Goal: Transaction & Acquisition: Book appointment/travel/reservation

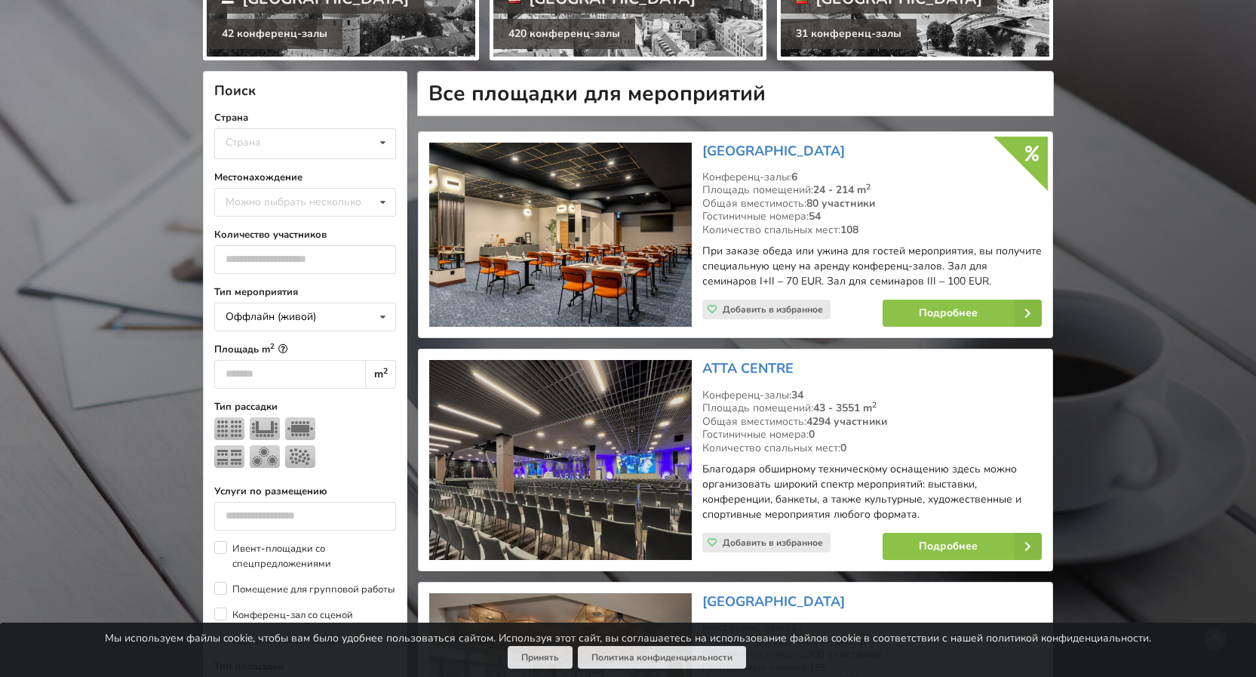
scroll to position [302, 0]
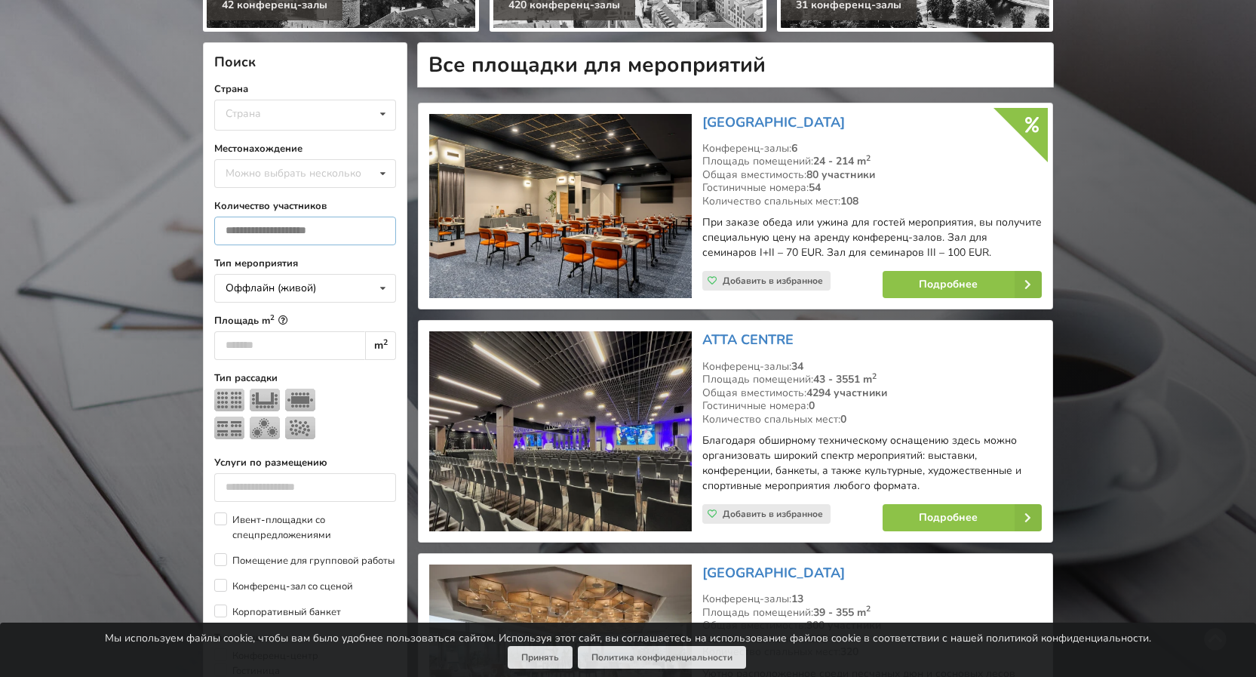
click at [289, 232] on input "number" at bounding box center [305, 230] width 182 height 29
type input "*"
click at [376, 226] on input "*" at bounding box center [305, 230] width 182 height 29
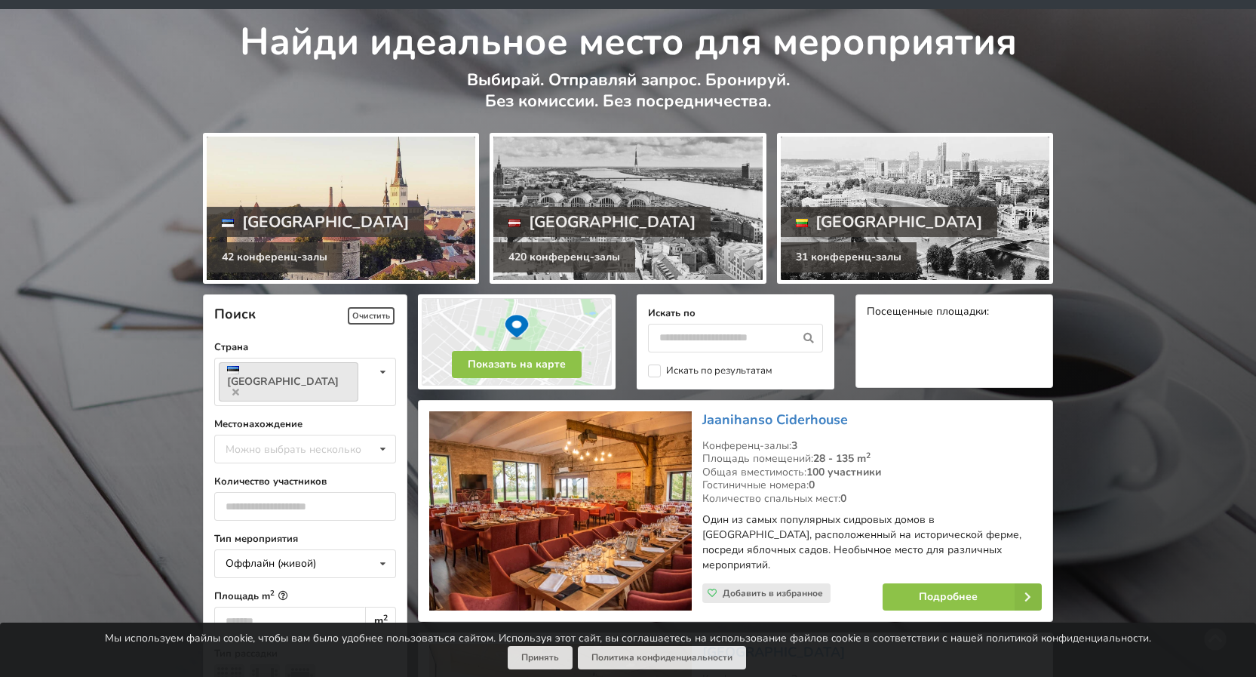
scroll to position [151, 0]
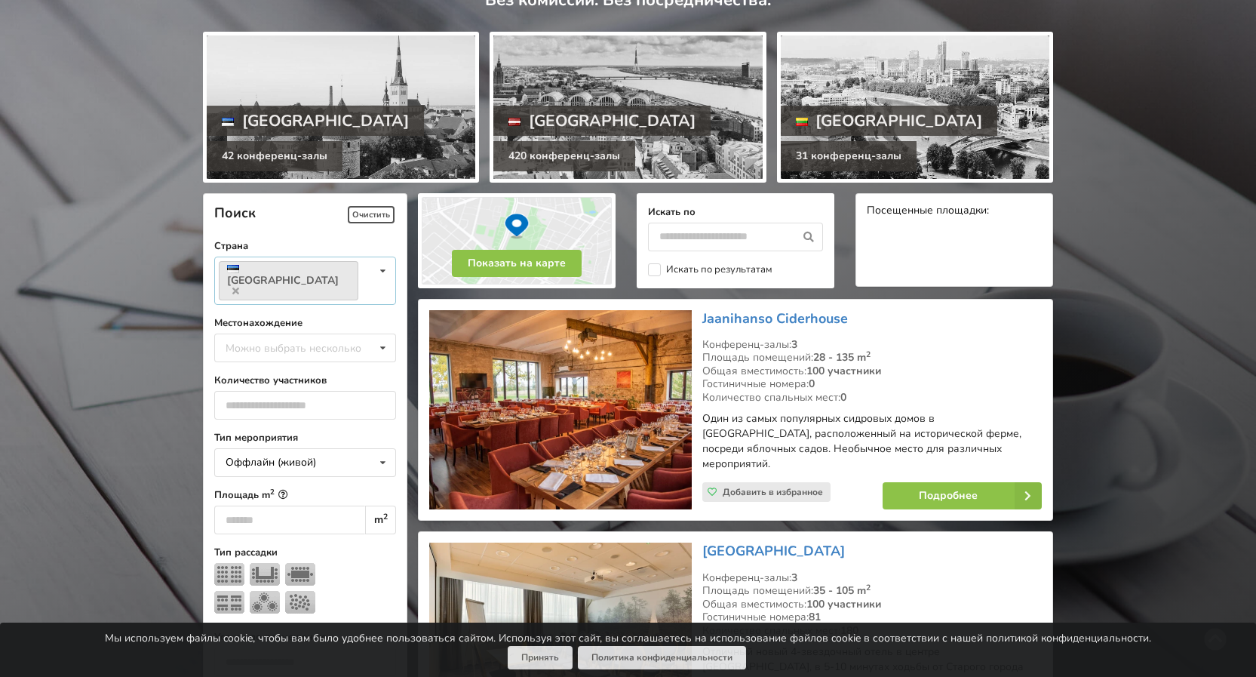
click at [382, 269] on icon at bounding box center [383, 271] width 22 height 28
click at [293, 304] on div "Латвия" at bounding box center [305, 318] width 180 height 28
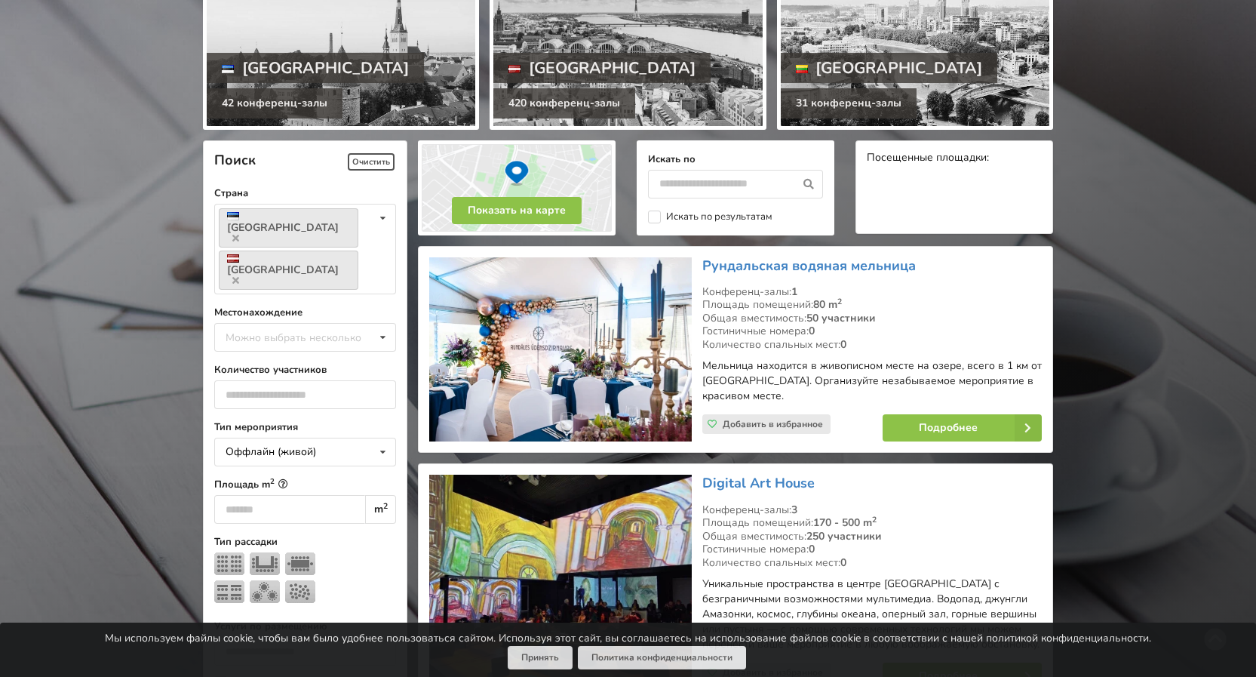
scroll to position [188, 0]
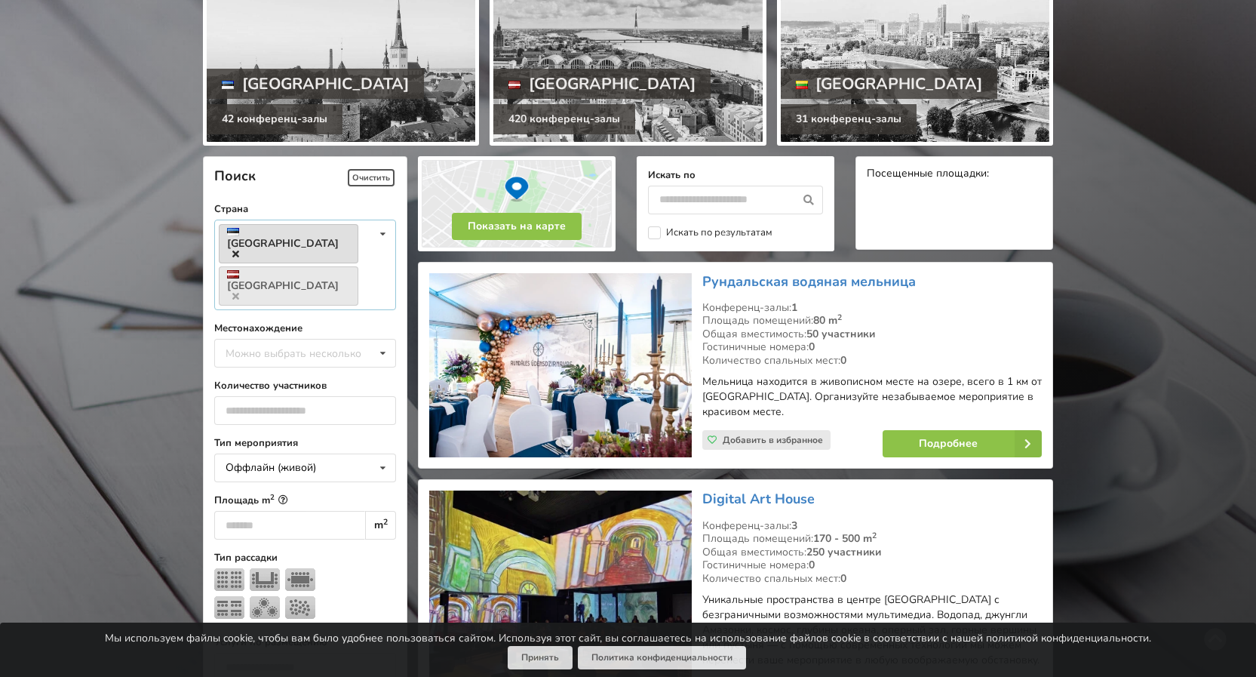
click at [239, 249] on icon at bounding box center [235, 254] width 7 height 10
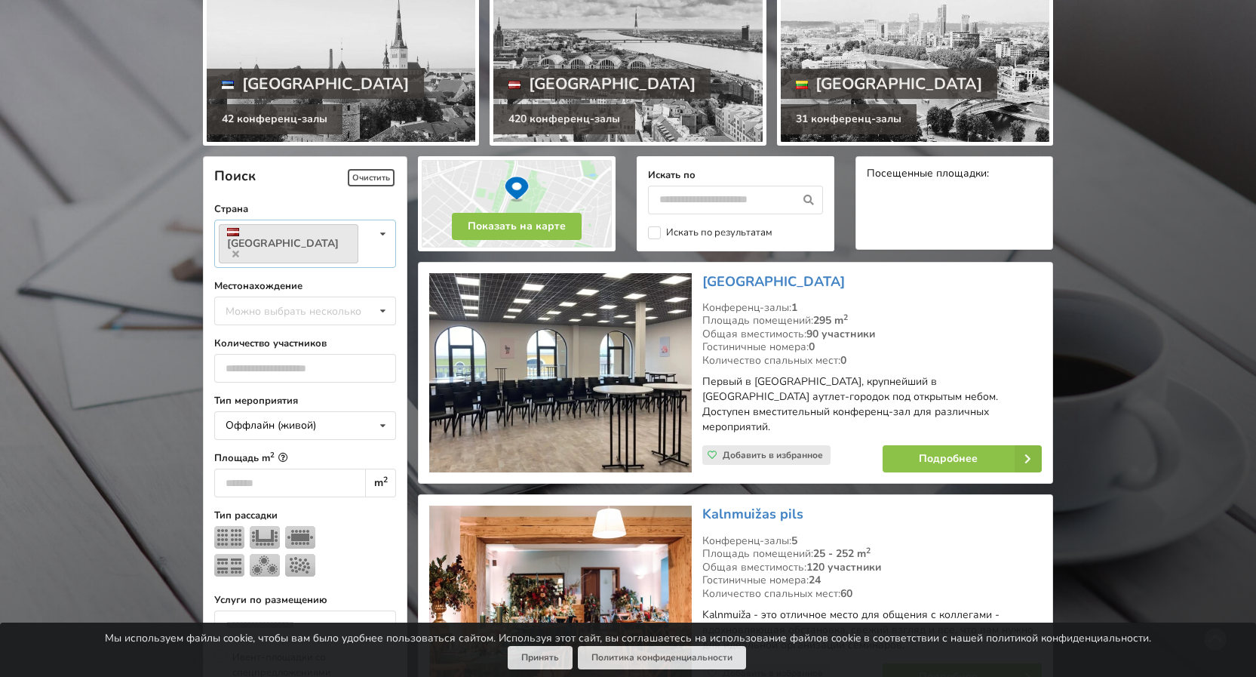
scroll to position [339, 0]
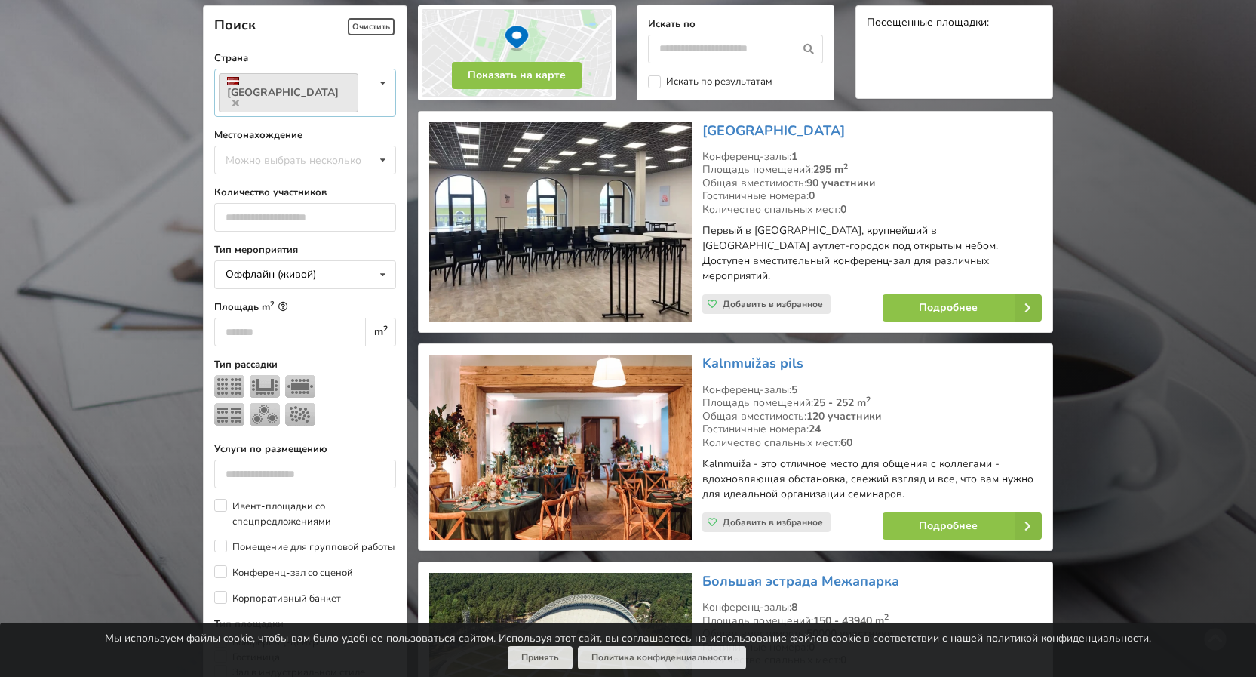
click at [382, 84] on icon at bounding box center [383, 83] width 22 height 28
click at [325, 116] on div "Литва" at bounding box center [305, 130] width 180 height 28
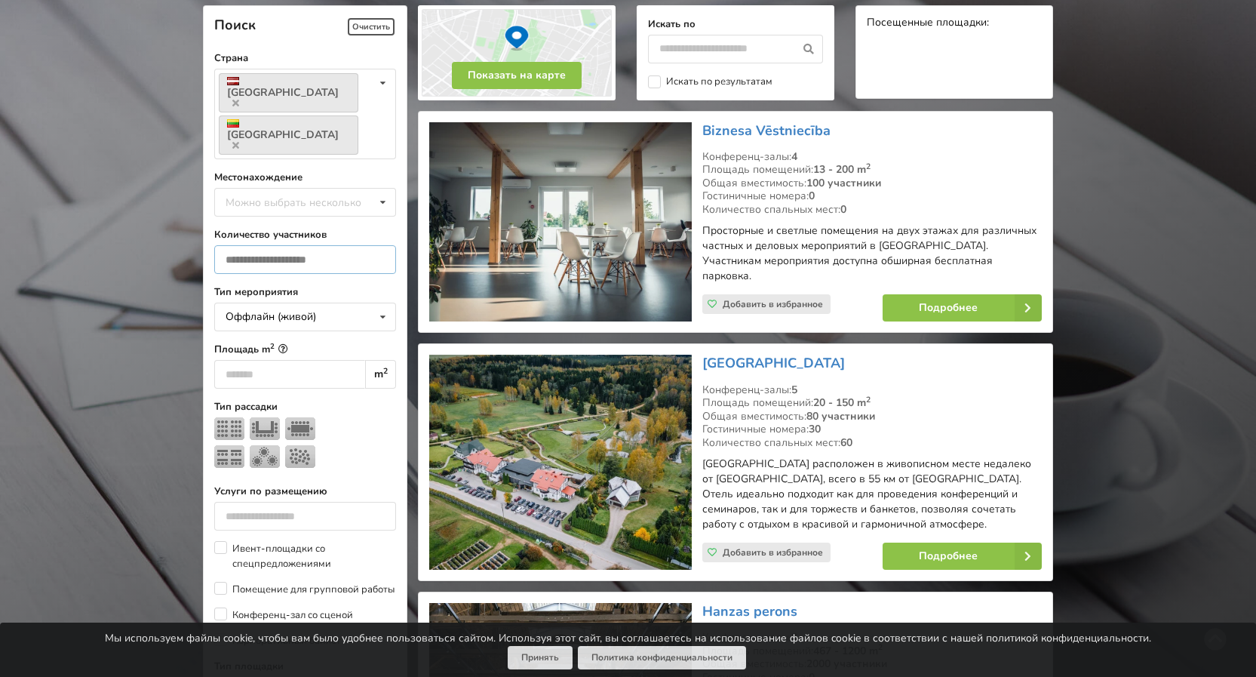
click at [379, 245] on input "*" at bounding box center [305, 259] width 182 height 29
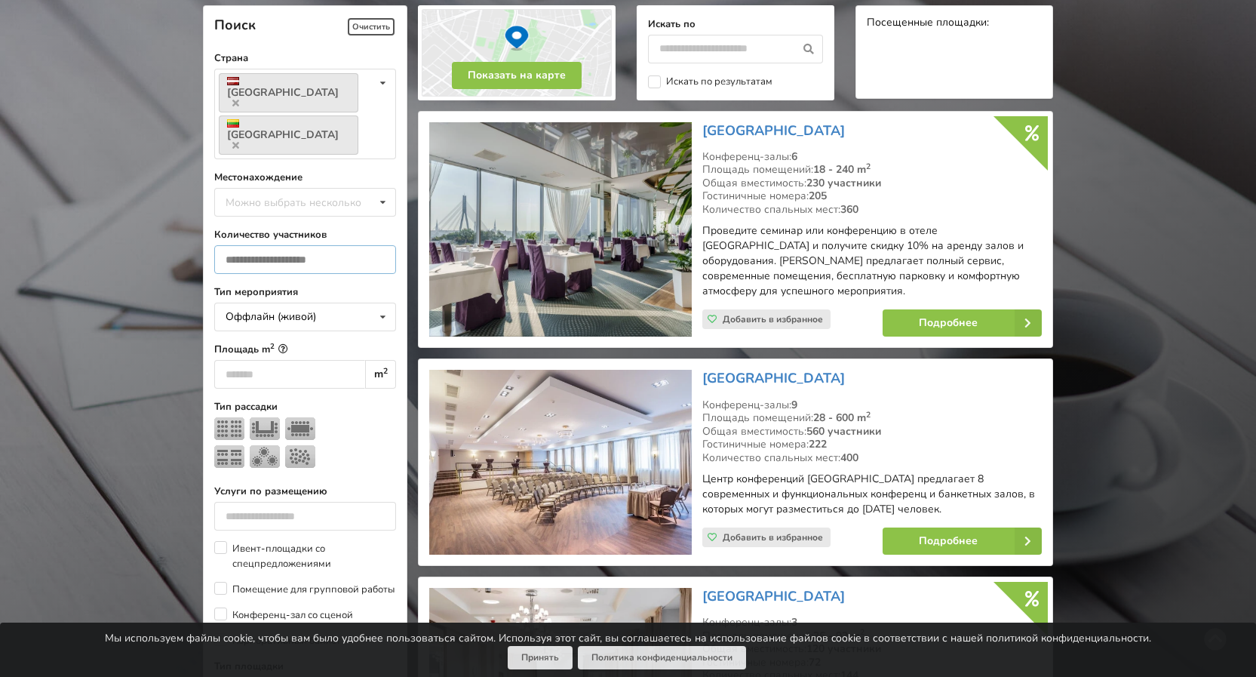
click at [379, 245] on input "*" at bounding box center [305, 259] width 182 height 29
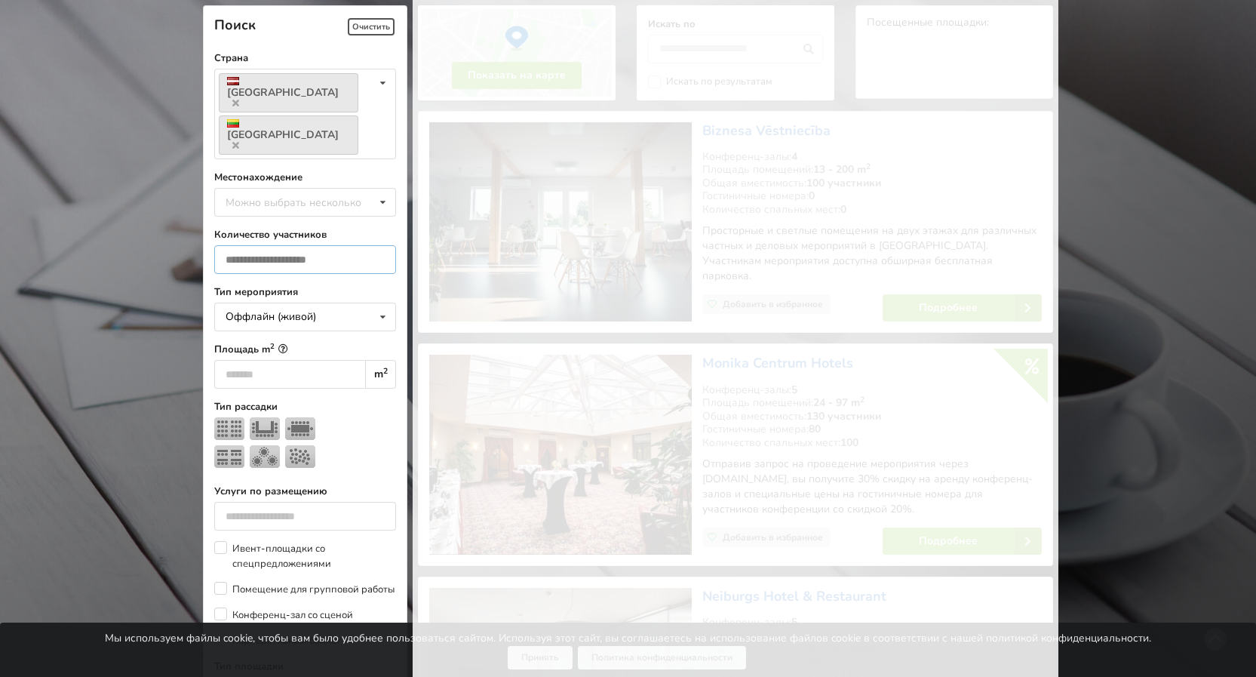
click at [379, 245] on input "*" at bounding box center [305, 259] width 182 height 29
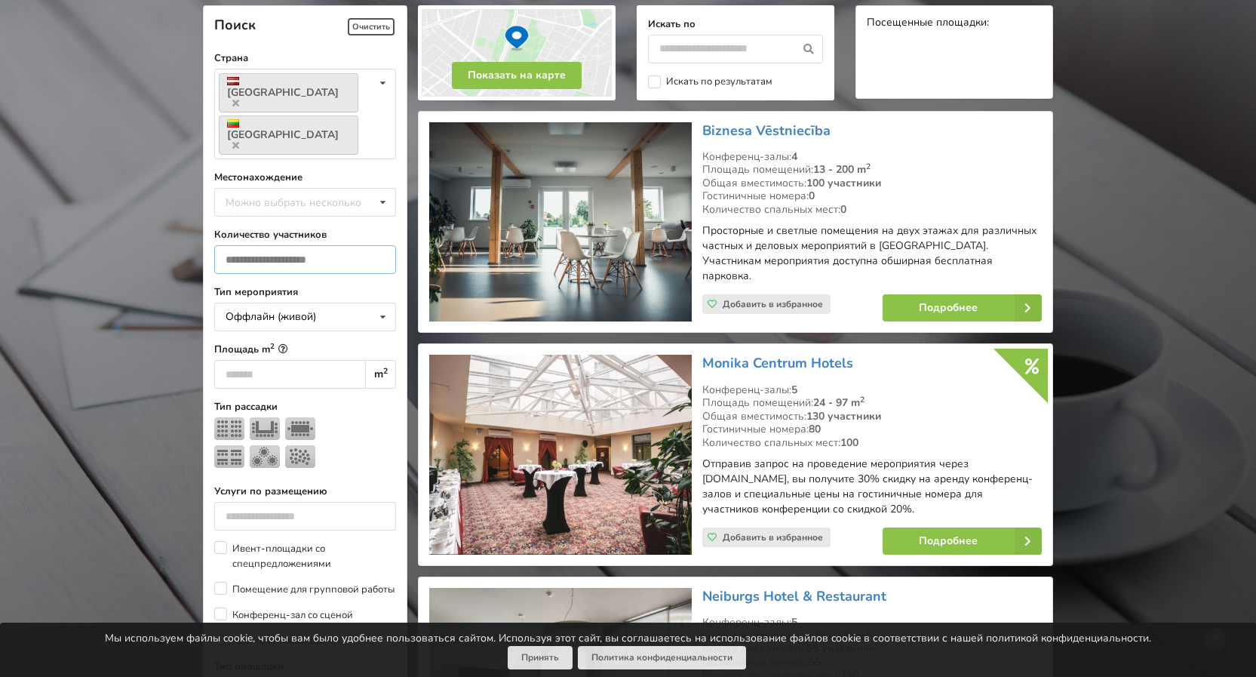
click at [379, 245] on input "*" at bounding box center [305, 259] width 182 height 29
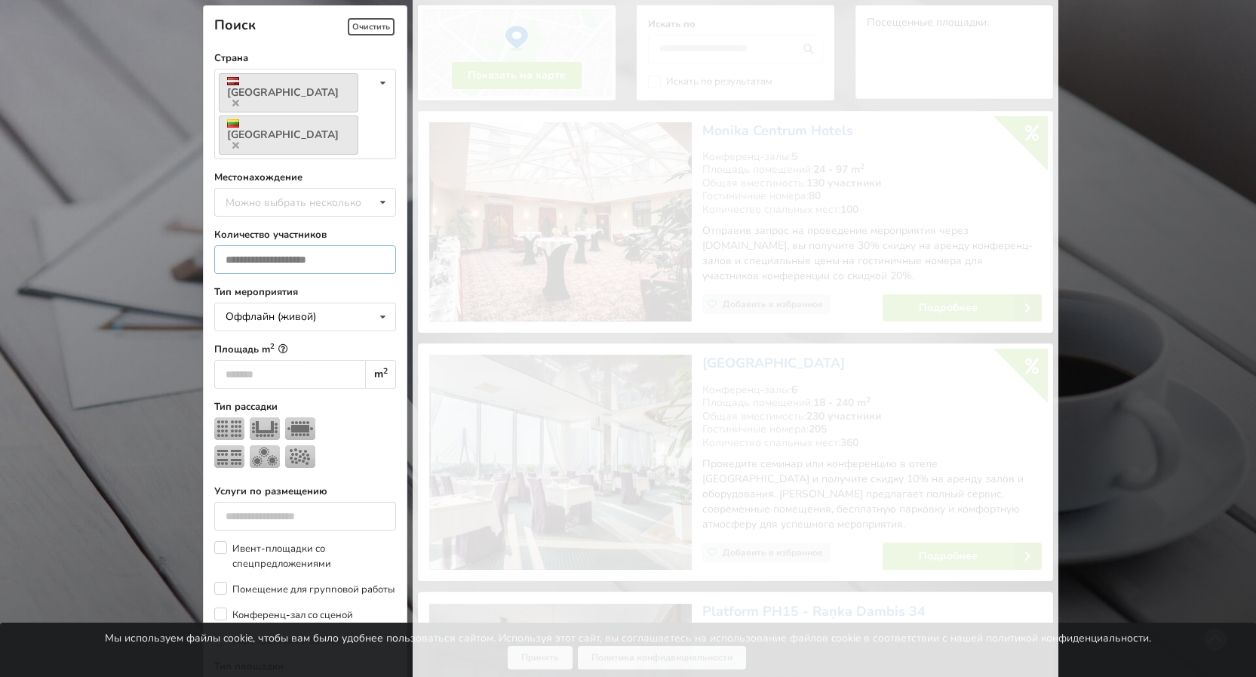
click at [379, 245] on input "*" at bounding box center [305, 259] width 182 height 29
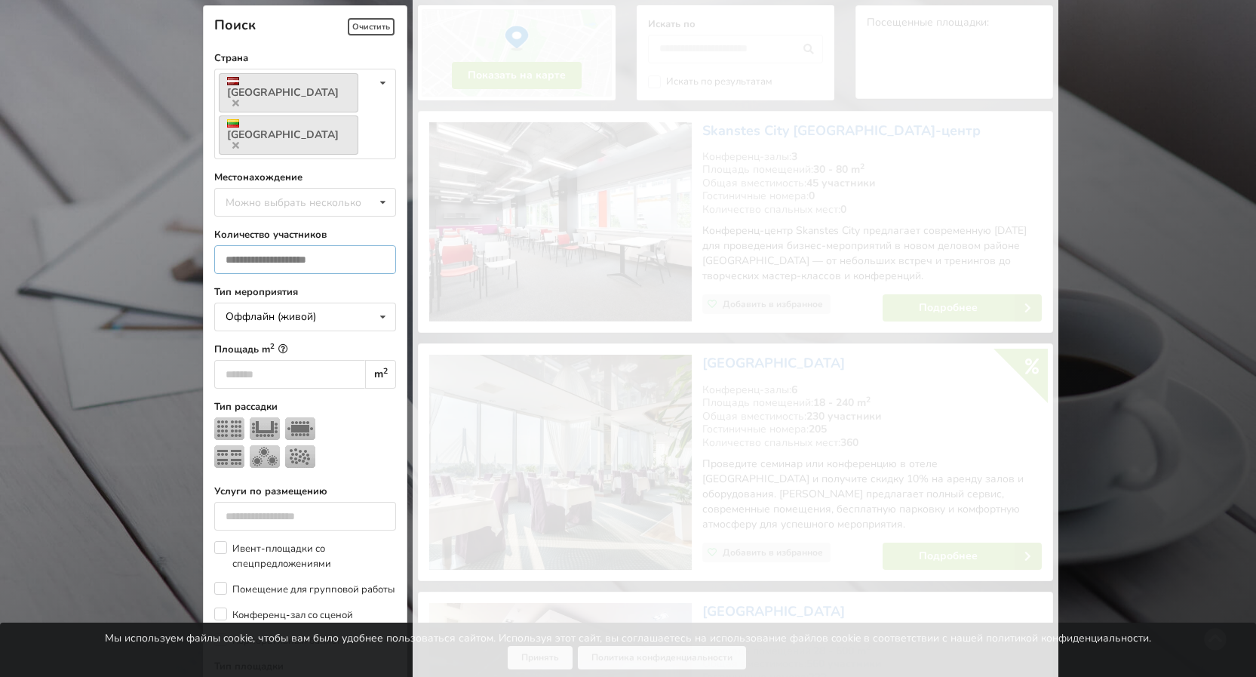
click at [379, 245] on input "*" at bounding box center [305, 259] width 182 height 29
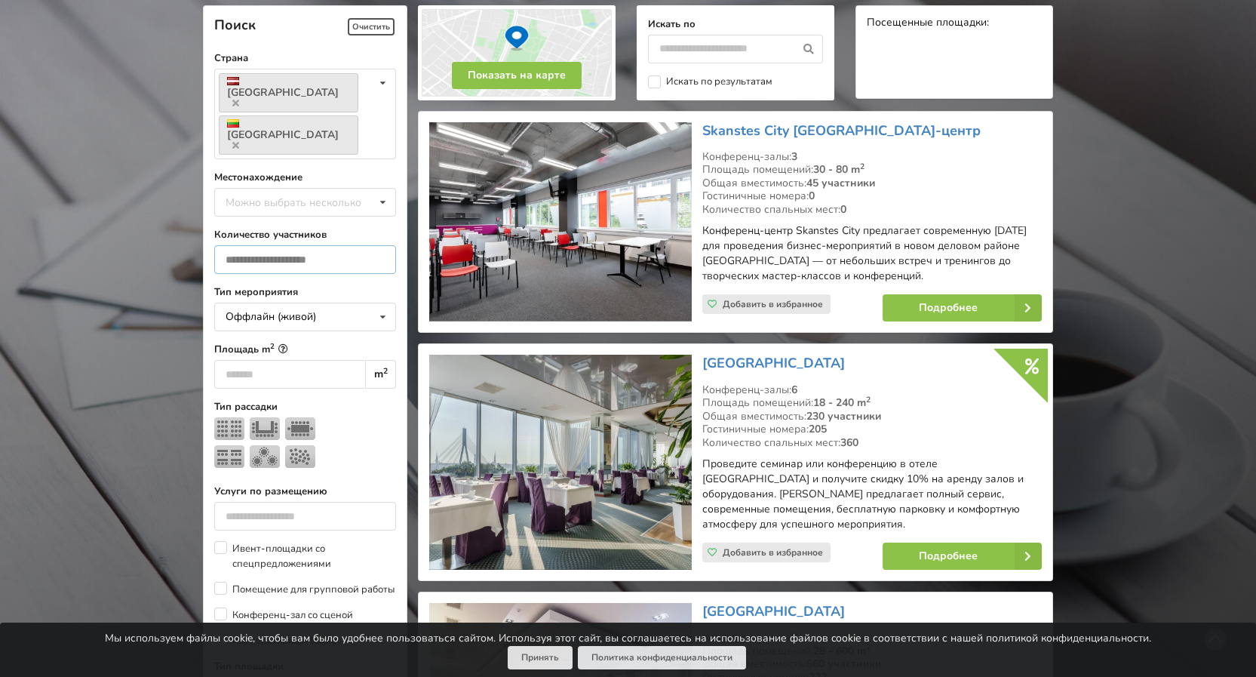
click at [379, 245] on input "*" at bounding box center [305, 259] width 182 height 29
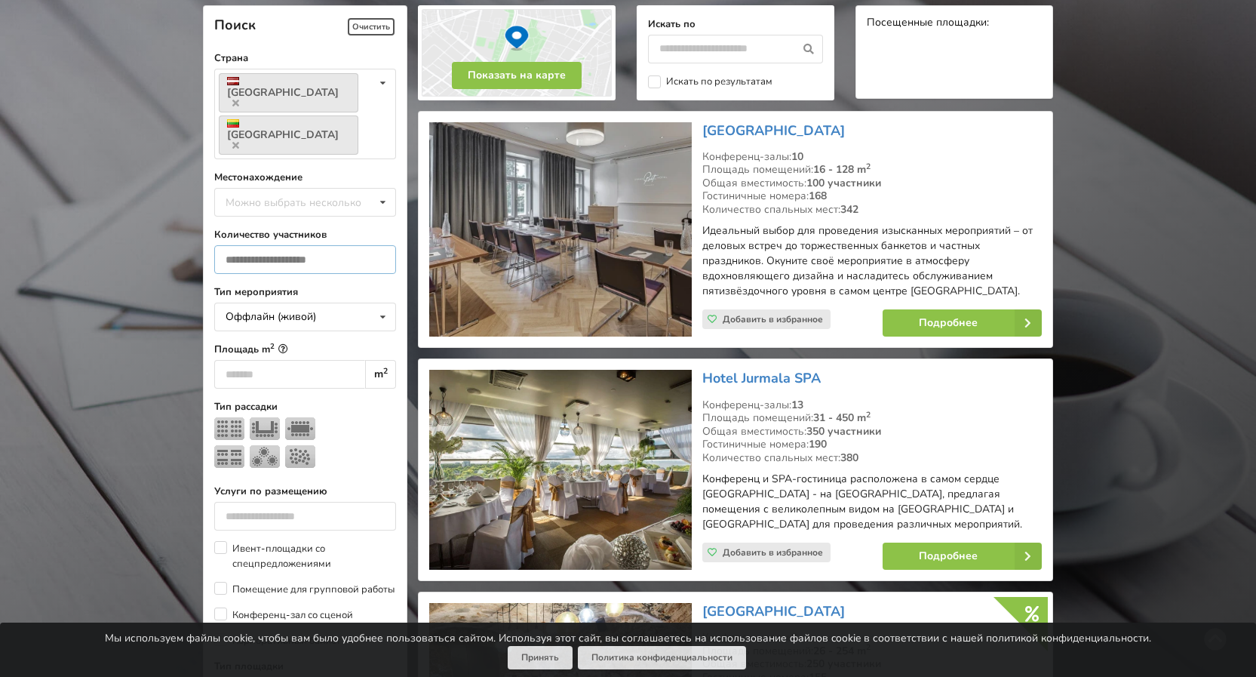
type input "**"
click at [379, 245] on input "**" at bounding box center [305, 259] width 182 height 29
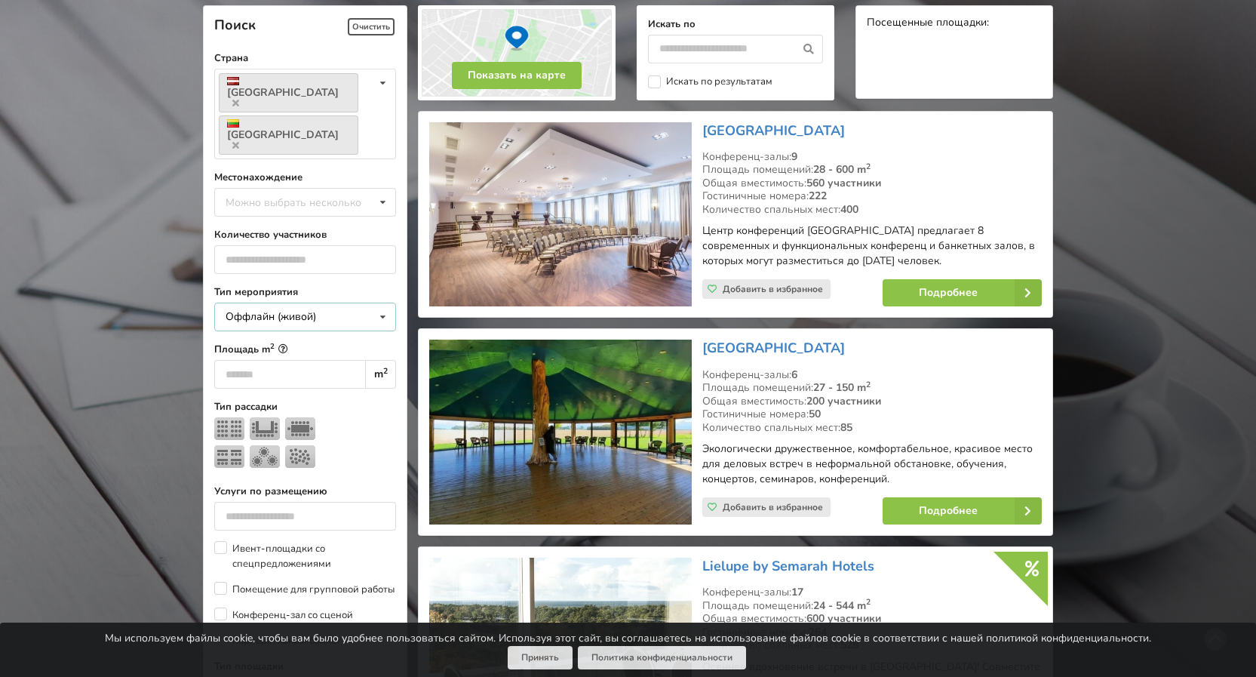
click at [382, 303] on icon at bounding box center [383, 317] width 22 height 28
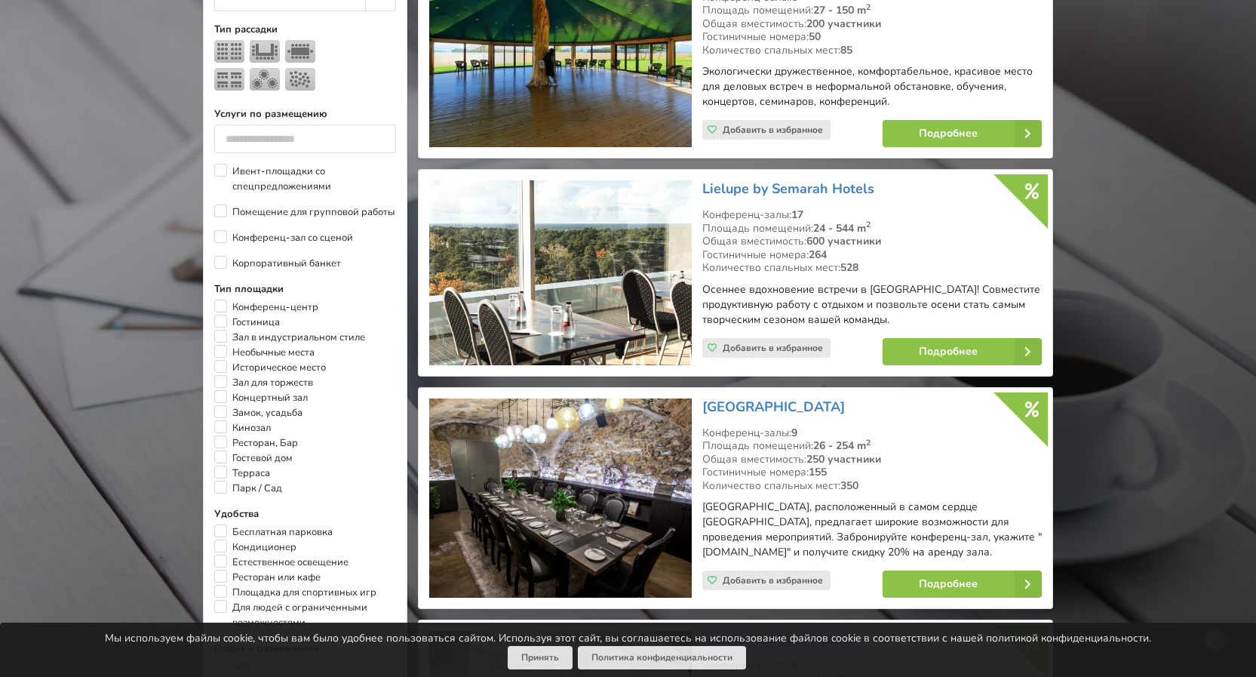
scroll to position [791, 0]
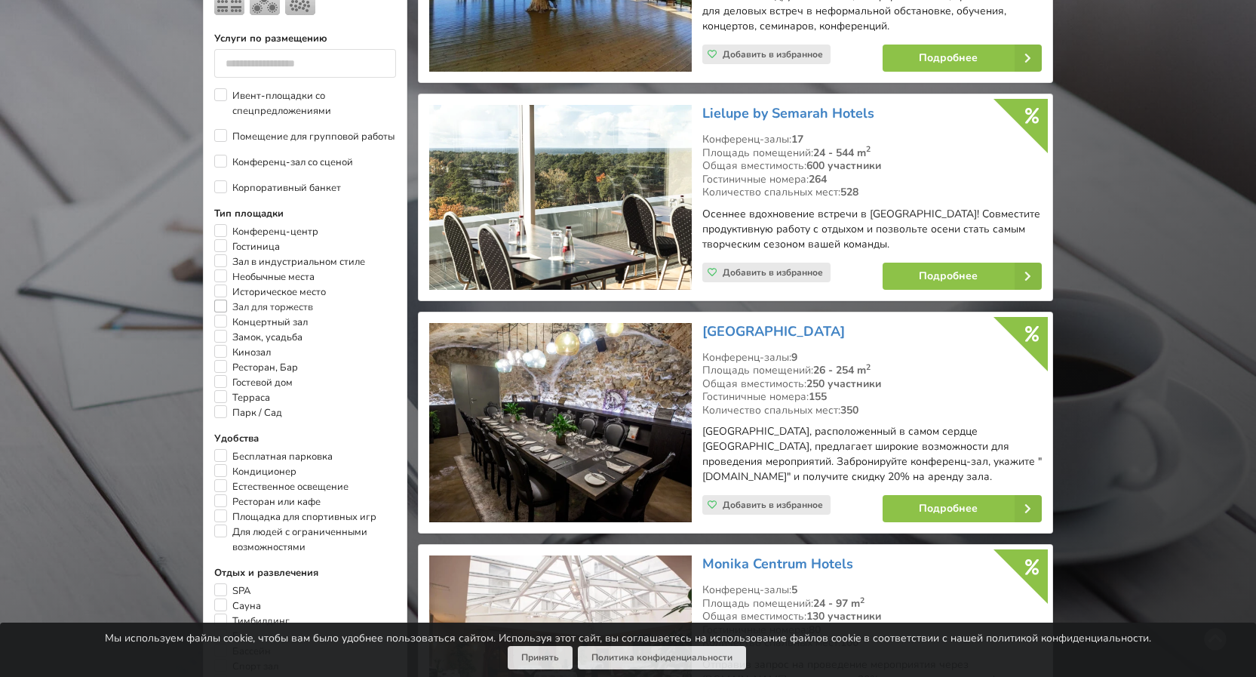
click at [219, 299] on label "Зал для торжеств" at bounding box center [263, 306] width 99 height 15
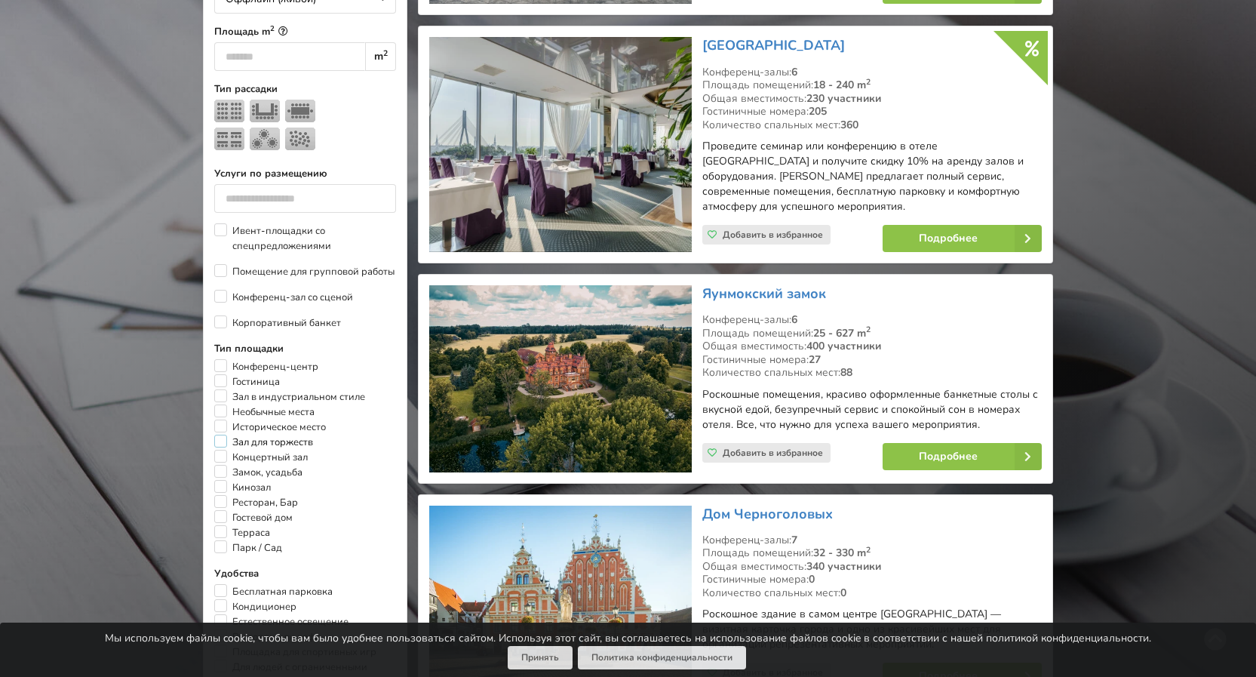
scroll to position [716, 0]
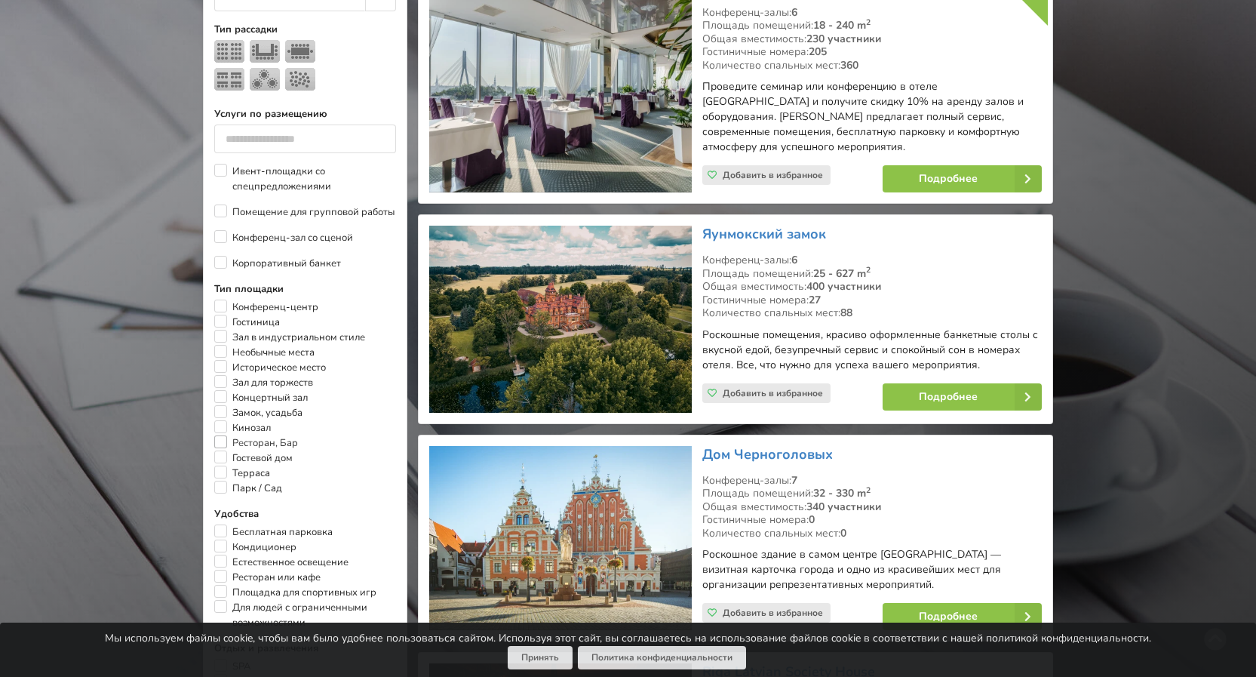
click at [219, 435] on label "Ресторан, Бар" at bounding box center [256, 442] width 84 height 15
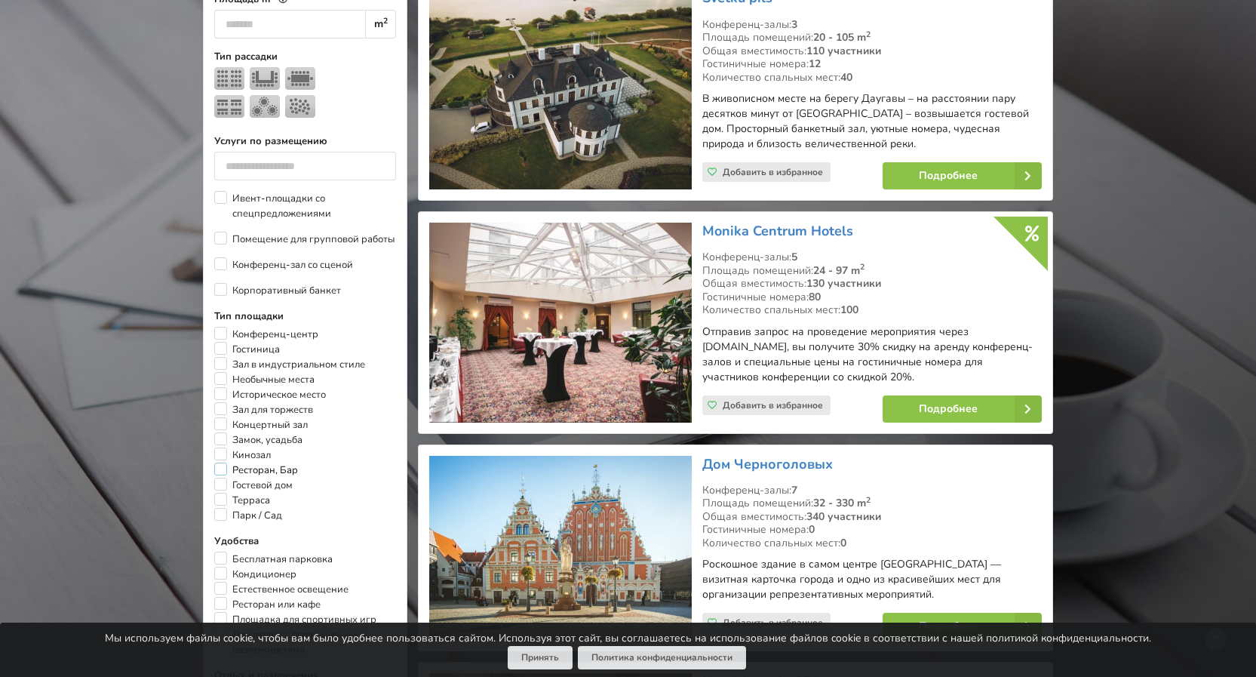
scroll to position [716, 0]
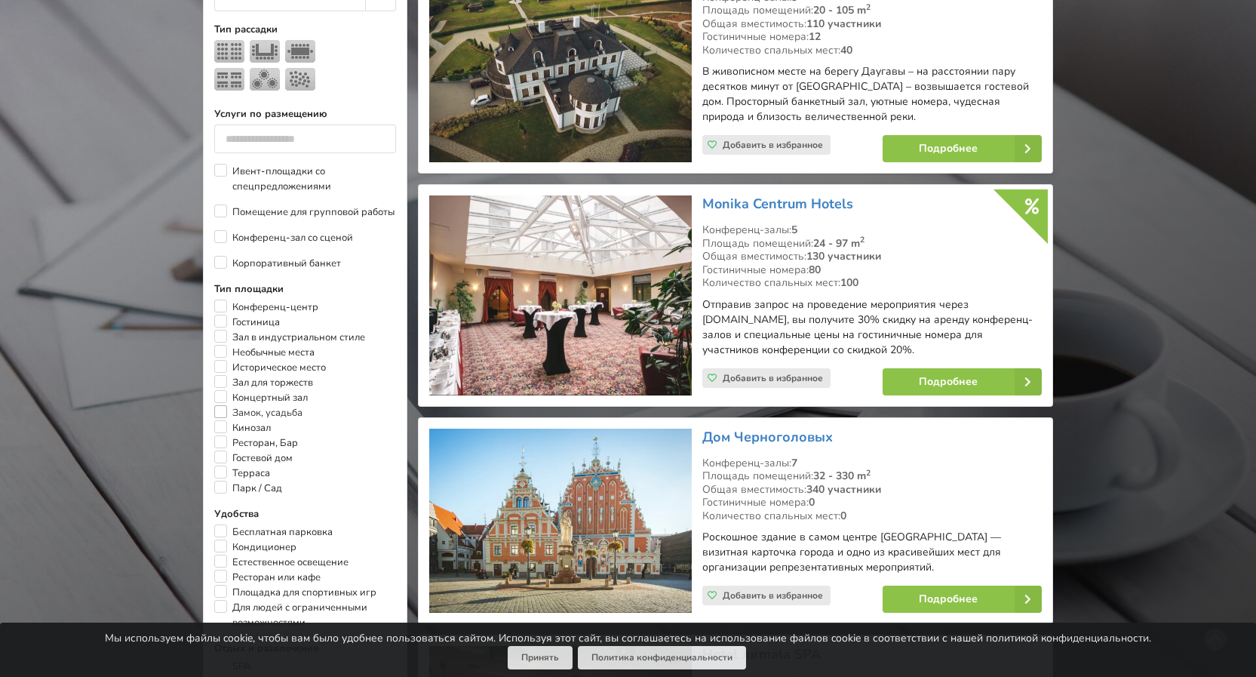
click at [220, 405] on label "Замок, усадьба" at bounding box center [258, 412] width 88 height 15
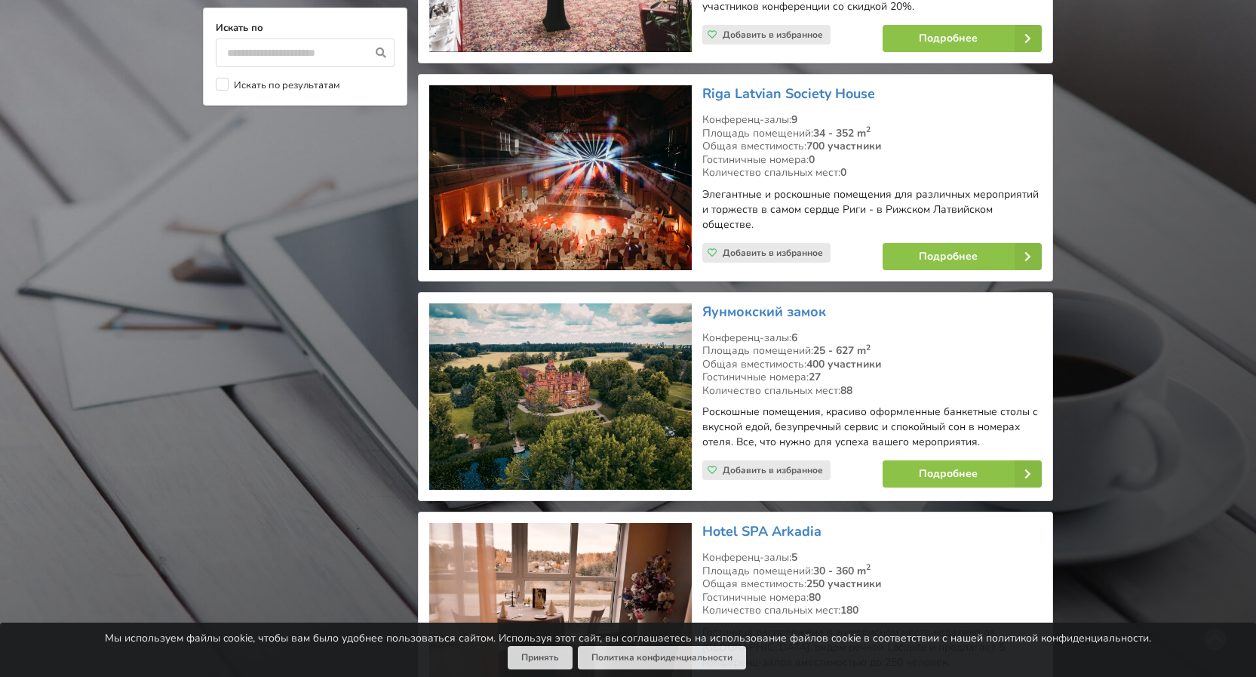
scroll to position [1621, 0]
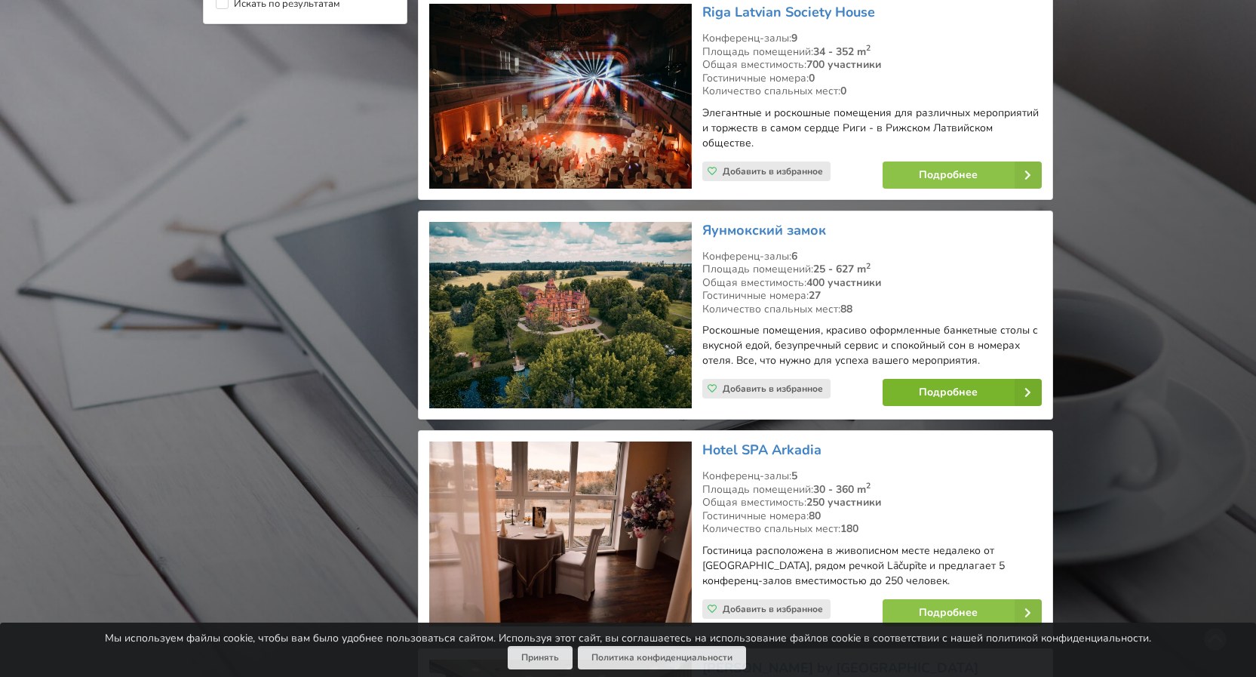
click at [939, 379] on link "Подробнее" at bounding box center [961, 392] width 159 height 27
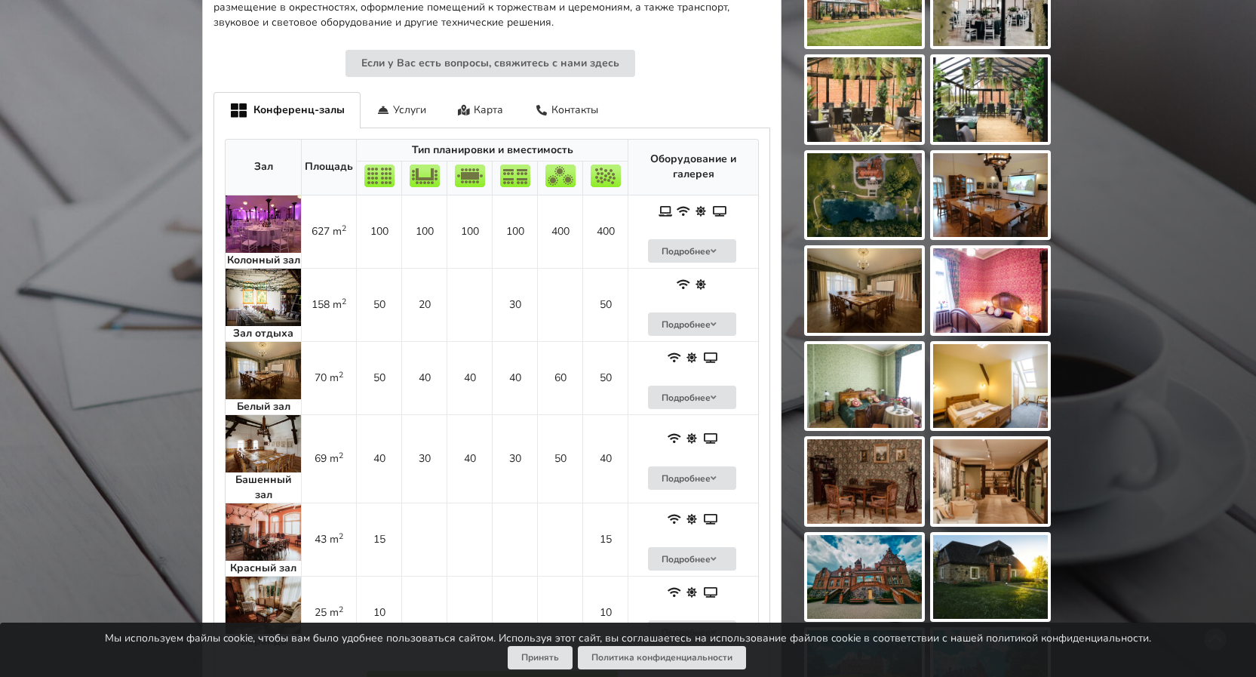
scroll to position [754, 0]
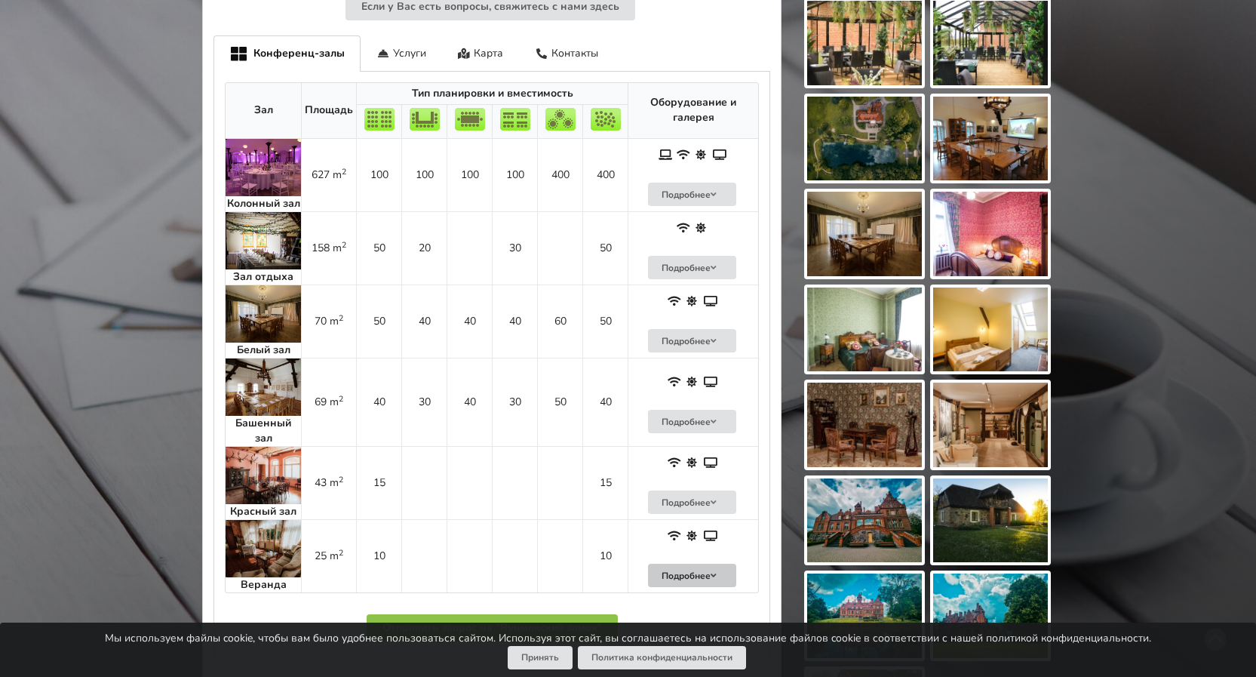
click at [693, 568] on button "Подробнее" at bounding box center [692, 574] width 89 height 23
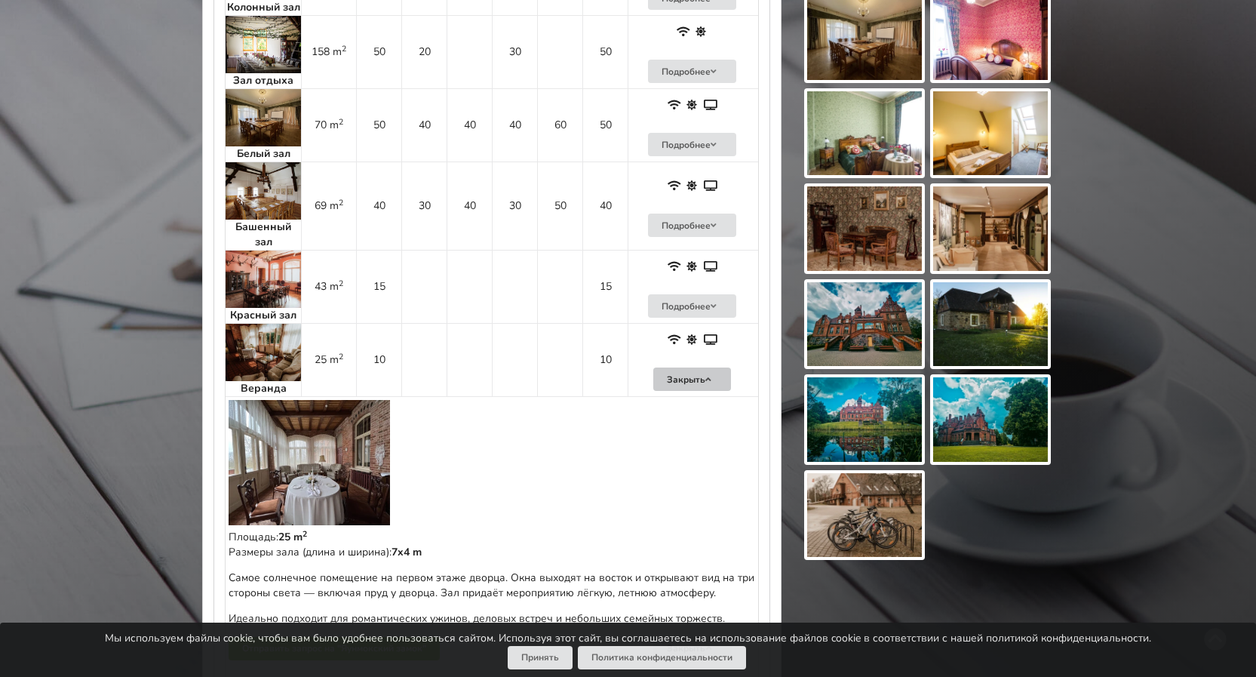
scroll to position [1056, 0]
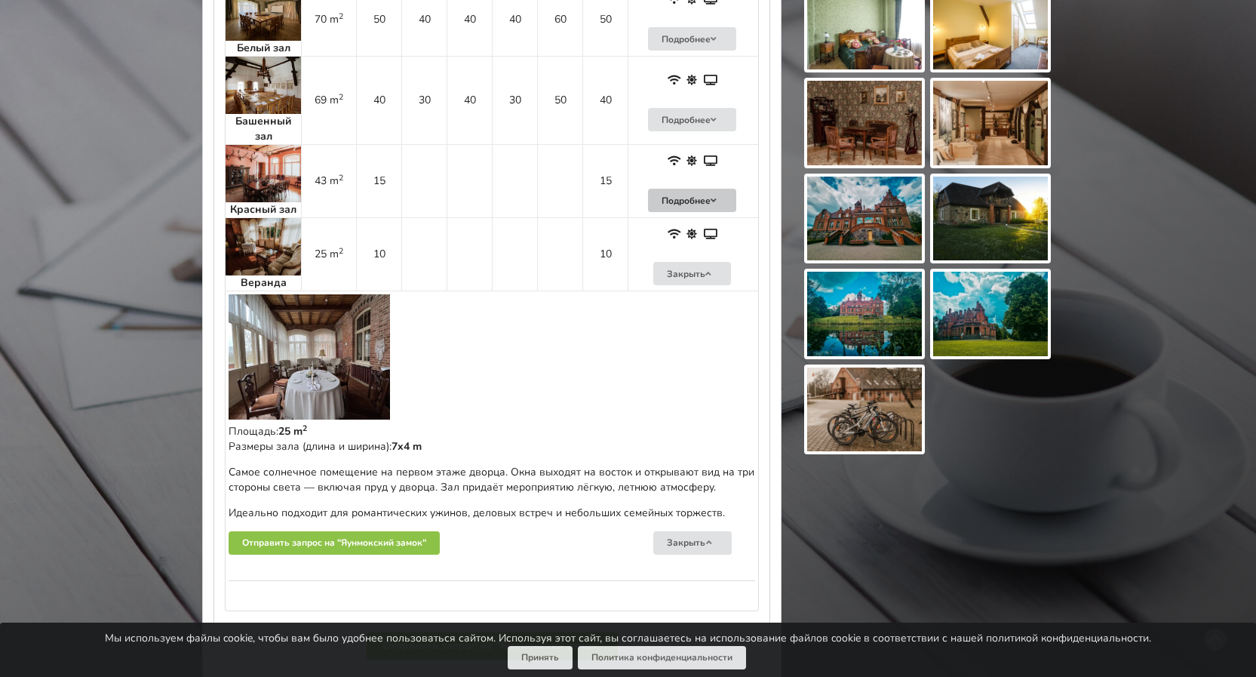
click at [714, 201] on icon at bounding box center [713, 200] width 11 height 9
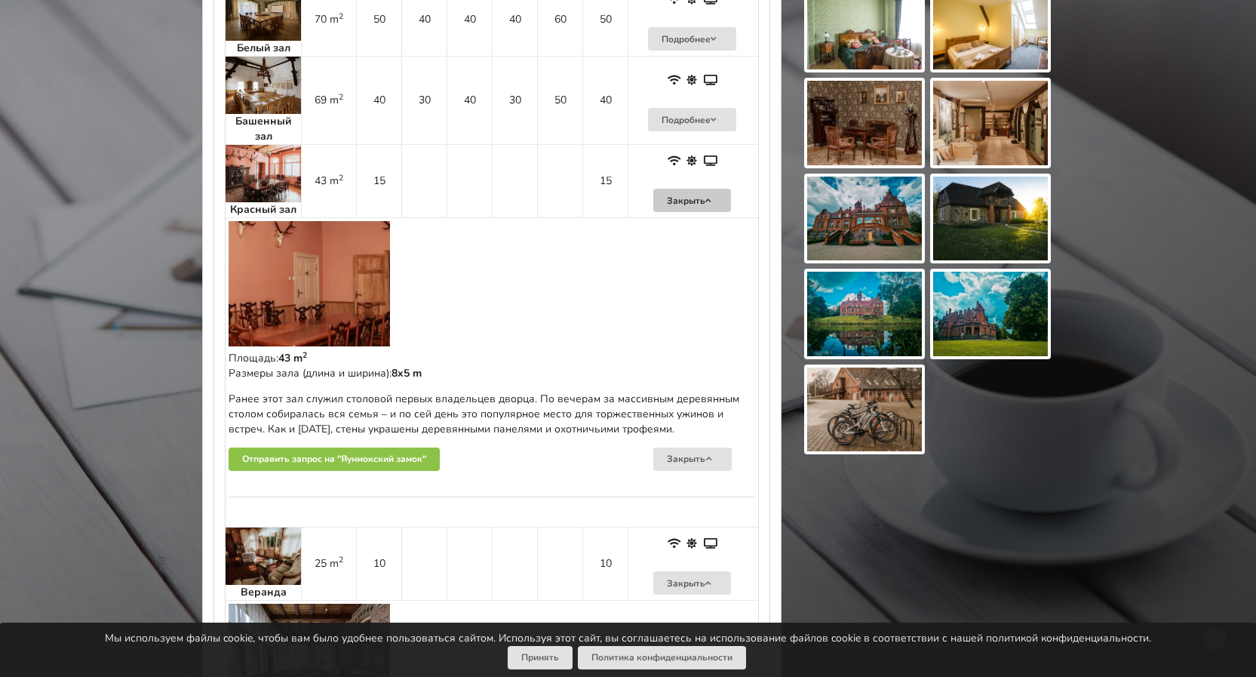
click at [337, 290] on img at bounding box center [309, 283] width 161 height 125
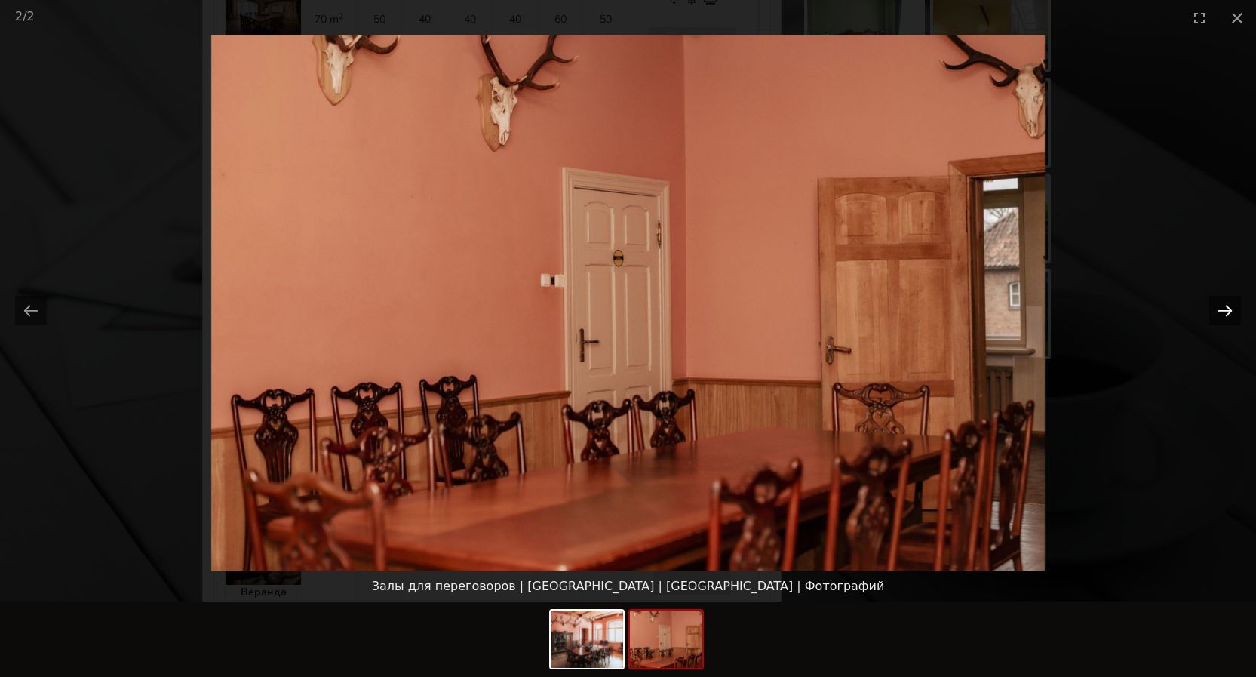
click at [1226, 309] on button "Next slide" at bounding box center [1225, 310] width 32 height 29
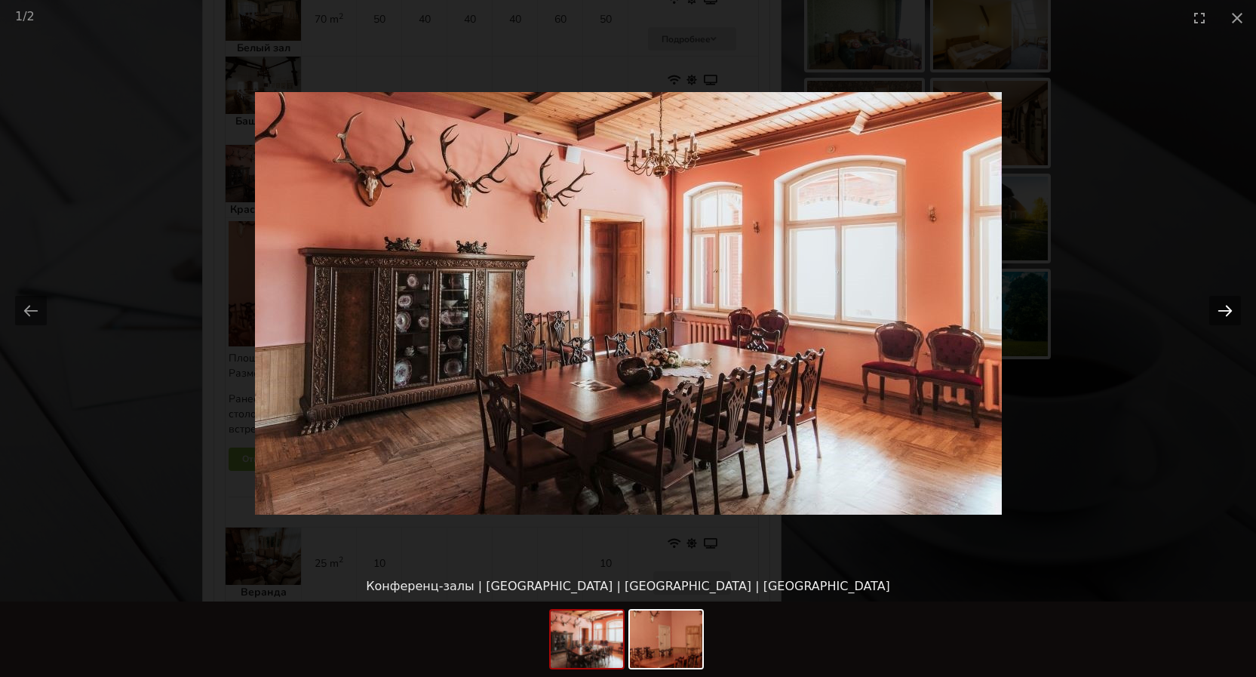
click at [1226, 309] on button "Next slide" at bounding box center [1225, 310] width 32 height 29
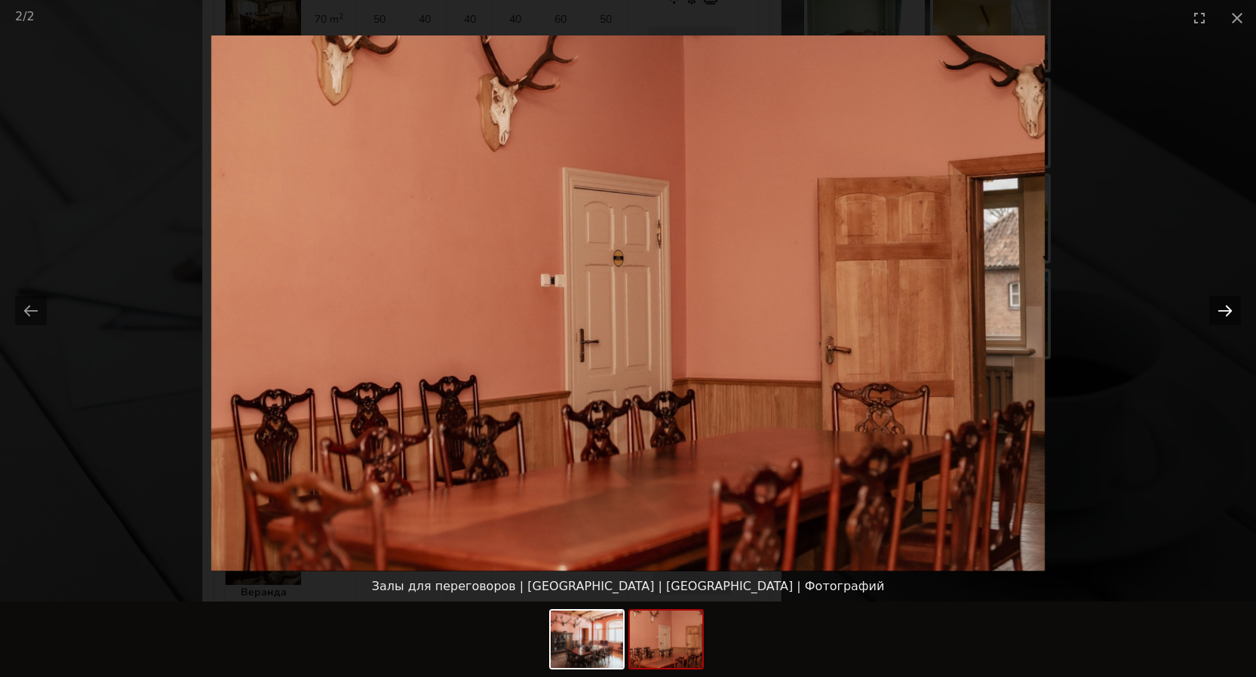
click at [1226, 309] on button "Next slide" at bounding box center [1225, 310] width 32 height 29
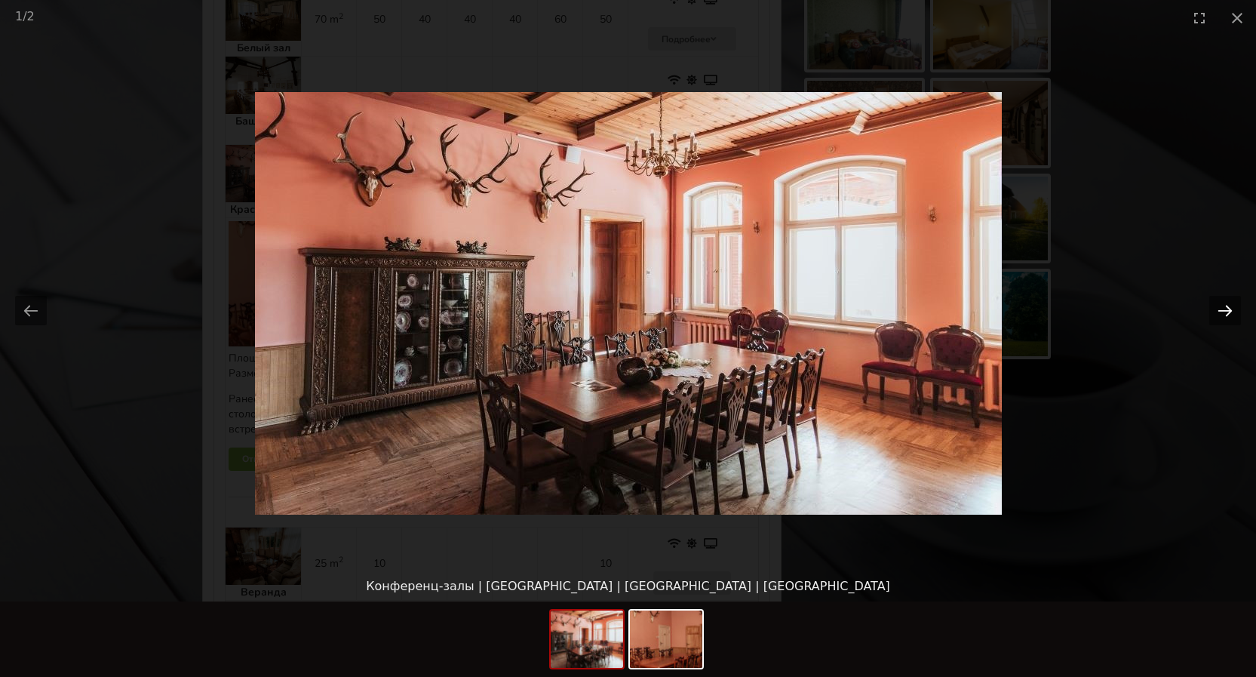
click at [1226, 309] on button "Next slide" at bounding box center [1225, 310] width 32 height 29
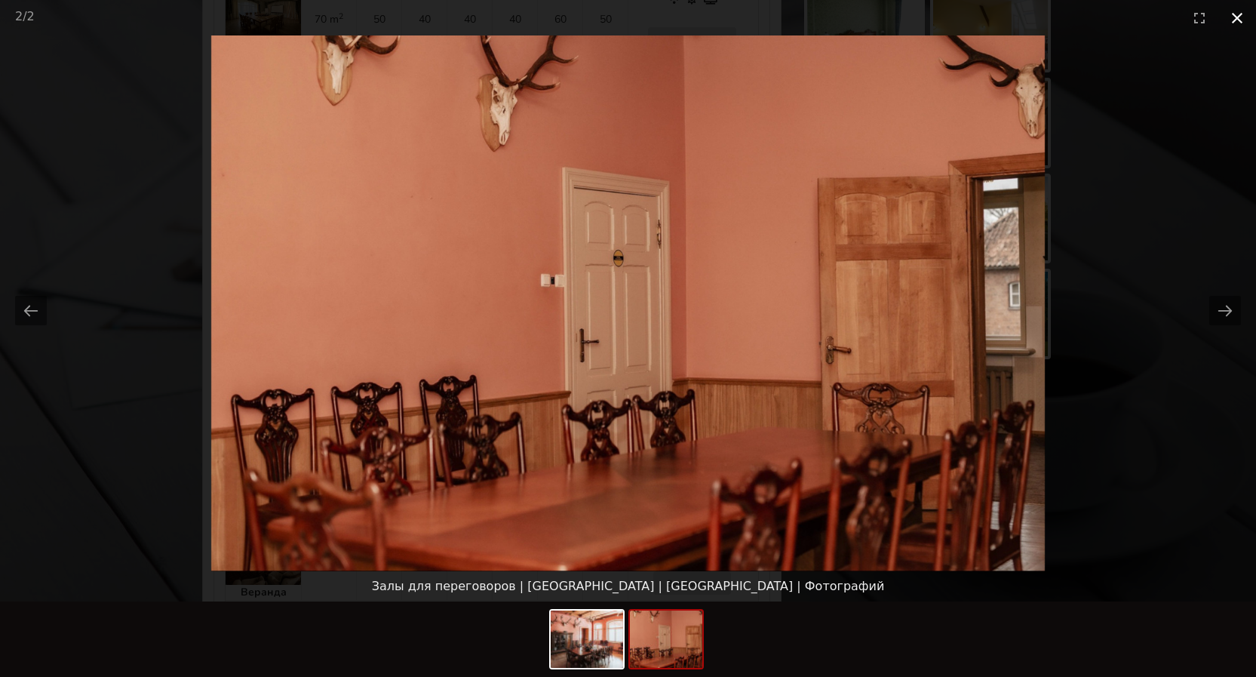
click at [1237, 19] on button "Close gallery" at bounding box center [1237, 17] width 38 height 35
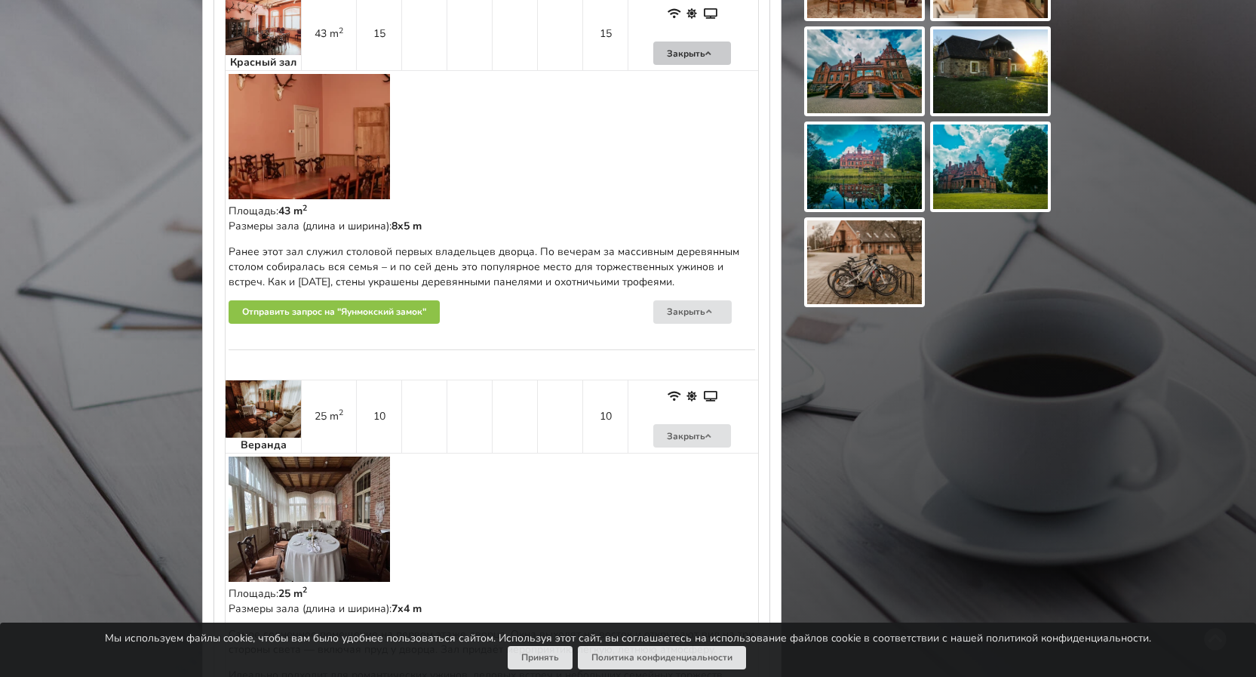
scroll to position [1282, 0]
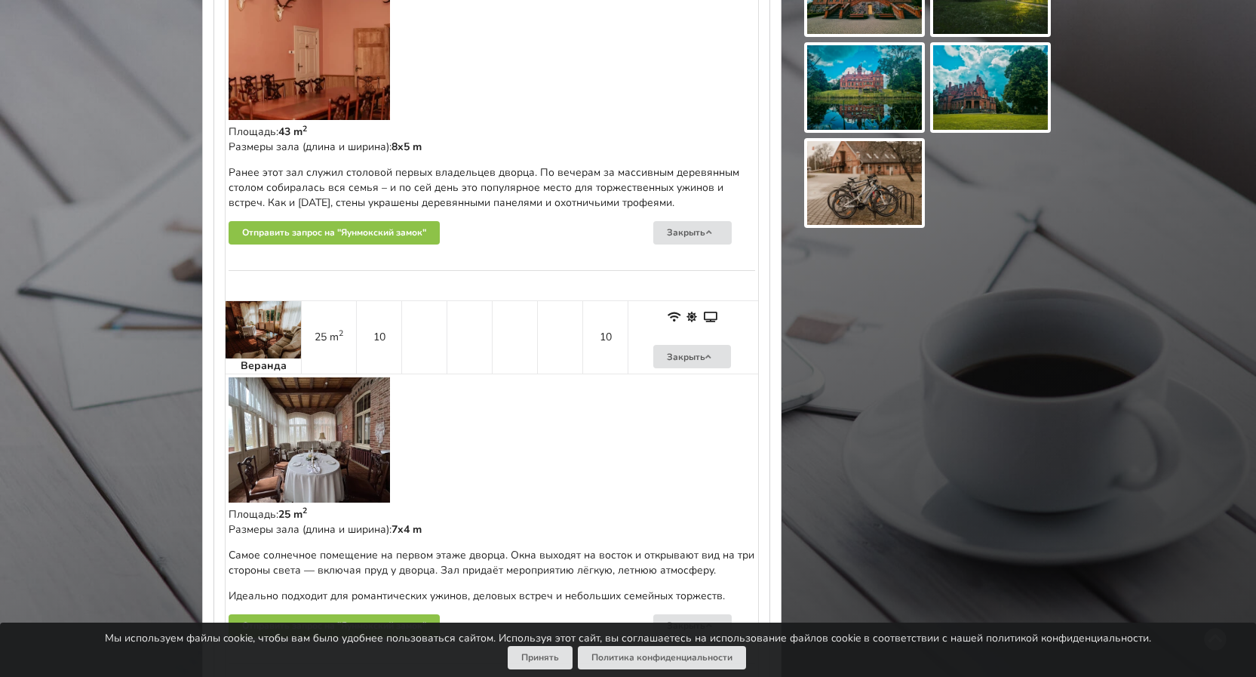
click at [273, 333] on img at bounding box center [263, 329] width 75 height 57
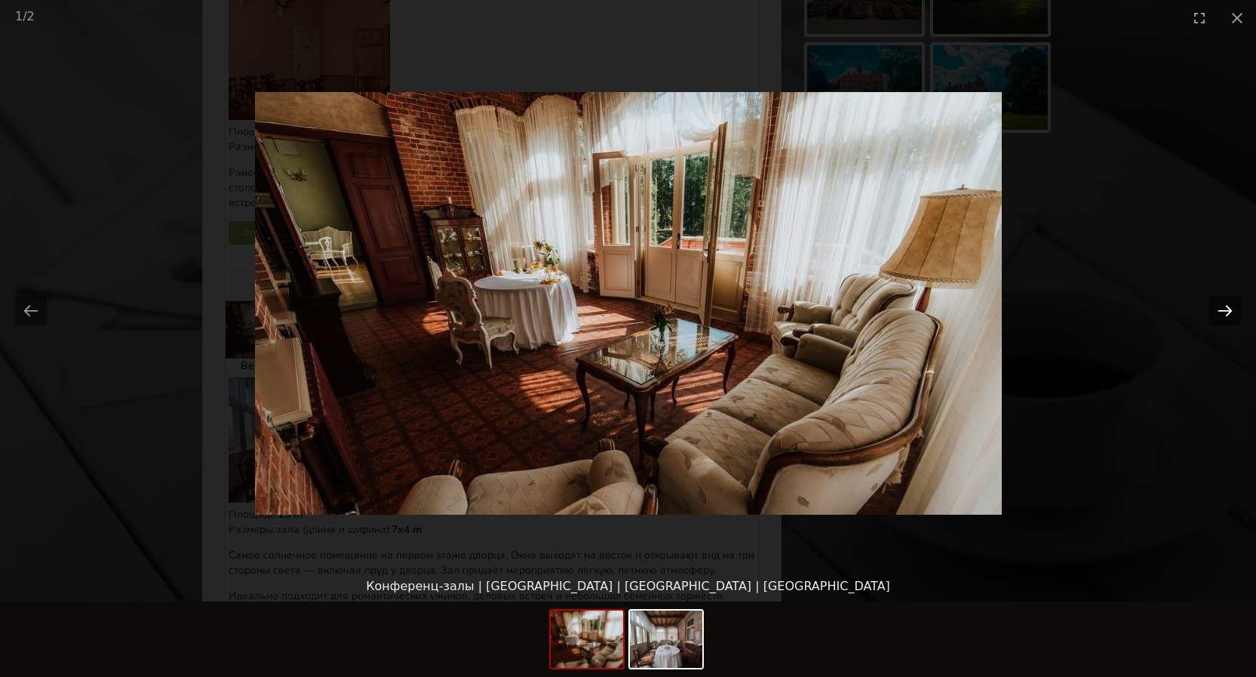
click at [1224, 307] on button "Next slide" at bounding box center [1225, 310] width 32 height 29
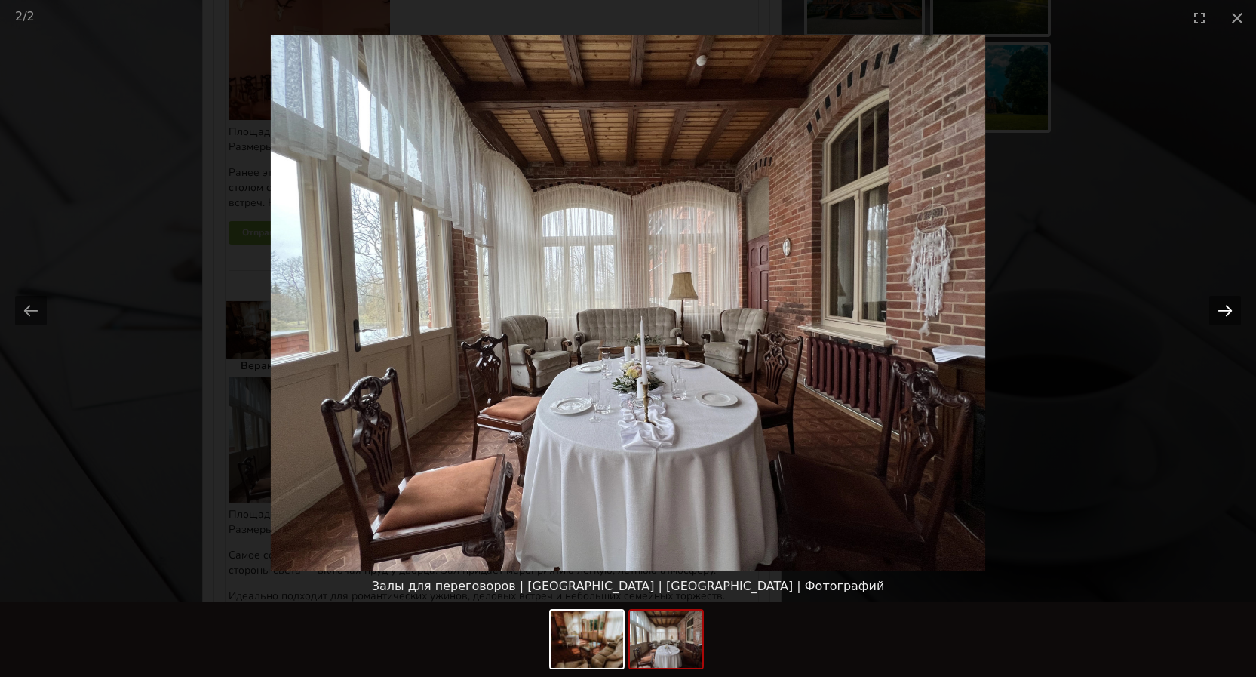
click at [1226, 309] on button "Next slide" at bounding box center [1225, 310] width 32 height 29
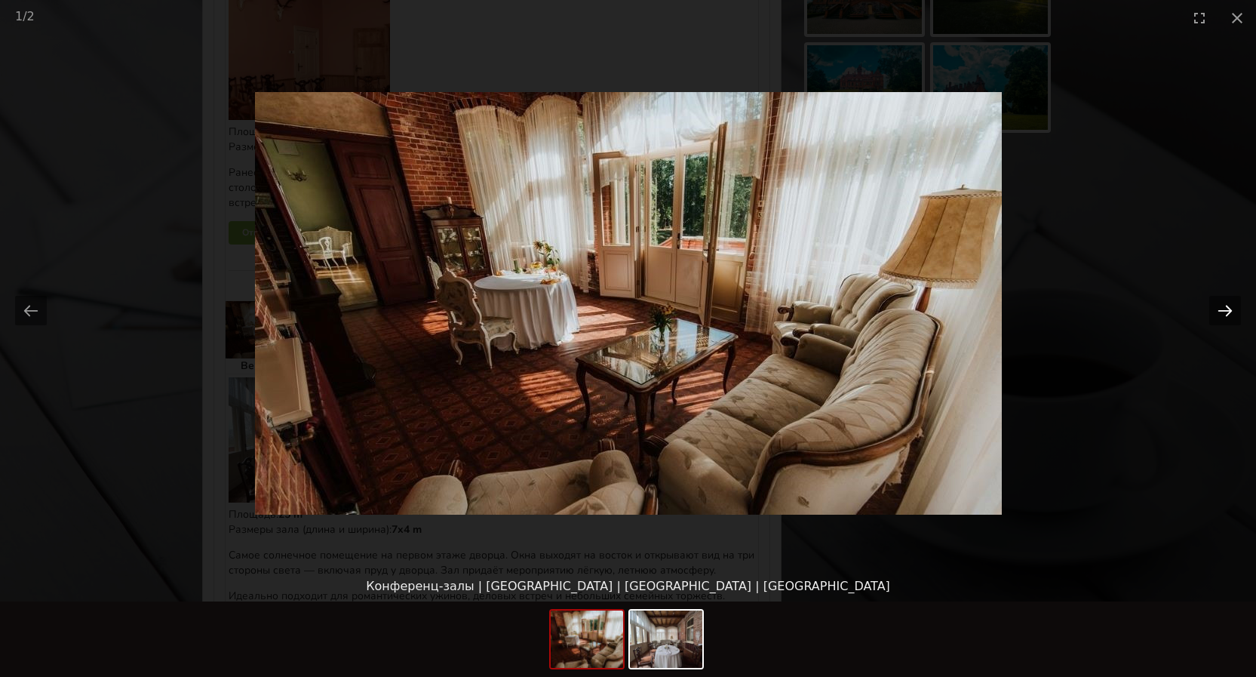
click at [1226, 309] on button "Next slide" at bounding box center [1225, 310] width 32 height 29
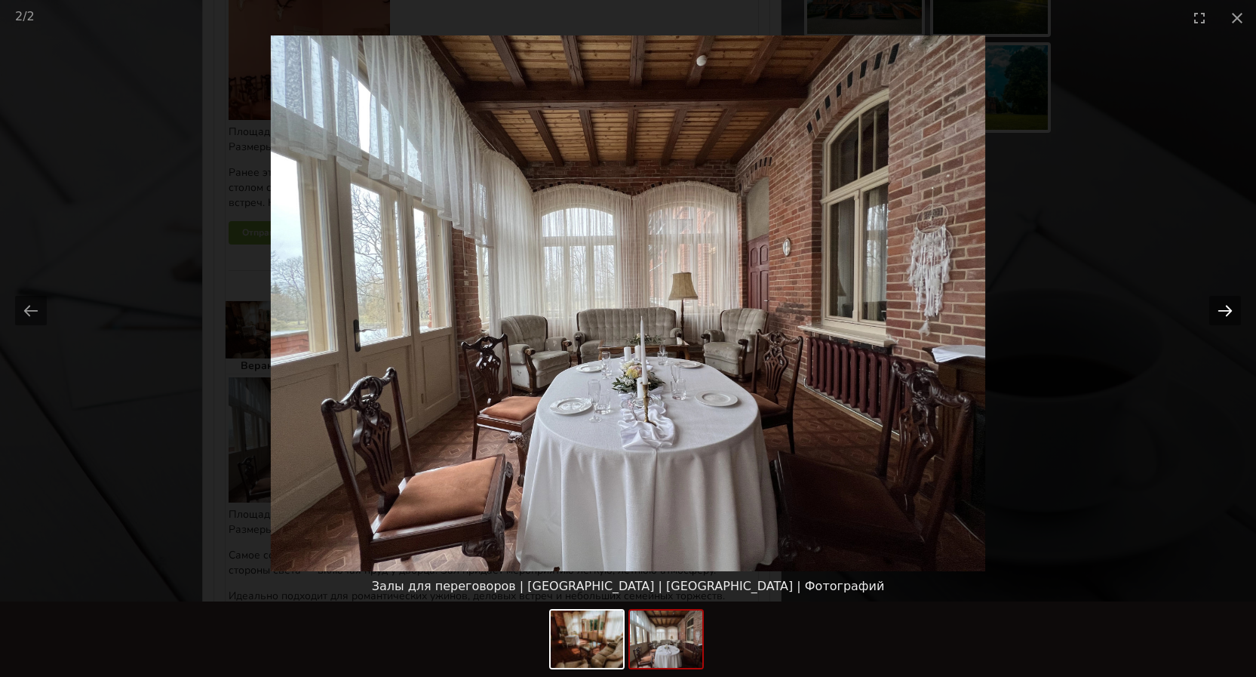
click at [1226, 309] on button "Next slide" at bounding box center [1225, 310] width 32 height 29
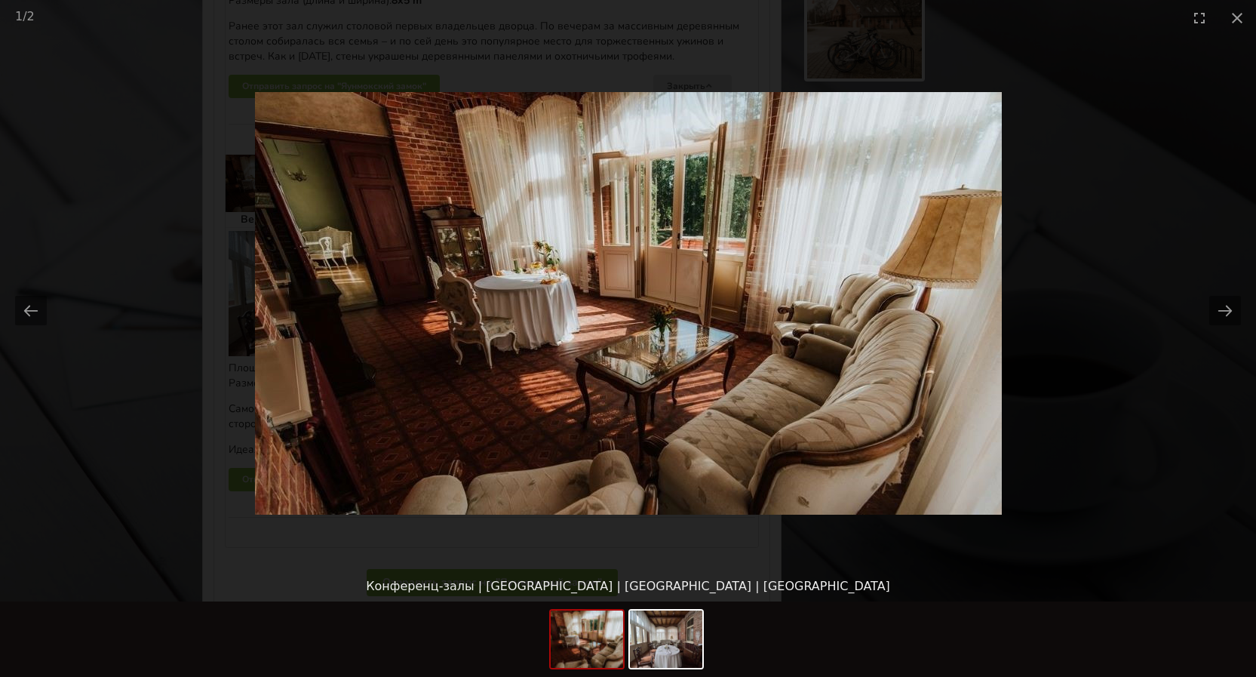
scroll to position [1433, 0]
click at [1224, 308] on button "Next slide" at bounding box center [1225, 310] width 32 height 29
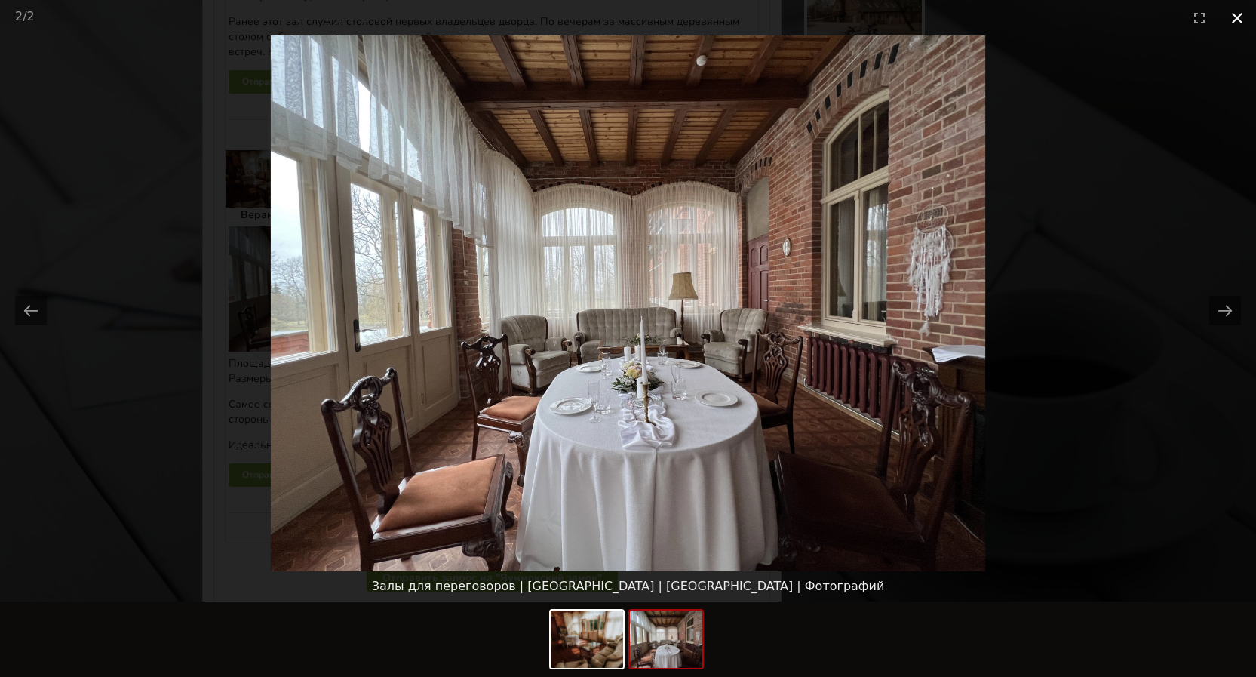
click at [1237, 17] on button "Close gallery" at bounding box center [1237, 17] width 38 height 35
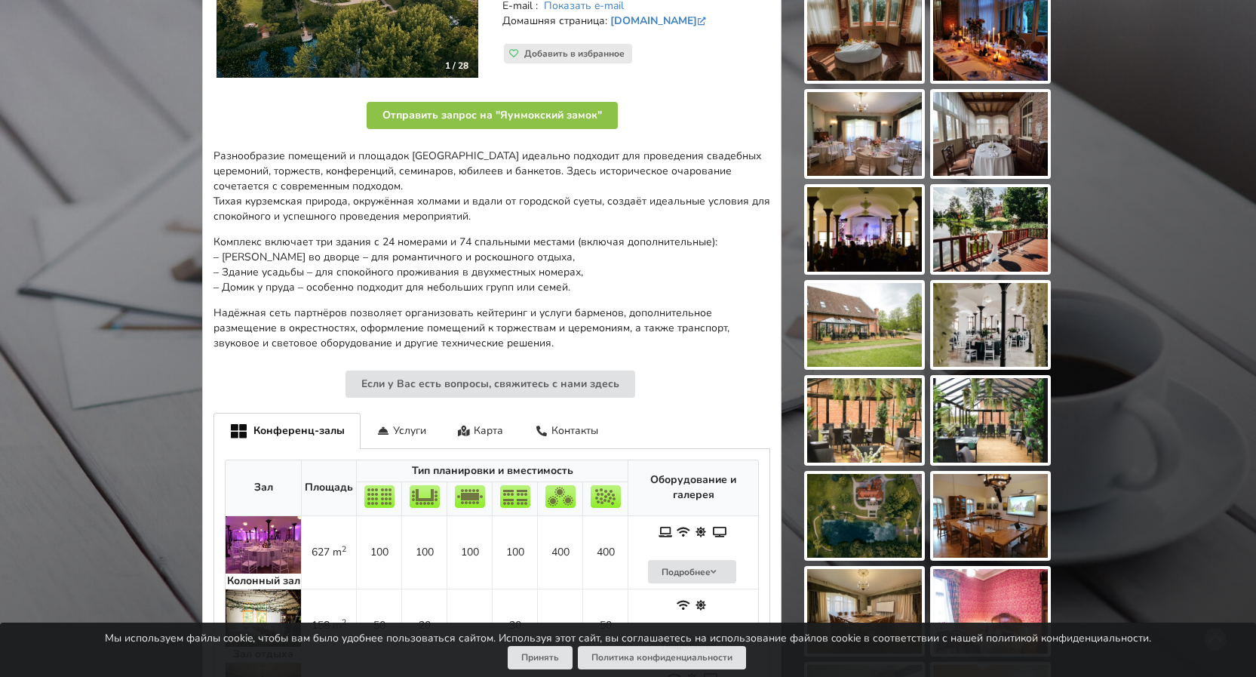
scroll to position [226, 0]
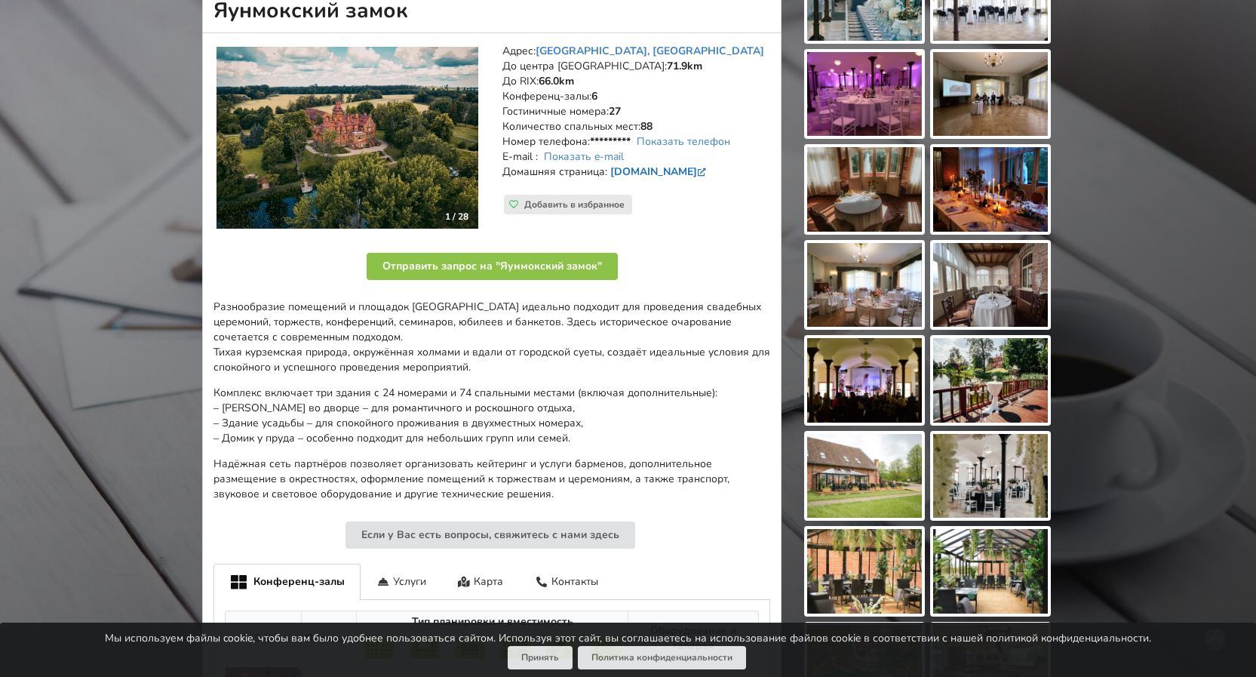
click at [686, 169] on link "[DOMAIN_NAME]" at bounding box center [659, 171] width 99 height 14
click at [682, 170] on link "[DOMAIN_NAME]" at bounding box center [659, 171] width 99 height 14
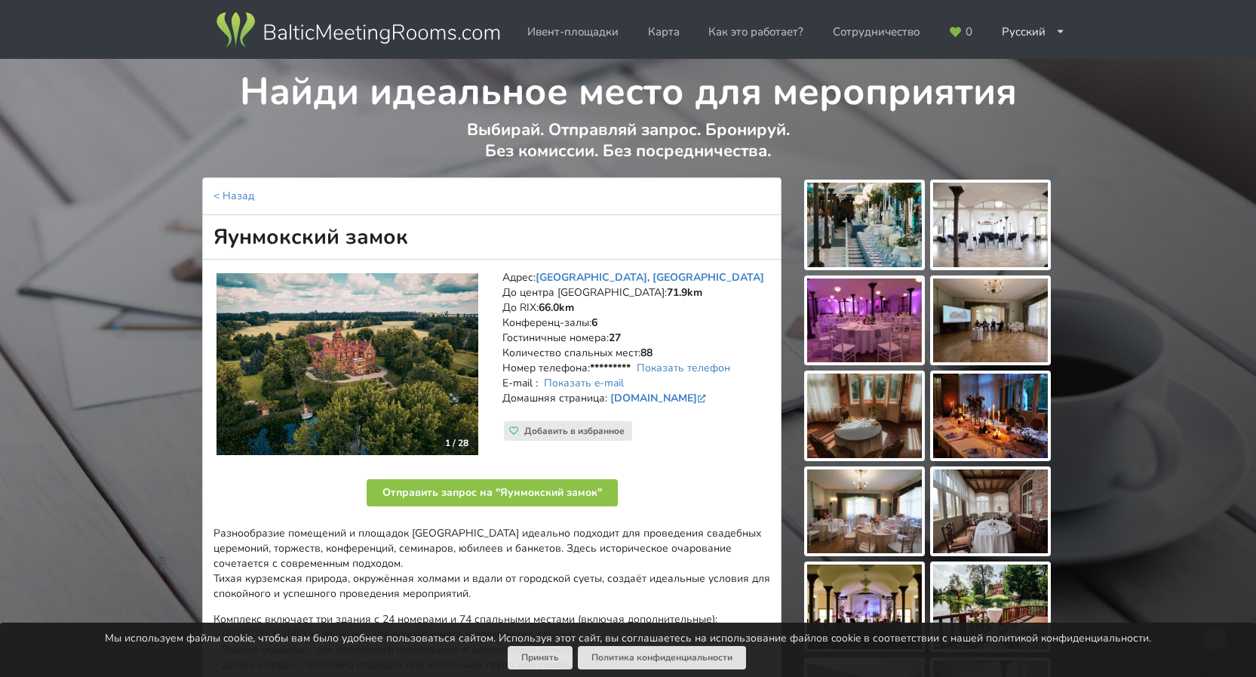
click at [849, 221] on img at bounding box center [864, 225] width 115 height 84
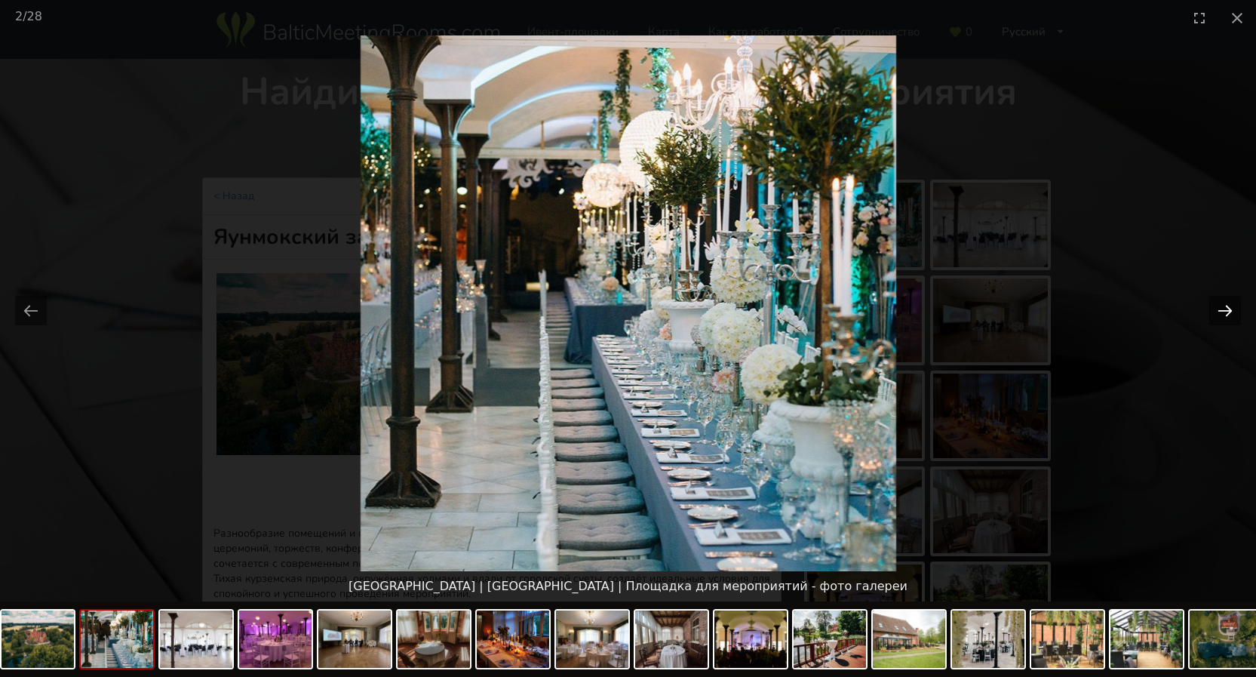
click at [1225, 311] on button "Next slide" at bounding box center [1225, 310] width 32 height 29
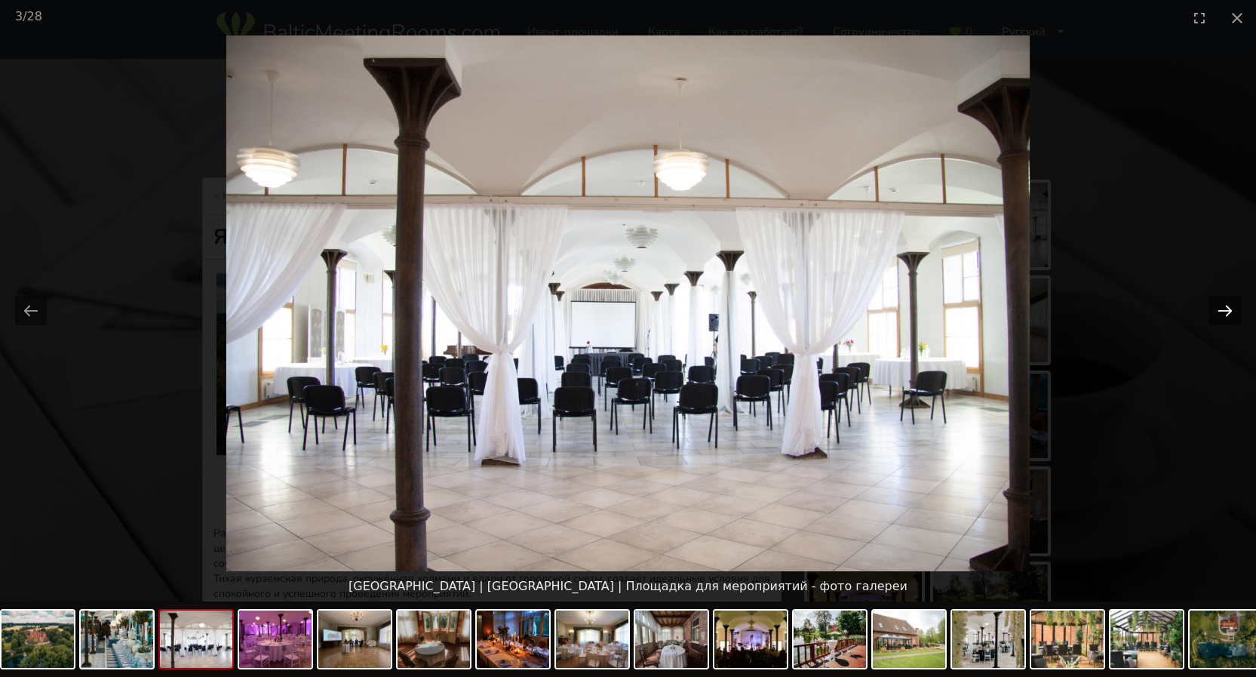
click at [1225, 311] on button "Next slide" at bounding box center [1225, 310] width 32 height 29
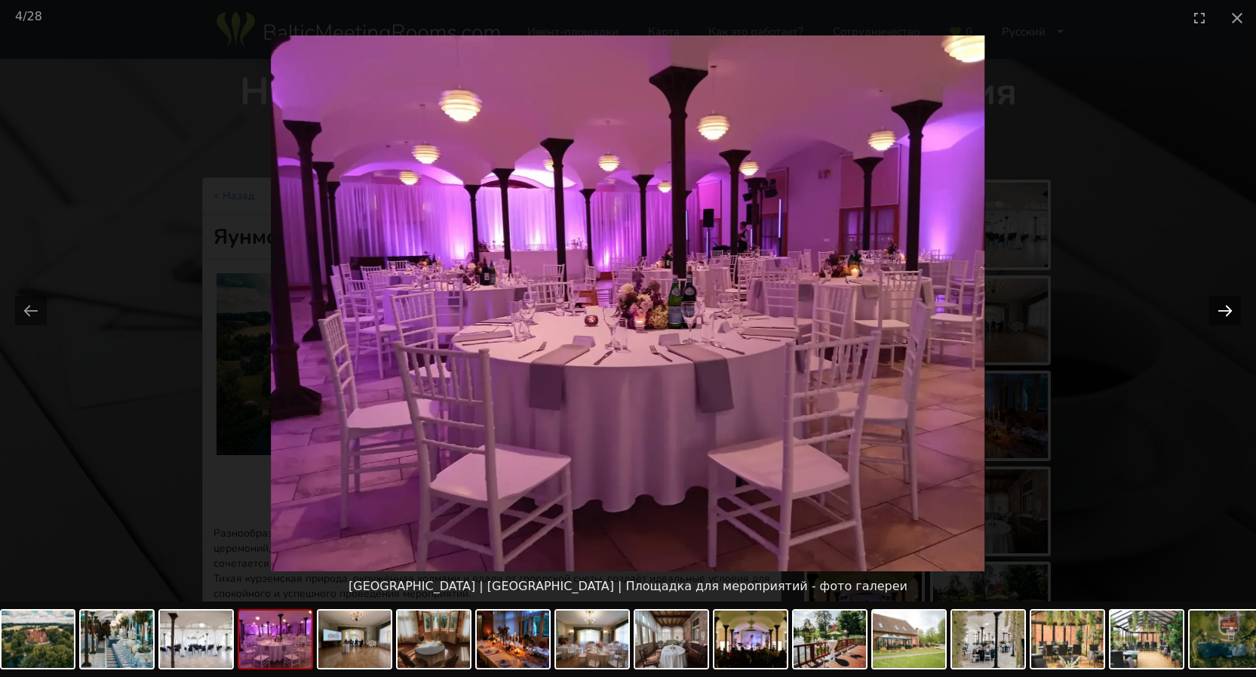
click at [1225, 311] on button "Next slide" at bounding box center [1225, 310] width 32 height 29
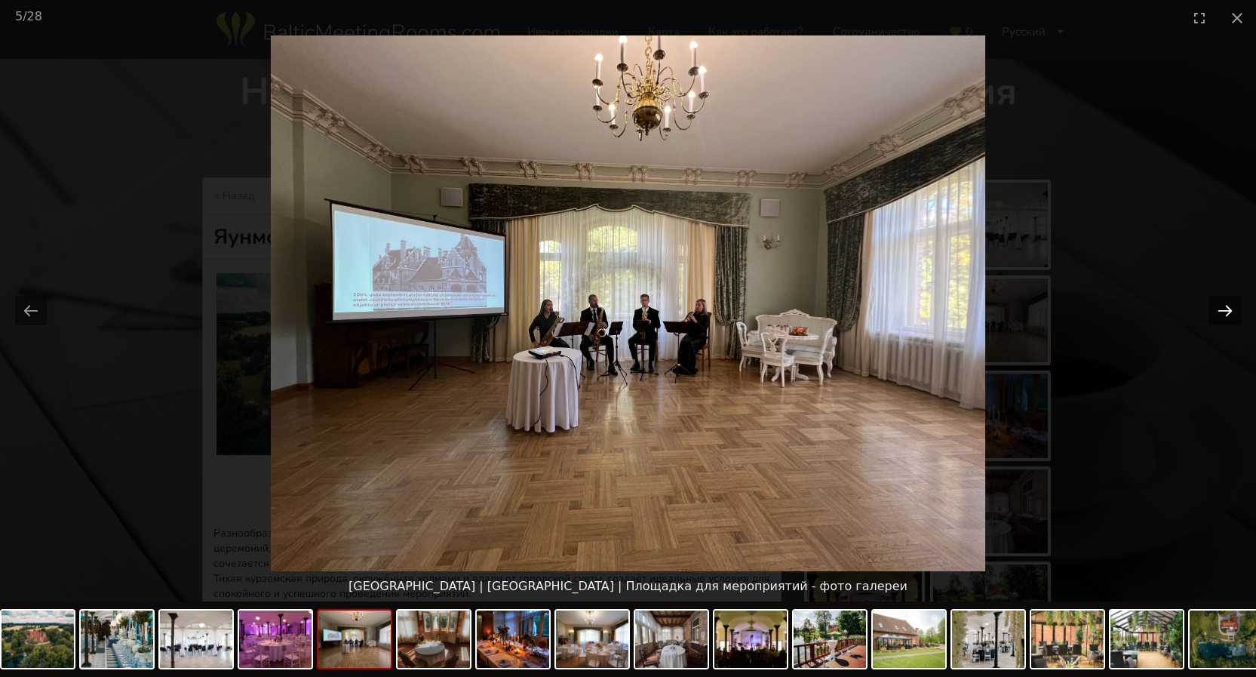
click at [1225, 311] on button "Next slide" at bounding box center [1225, 310] width 32 height 29
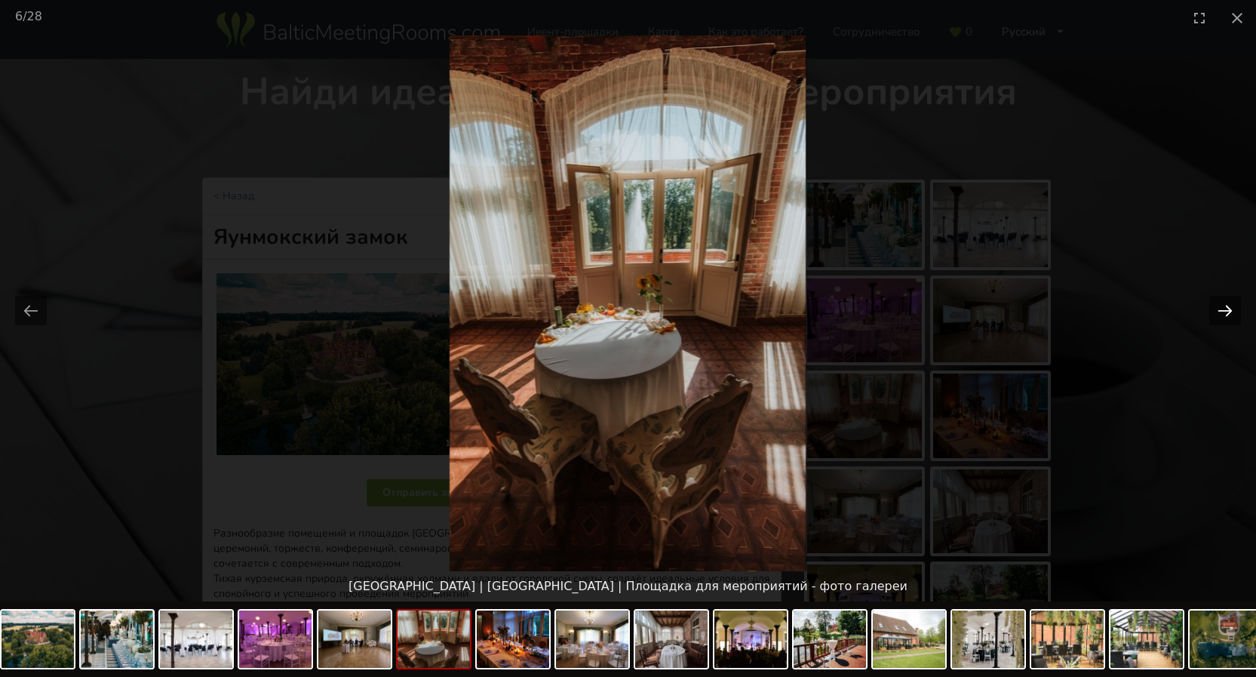
click at [1225, 311] on button "Next slide" at bounding box center [1225, 310] width 32 height 29
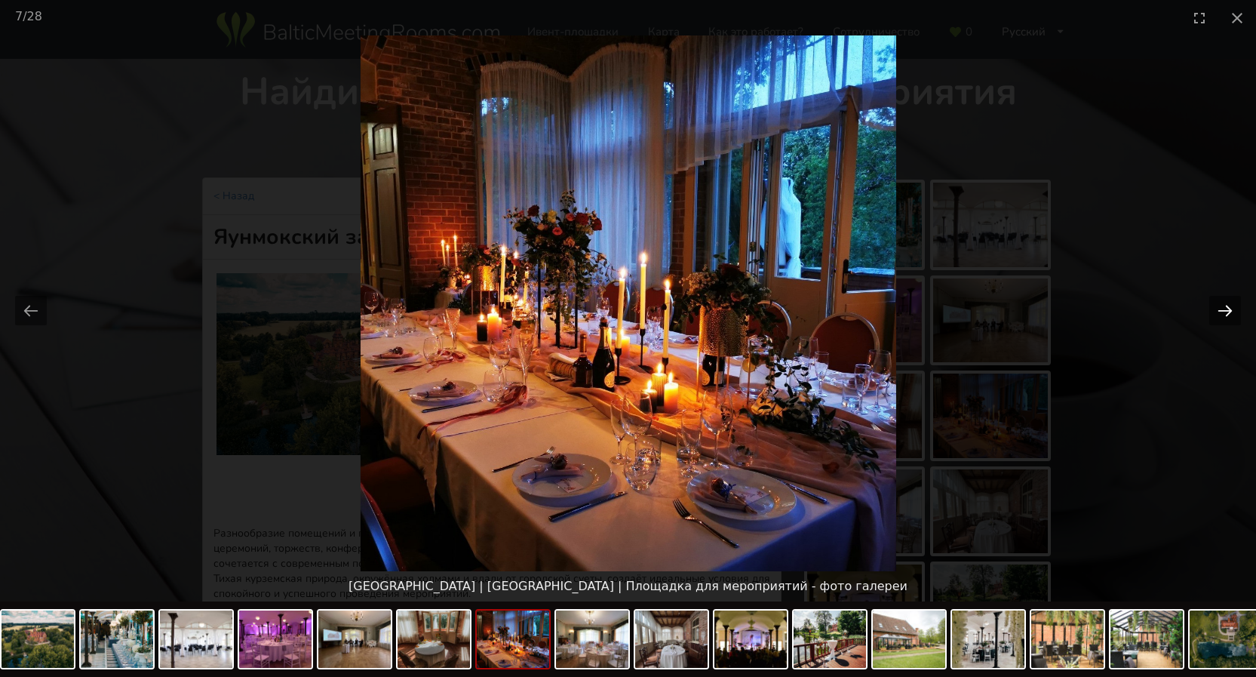
click at [1225, 311] on button "Next slide" at bounding box center [1225, 310] width 32 height 29
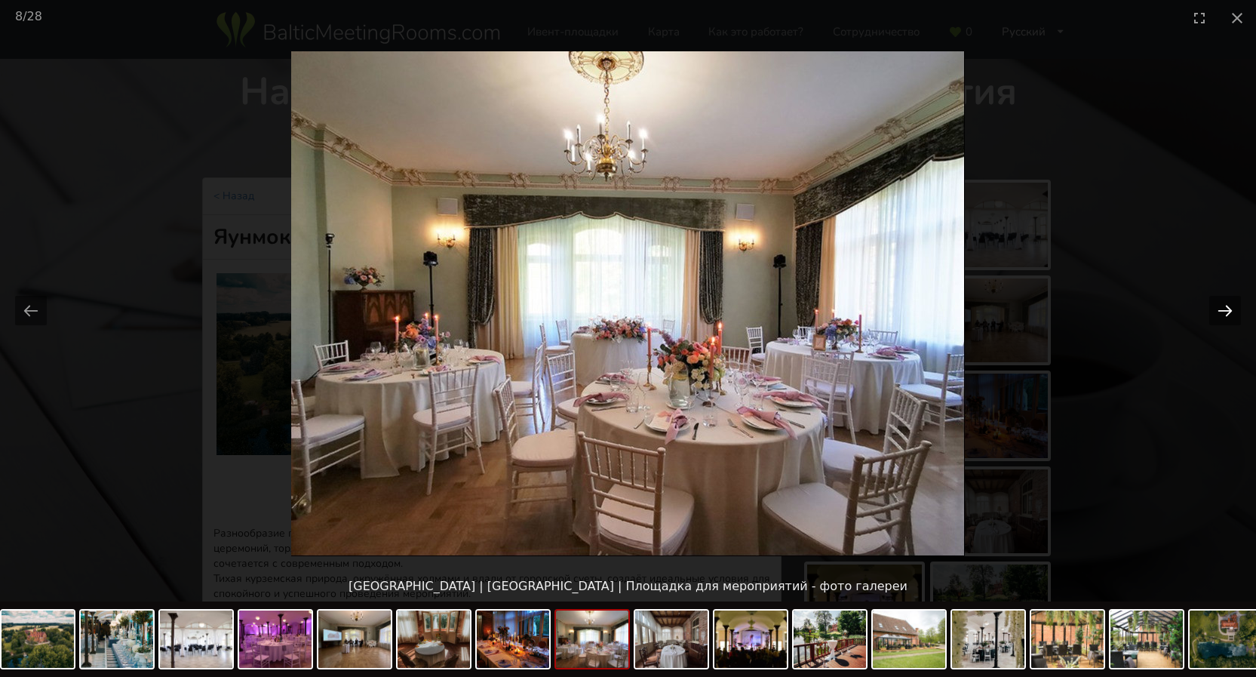
click at [1225, 311] on button "Next slide" at bounding box center [1225, 310] width 32 height 29
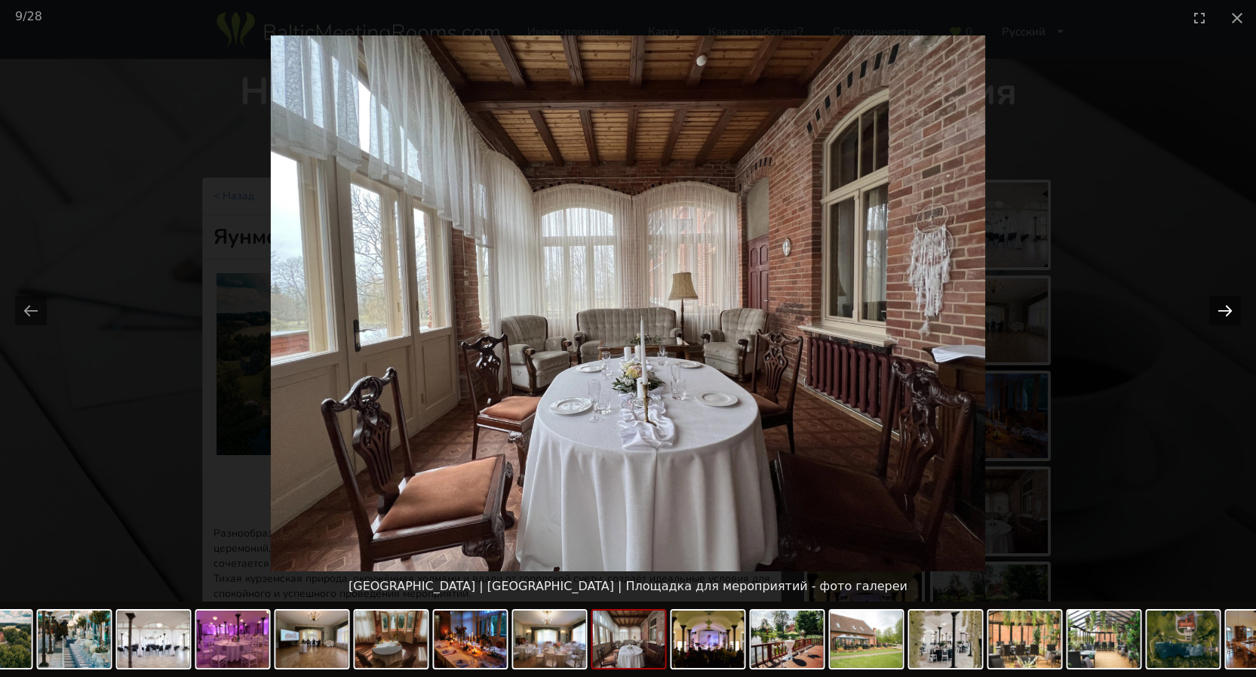
click at [1225, 311] on button "Next slide" at bounding box center [1225, 310] width 32 height 29
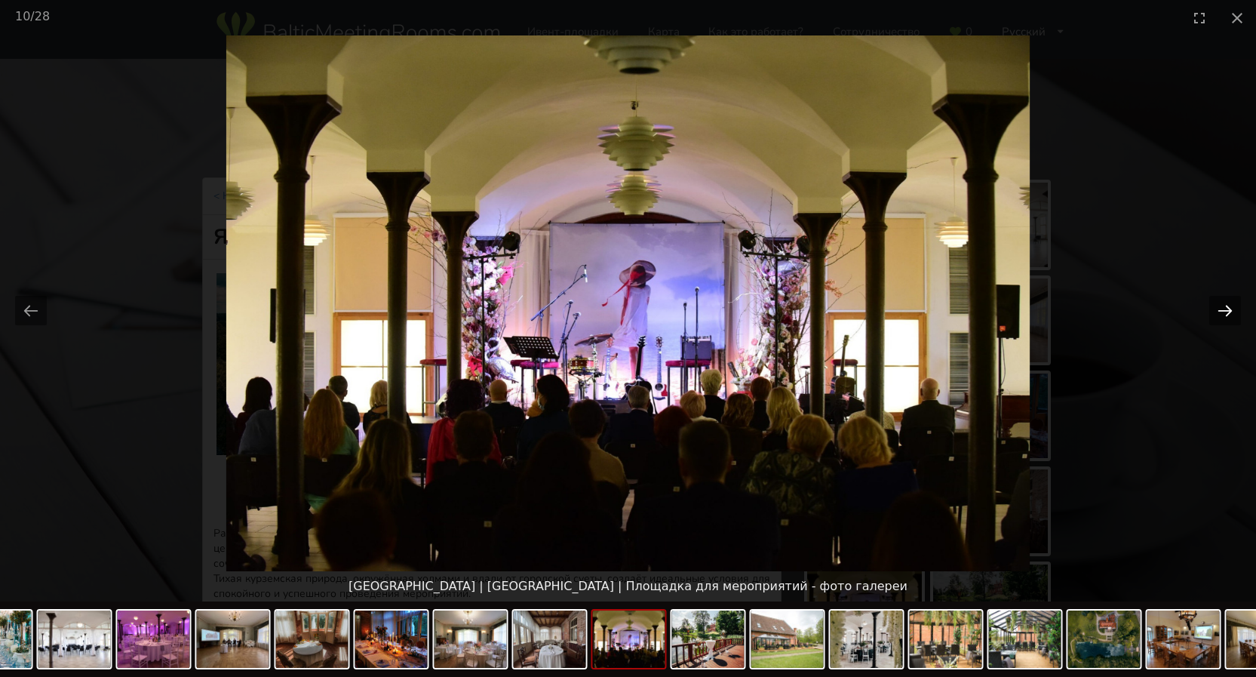
click at [1225, 311] on button "Next slide" at bounding box center [1225, 310] width 32 height 29
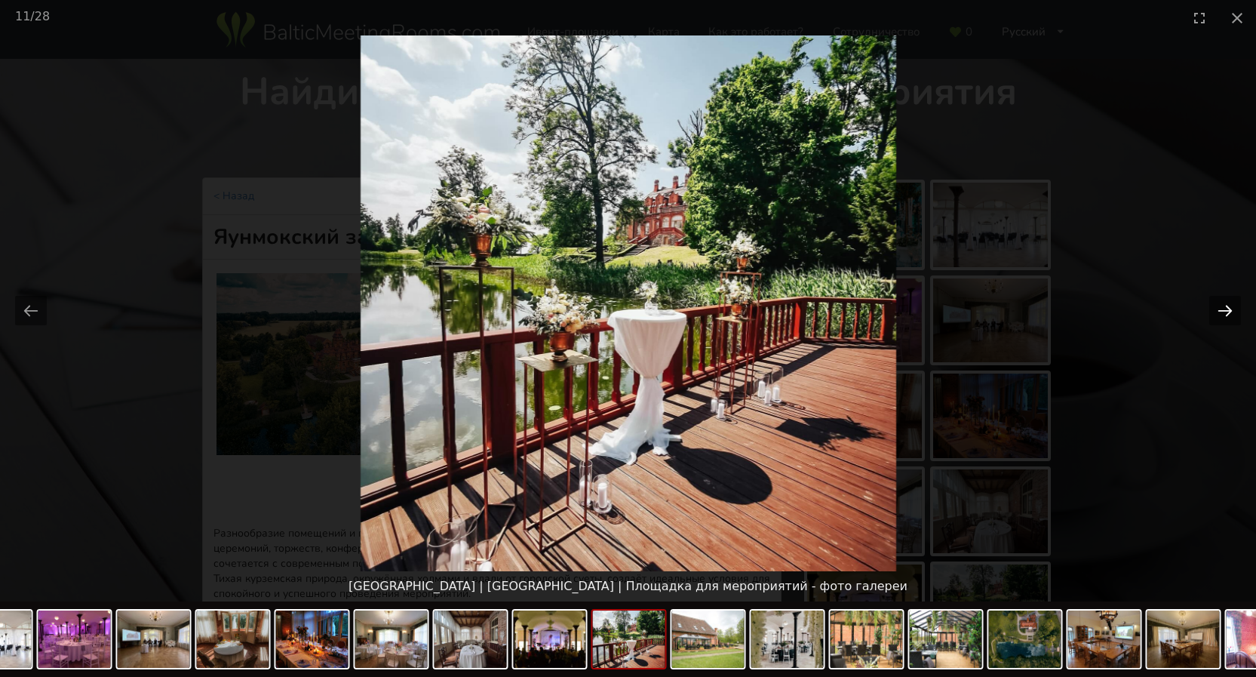
click at [1225, 311] on button "Next slide" at bounding box center [1225, 310] width 32 height 29
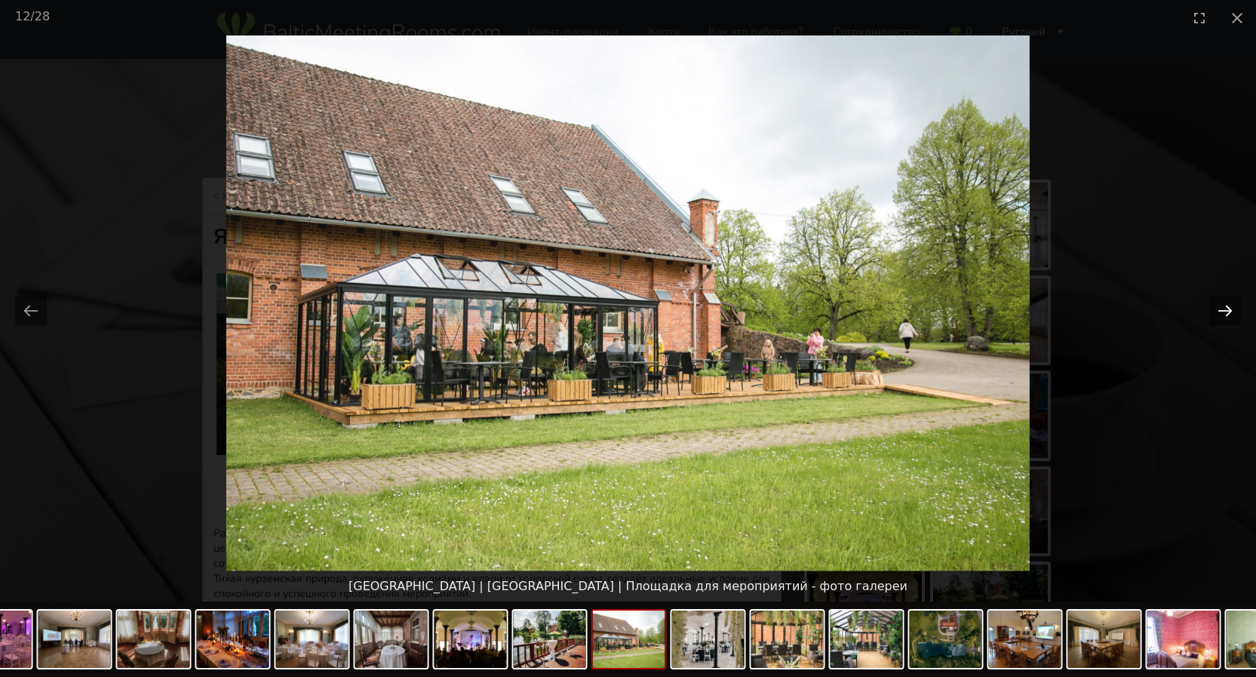
click at [1225, 311] on button "Next slide" at bounding box center [1225, 310] width 32 height 29
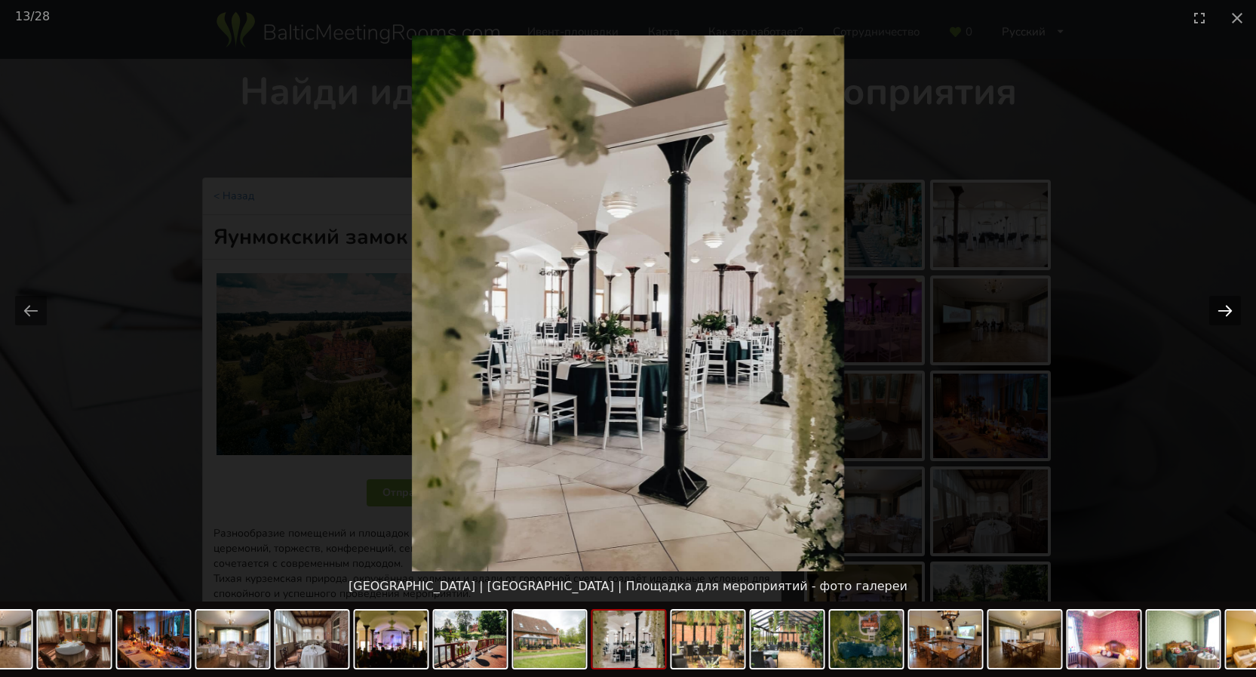
click at [1225, 311] on button "Next slide" at bounding box center [1225, 310] width 32 height 29
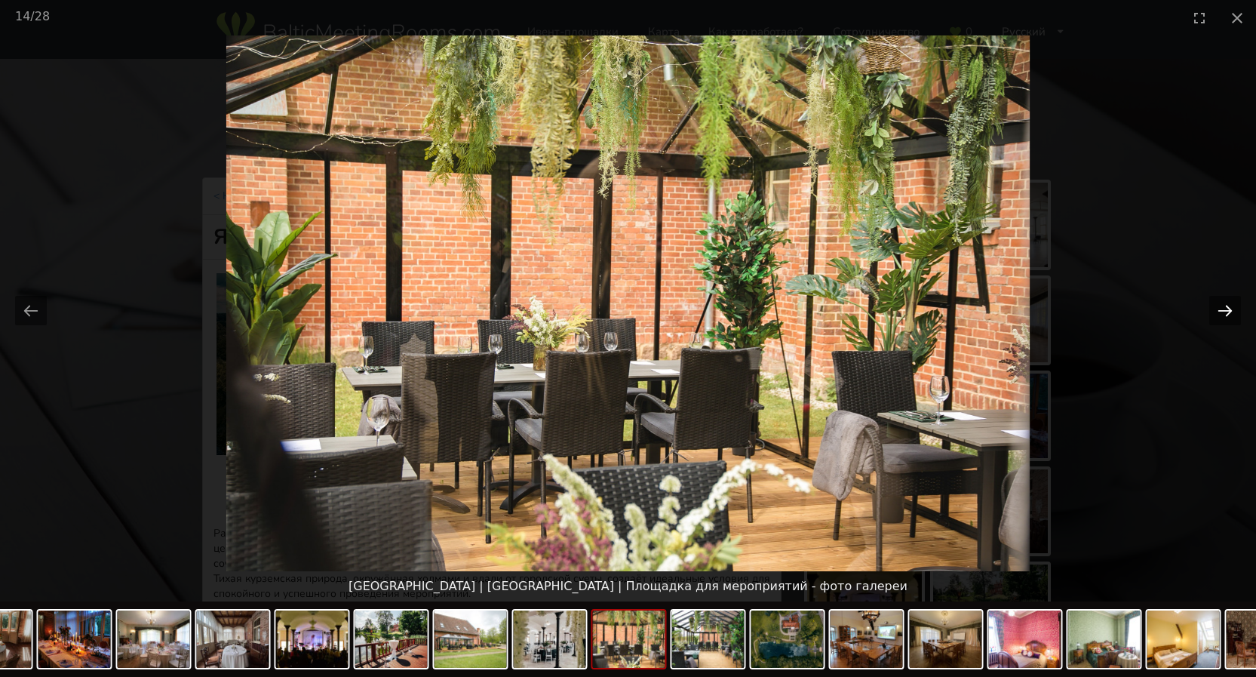
click at [1225, 311] on button "Next slide" at bounding box center [1225, 310] width 32 height 29
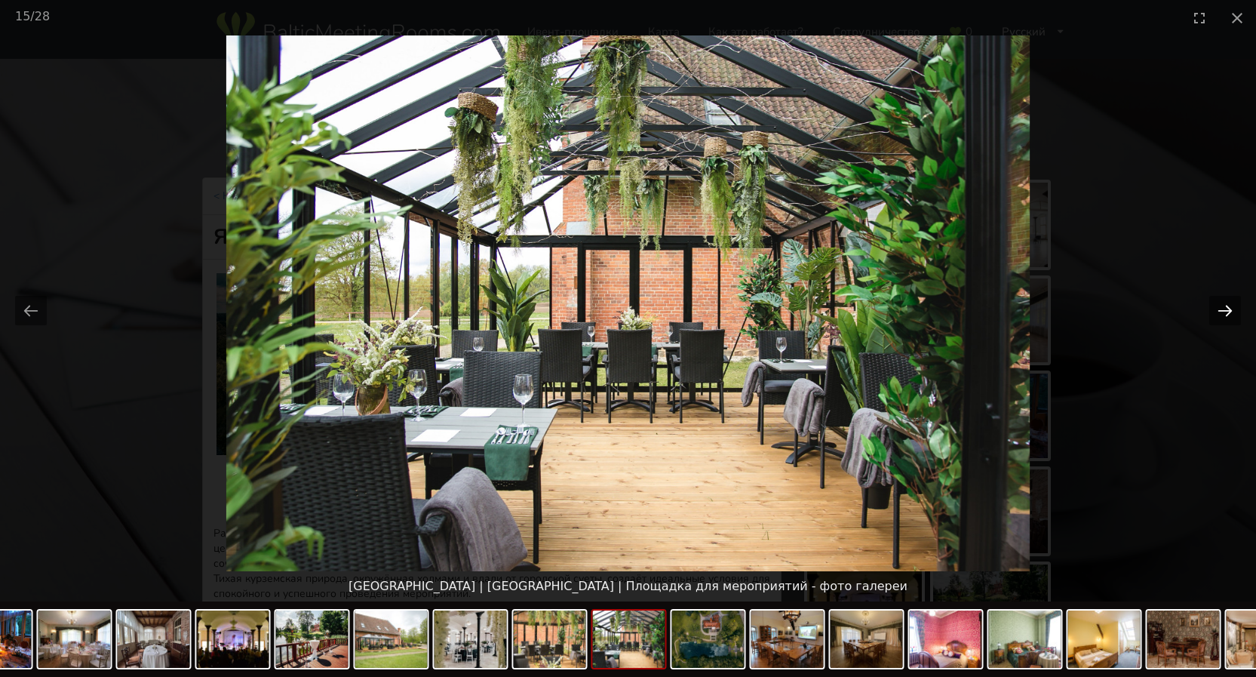
click at [1225, 311] on button "Next slide" at bounding box center [1225, 310] width 32 height 29
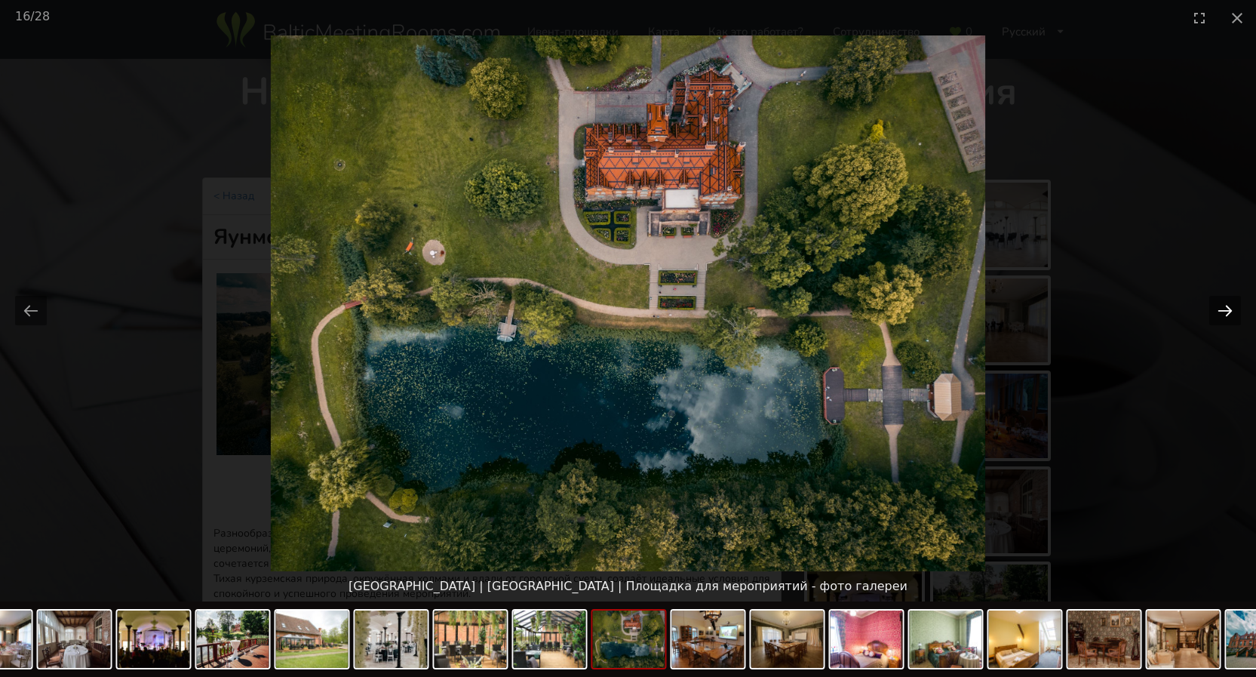
click at [1225, 311] on button "Next slide" at bounding box center [1225, 310] width 32 height 29
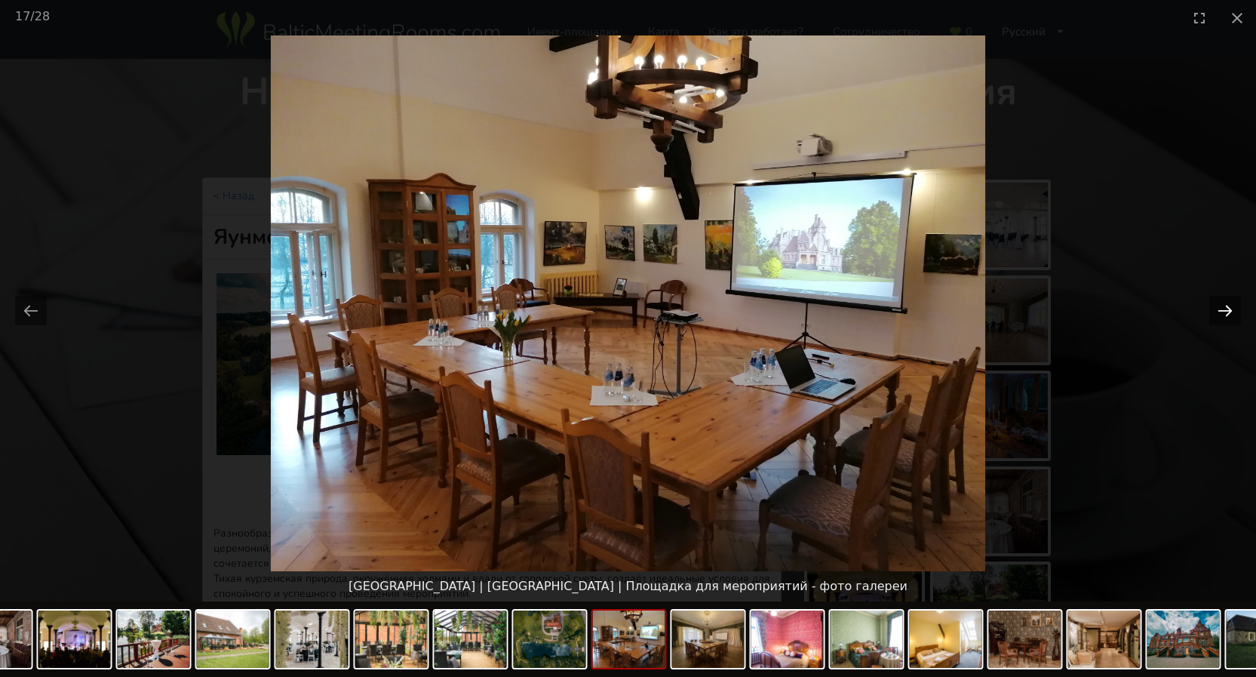
click at [1225, 311] on button "Next slide" at bounding box center [1225, 310] width 32 height 29
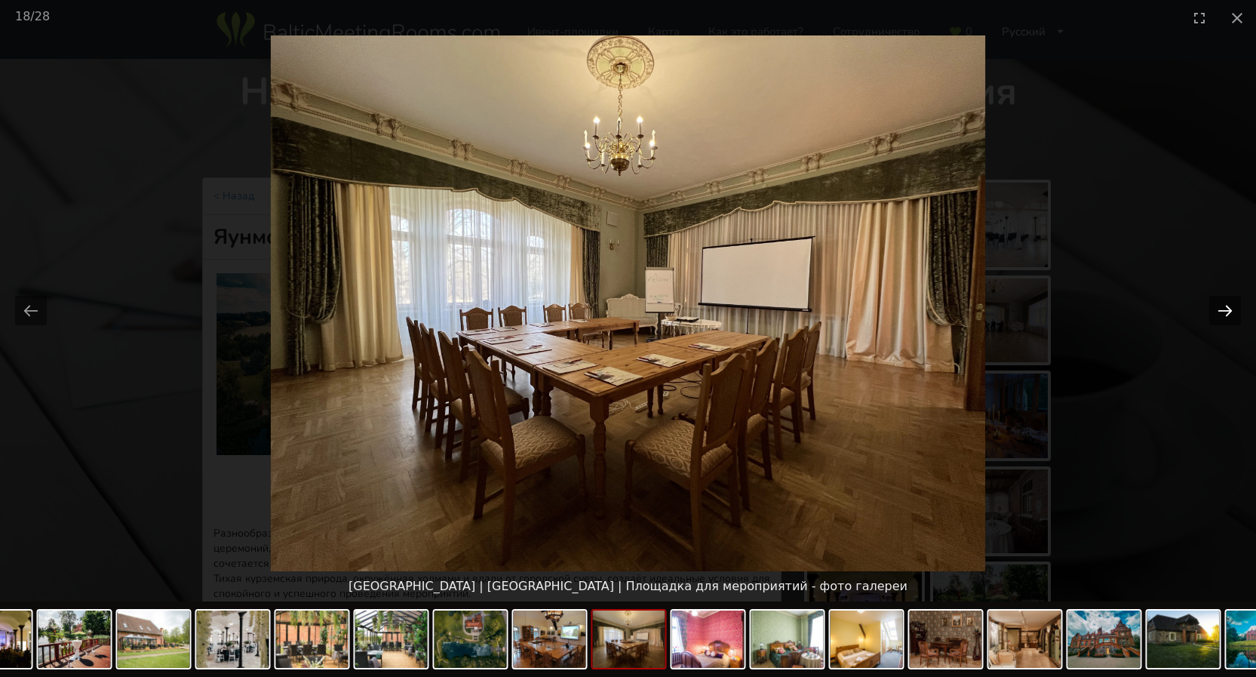
click at [1225, 311] on button "Next slide" at bounding box center [1225, 310] width 32 height 29
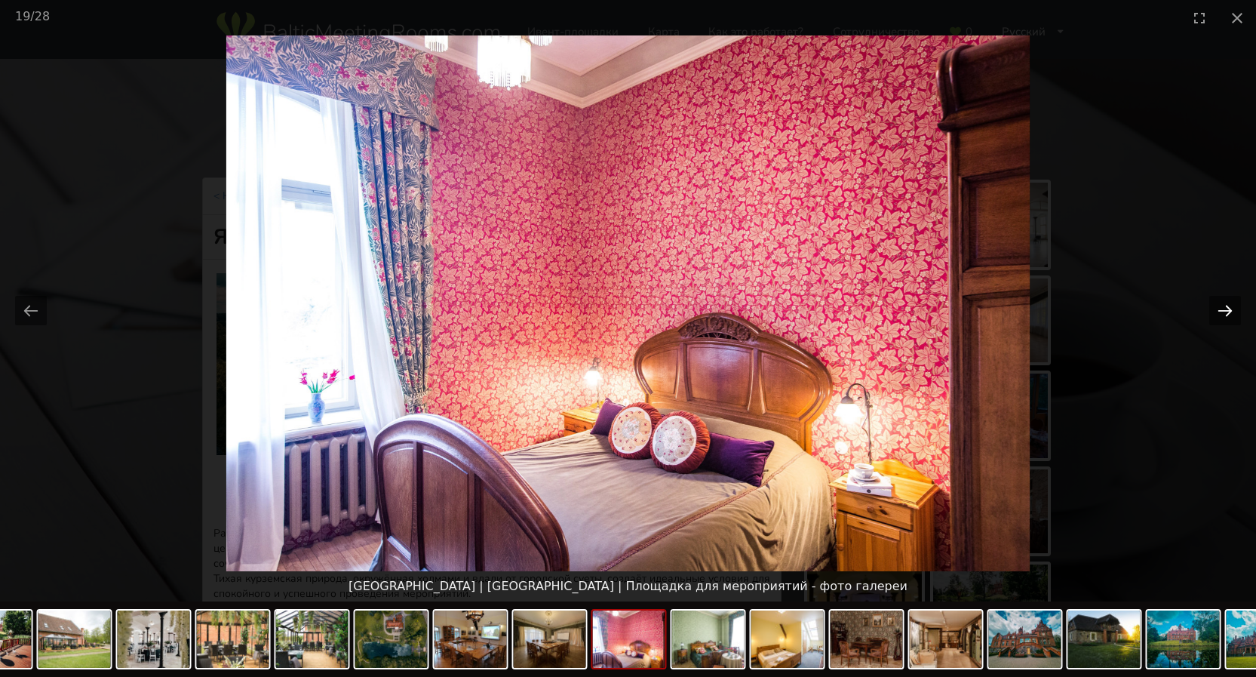
click at [1225, 311] on button "Next slide" at bounding box center [1225, 310] width 32 height 29
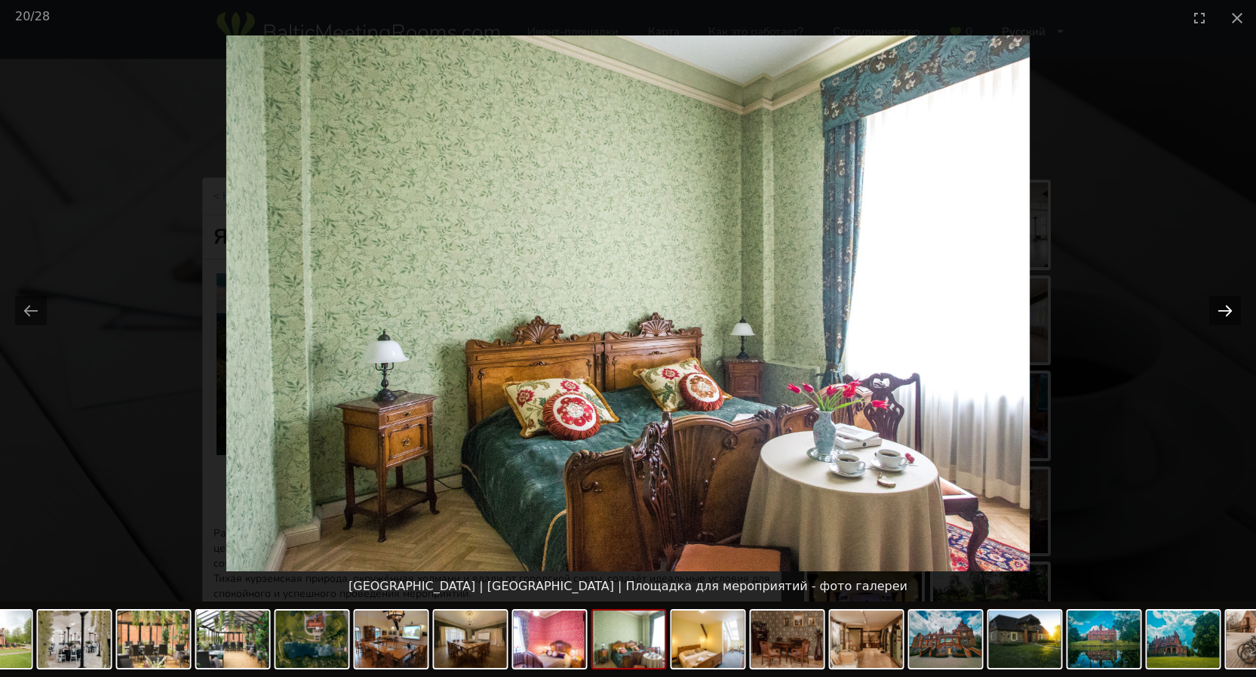
click at [1225, 311] on button "Next slide" at bounding box center [1225, 310] width 32 height 29
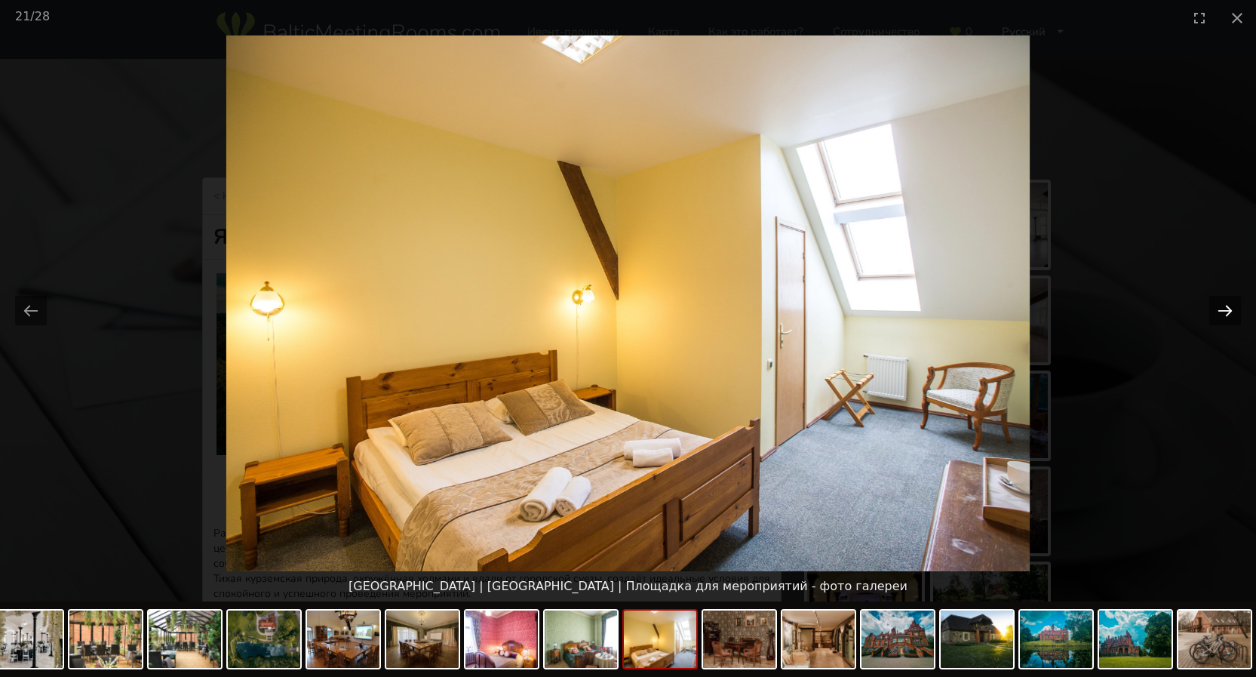
click at [1225, 311] on button "Next slide" at bounding box center [1225, 310] width 32 height 29
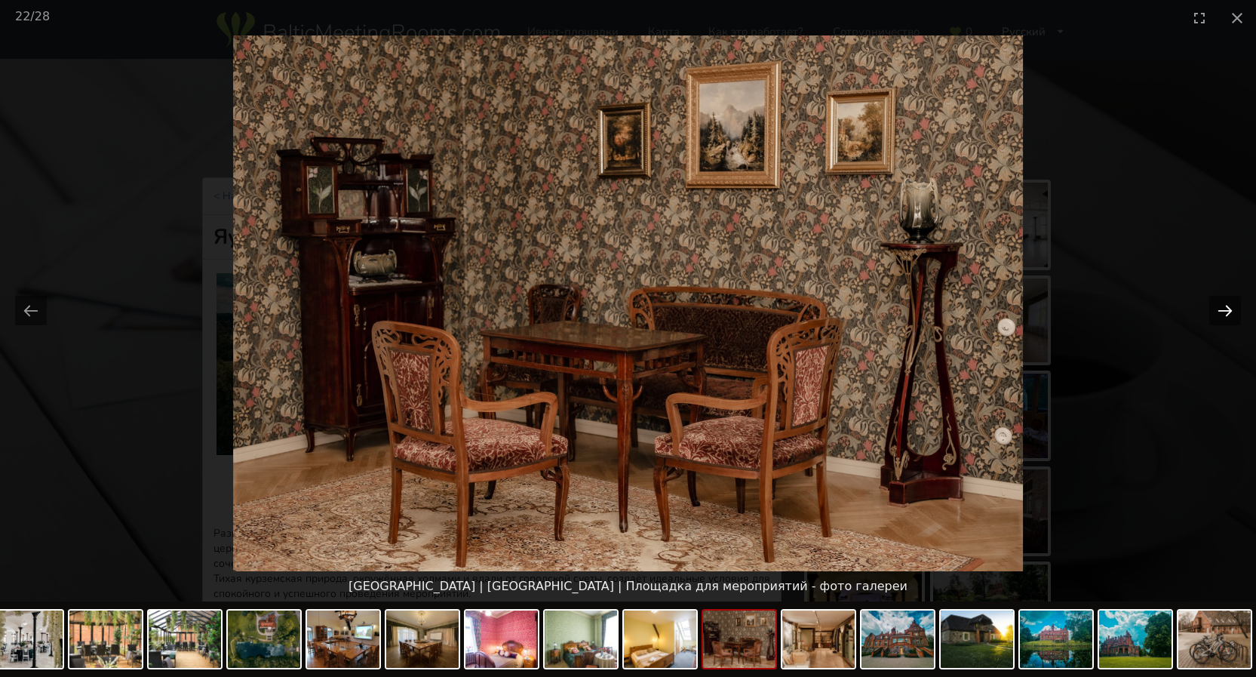
click at [1225, 311] on button "Next slide" at bounding box center [1225, 310] width 32 height 29
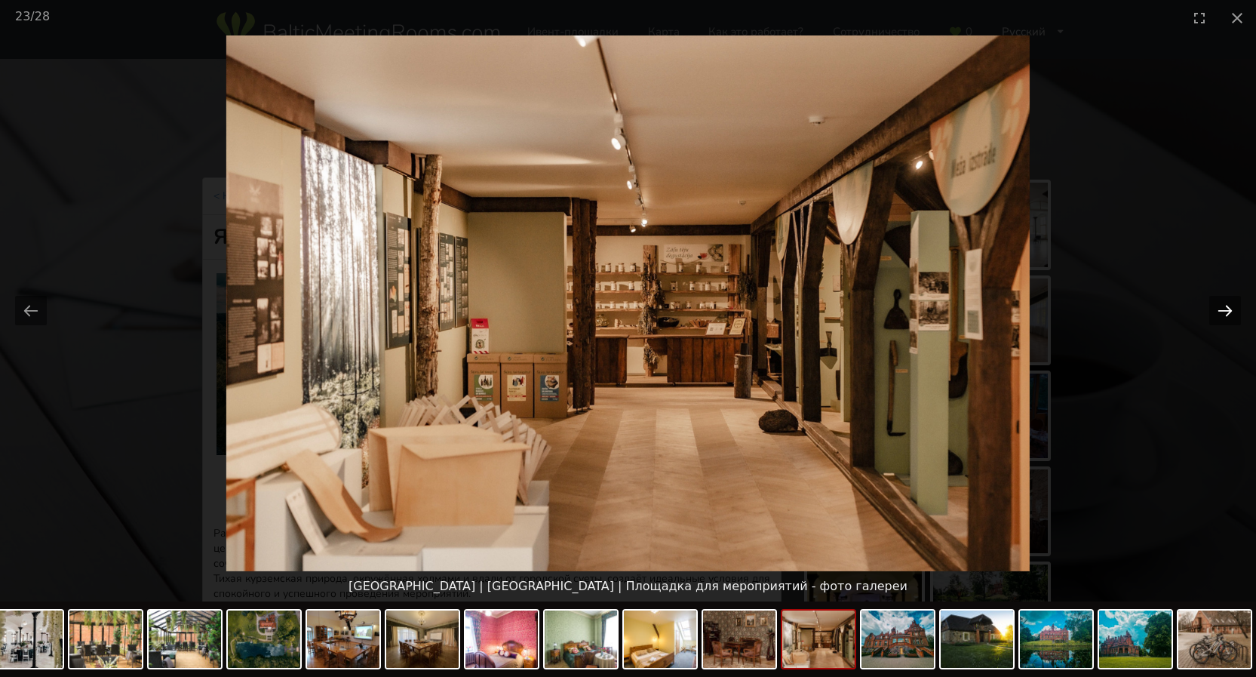
click at [1225, 311] on button "Next slide" at bounding box center [1225, 310] width 32 height 29
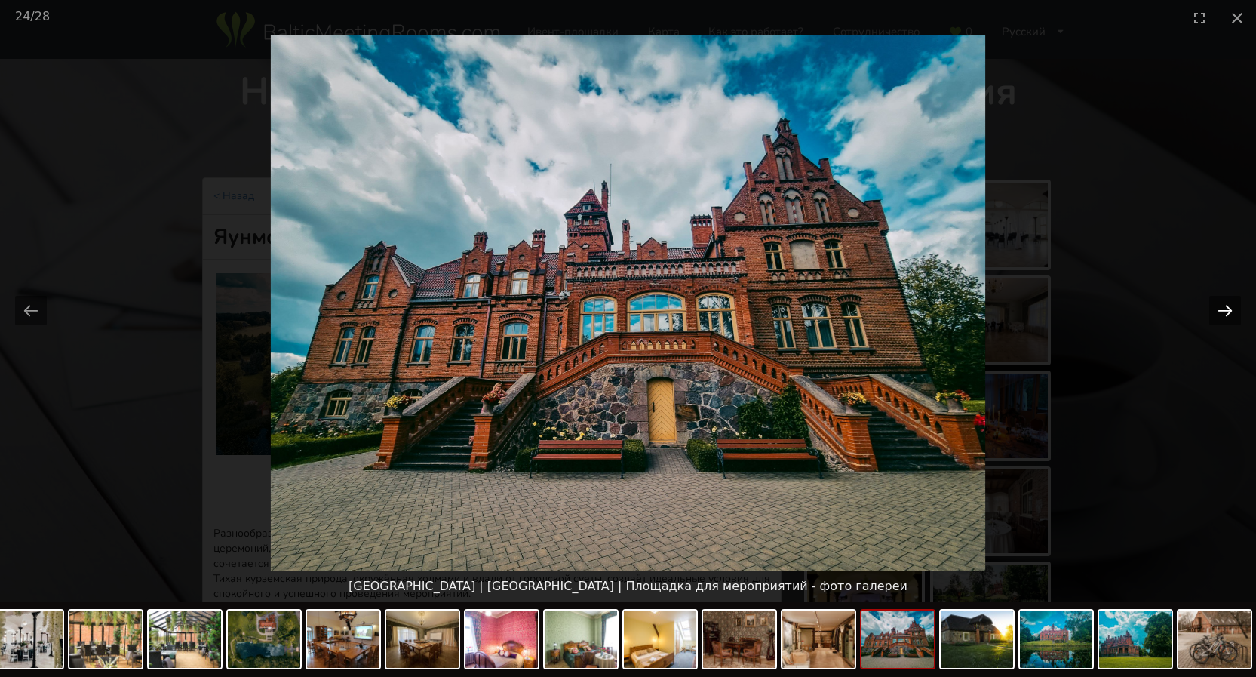
click at [1225, 311] on button "Next slide" at bounding box center [1225, 310] width 32 height 29
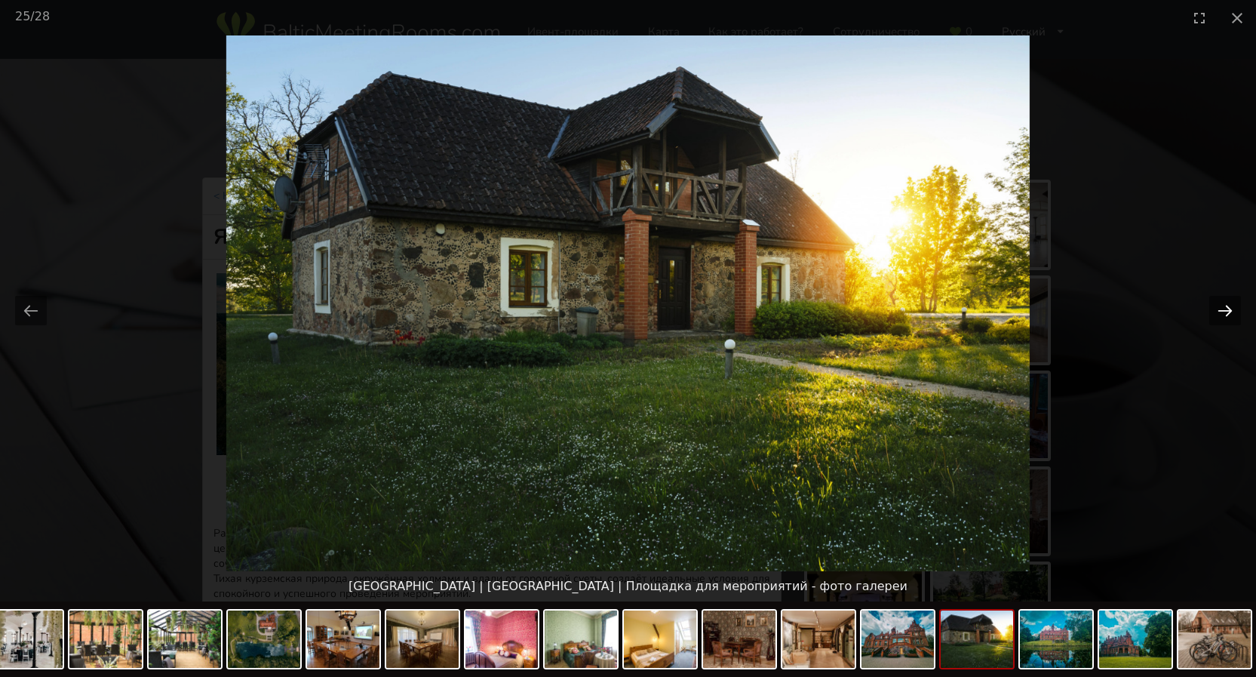
click at [1225, 311] on button "Next slide" at bounding box center [1225, 310] width 32 height 29
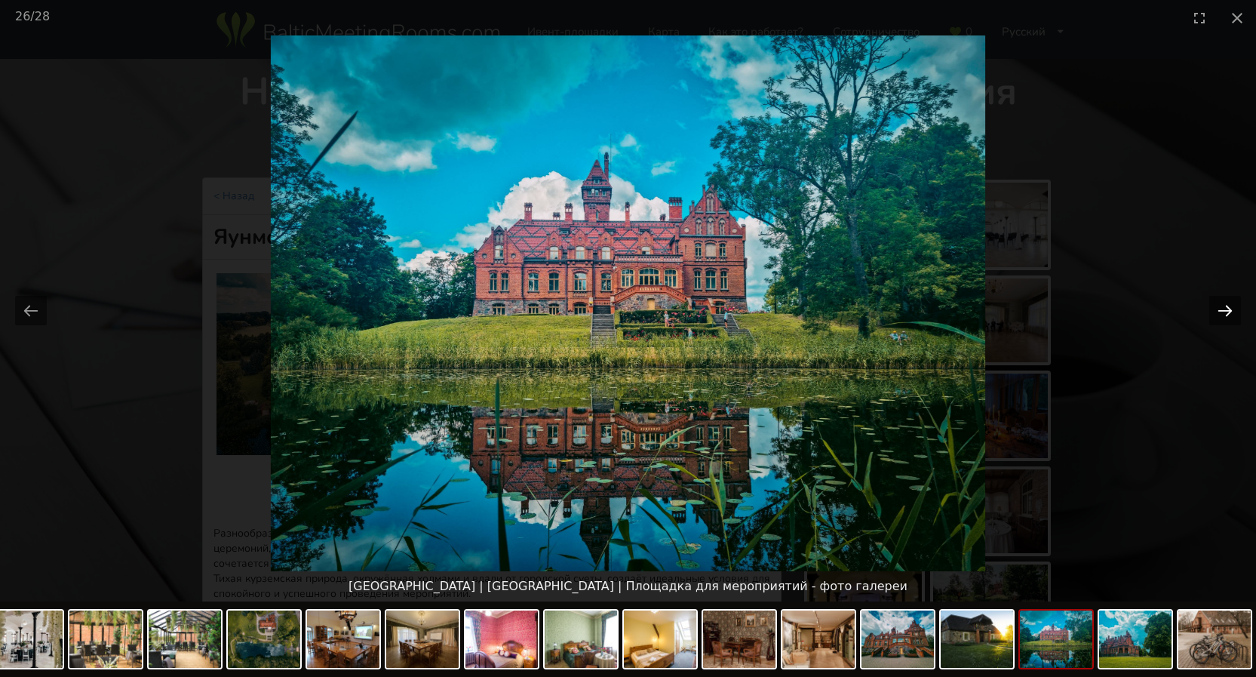
click at [1225, 311] on button "Next slide" at bounding box center [1225, 310] width 32 height 29
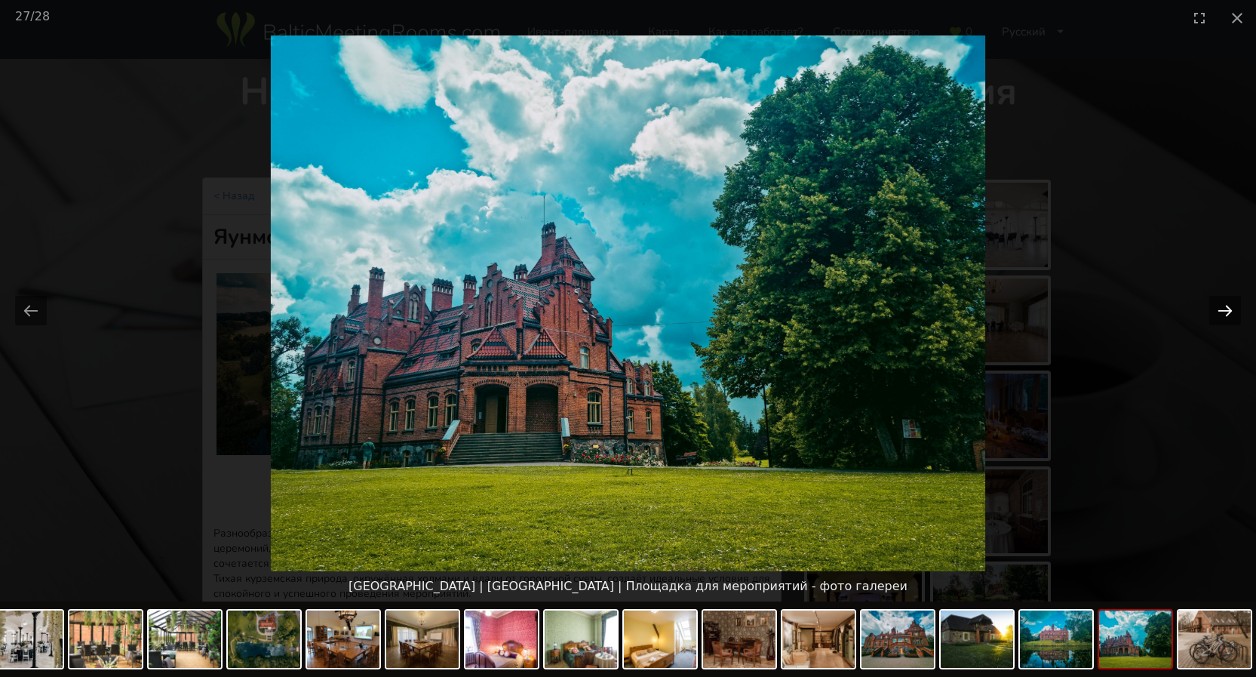
click at [1225, 311] on button "Next slide" at bounding box center [1225, 310] width 32 height 29
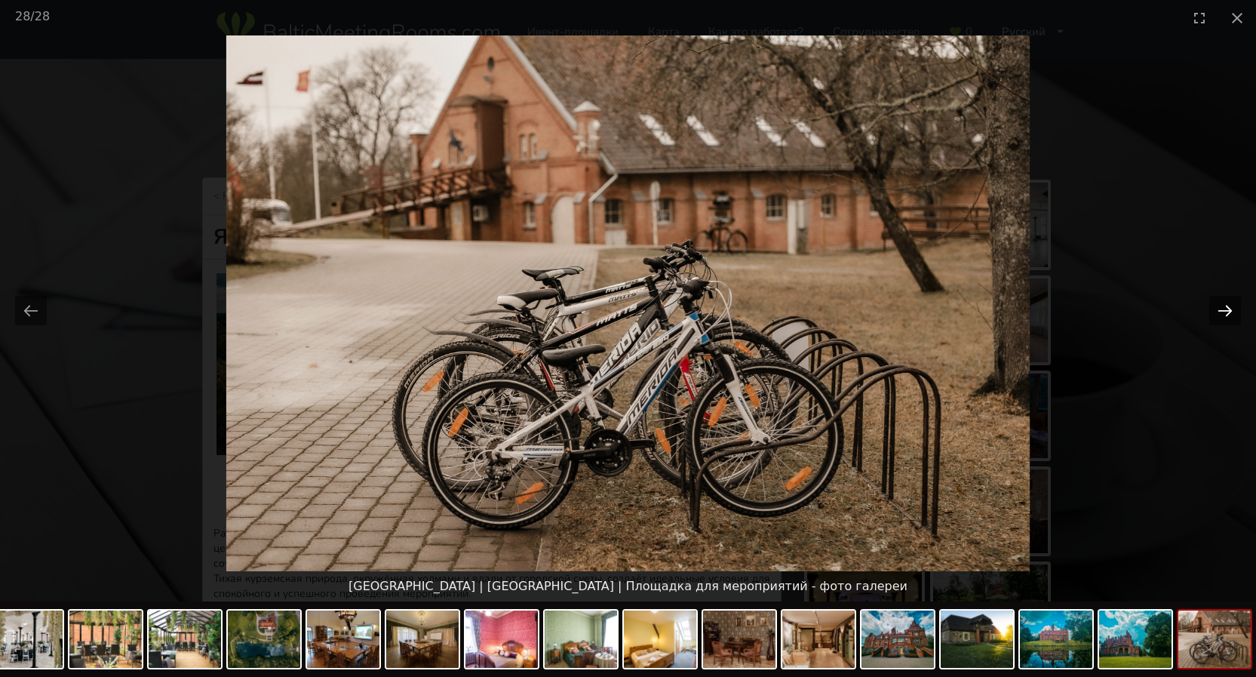
click at [1225, 311] on button "Next slide" at bounding box center [1225, 310] width 32 height 29
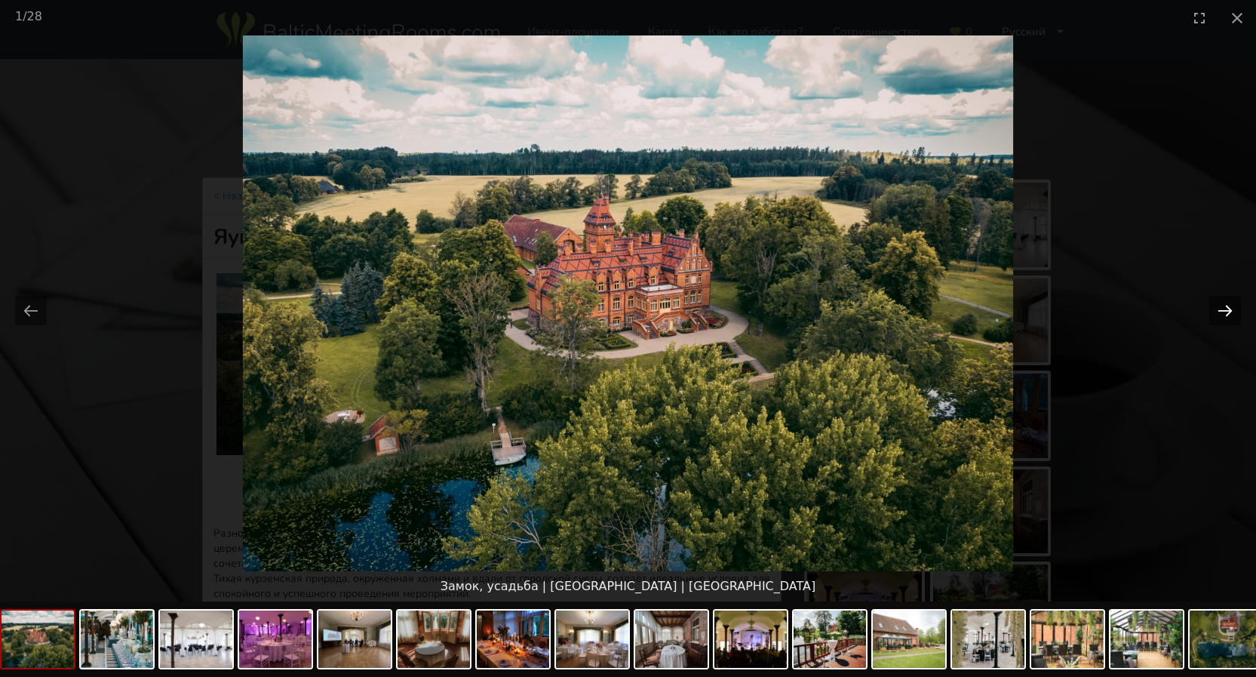
click at [1223, 311] on button "Next slide" at bounding box center [1225, 310] width 32 height 29
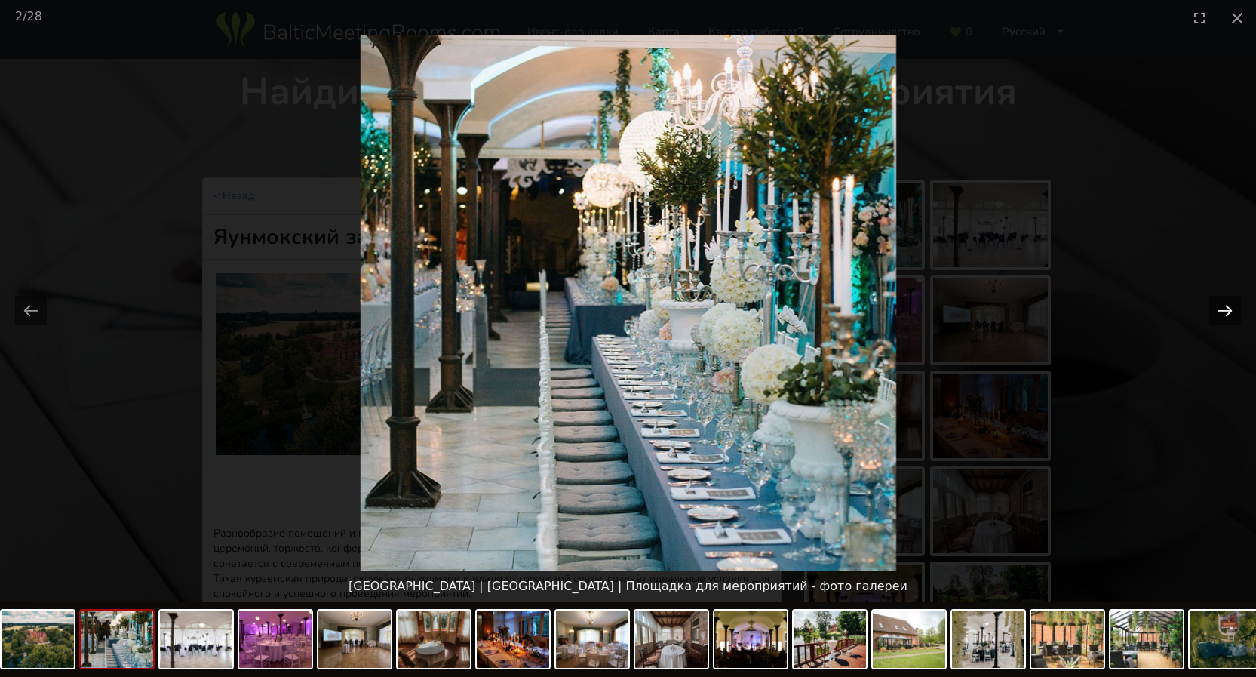
click at [1232, 307] on button "Next slide" at bounding box center [1225, 310] width 32 height 29
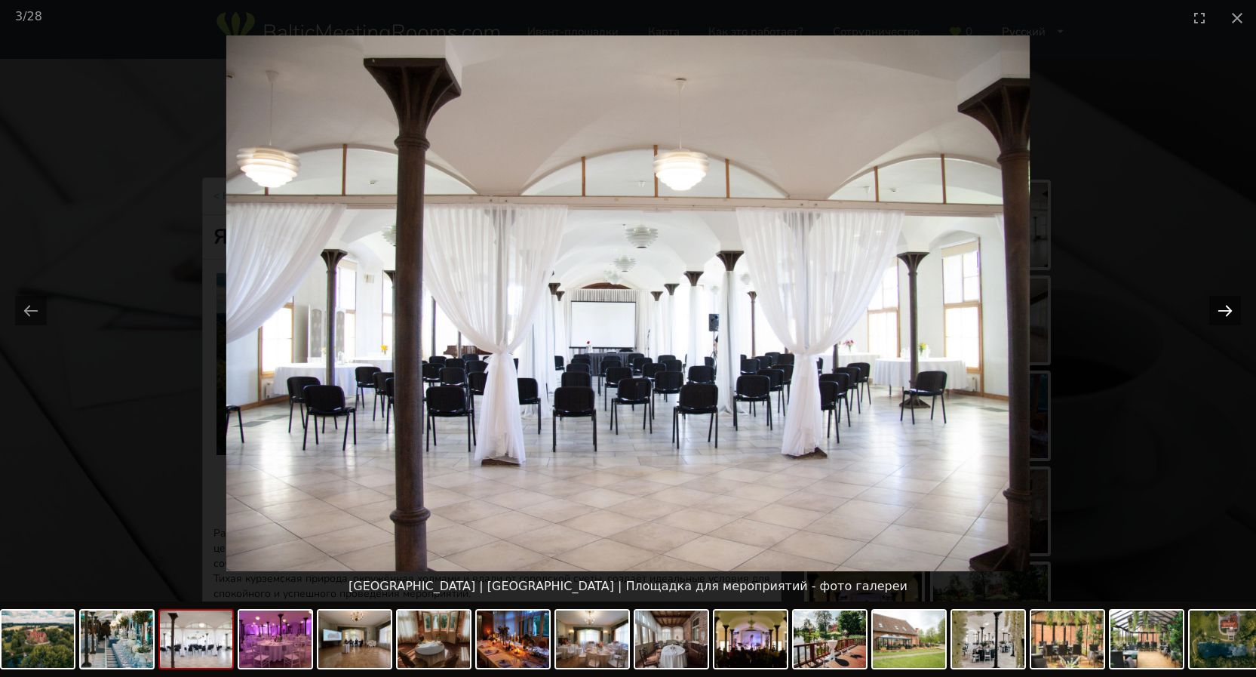
click at [1232, 307] on button "Next slide" at bounding box center [1225, 310] width 32 height 29
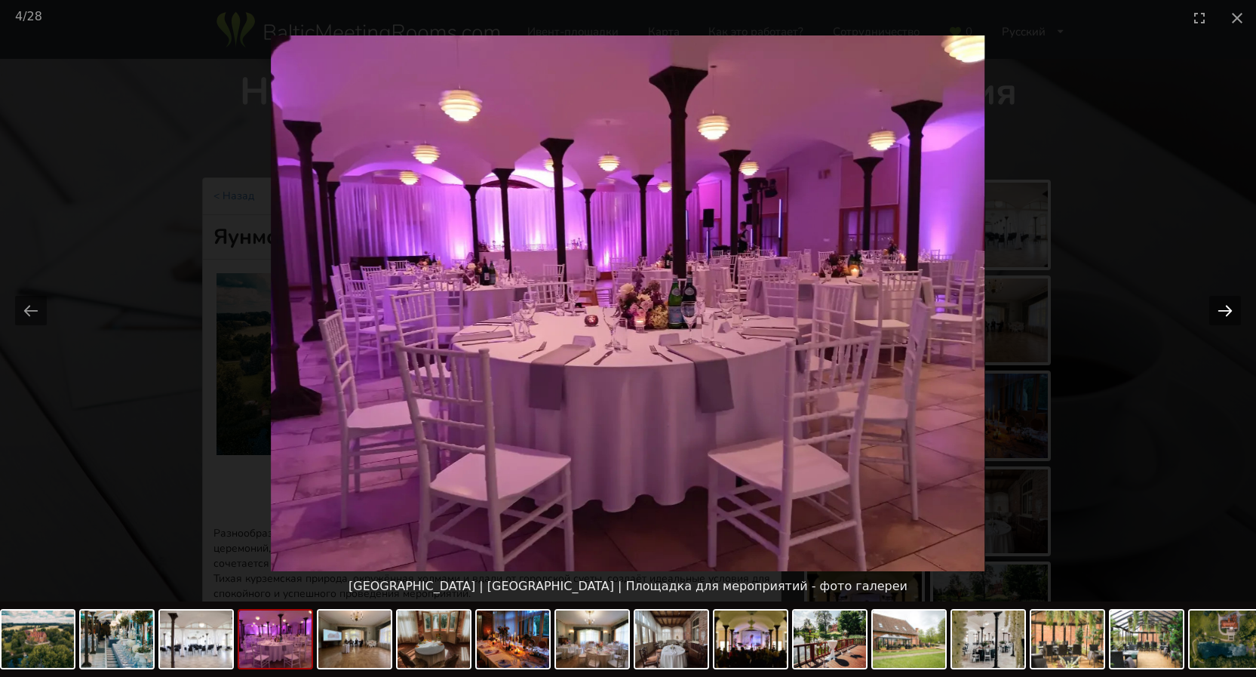
click at [1232, 307] on button "Next slide" at bounding box center [1225, 310] width 32 height 29
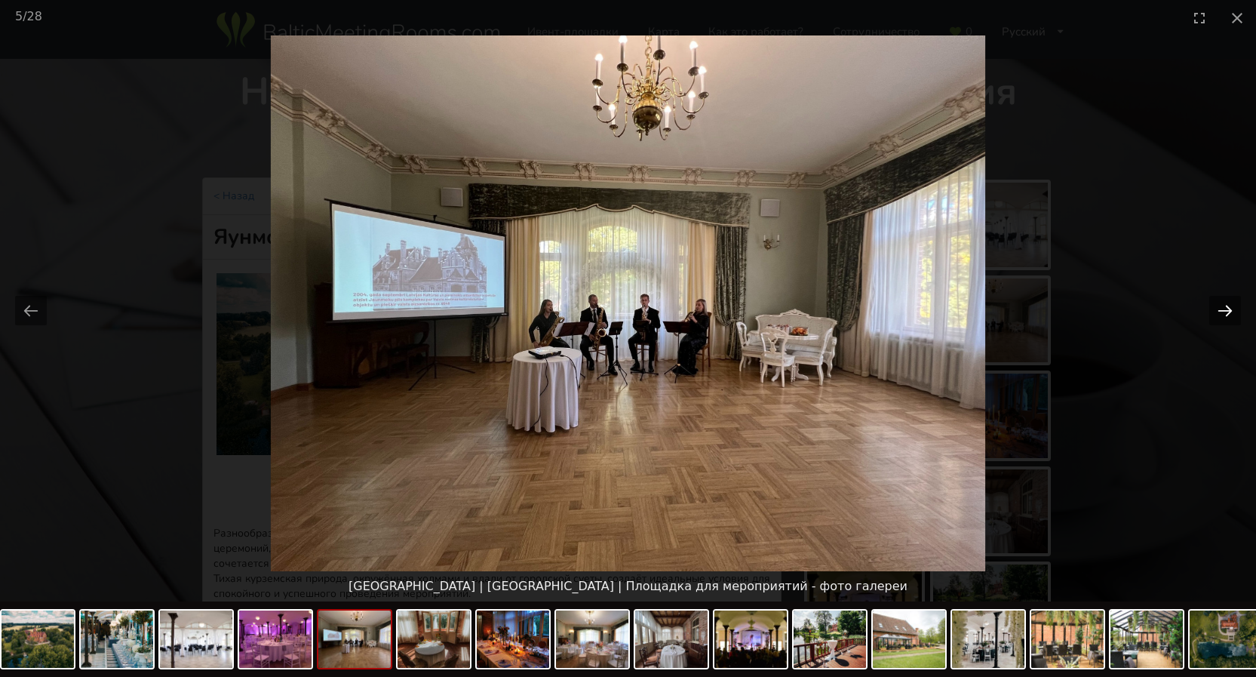
click at [1232, 307] on button "Next slide" at bounding box center [1225, 310] width 32 height 29
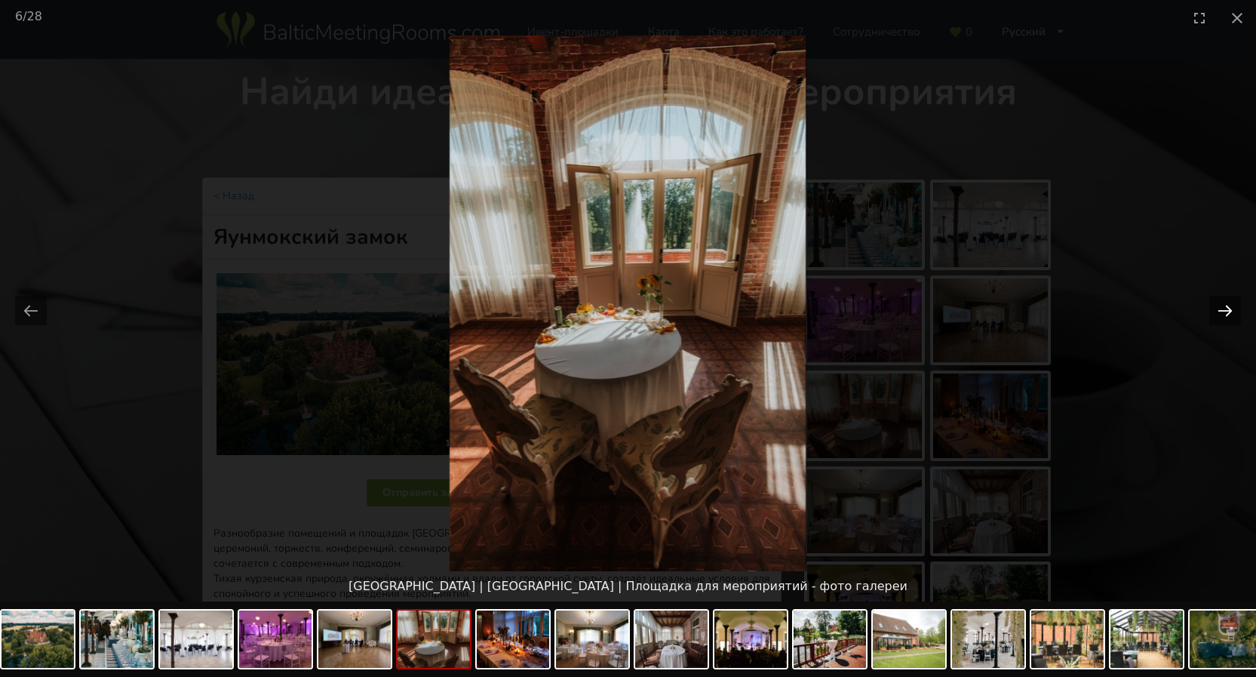
click at [1232, 307] on button "Next slide" at bounding box center [1225, 310] width 32 height 29
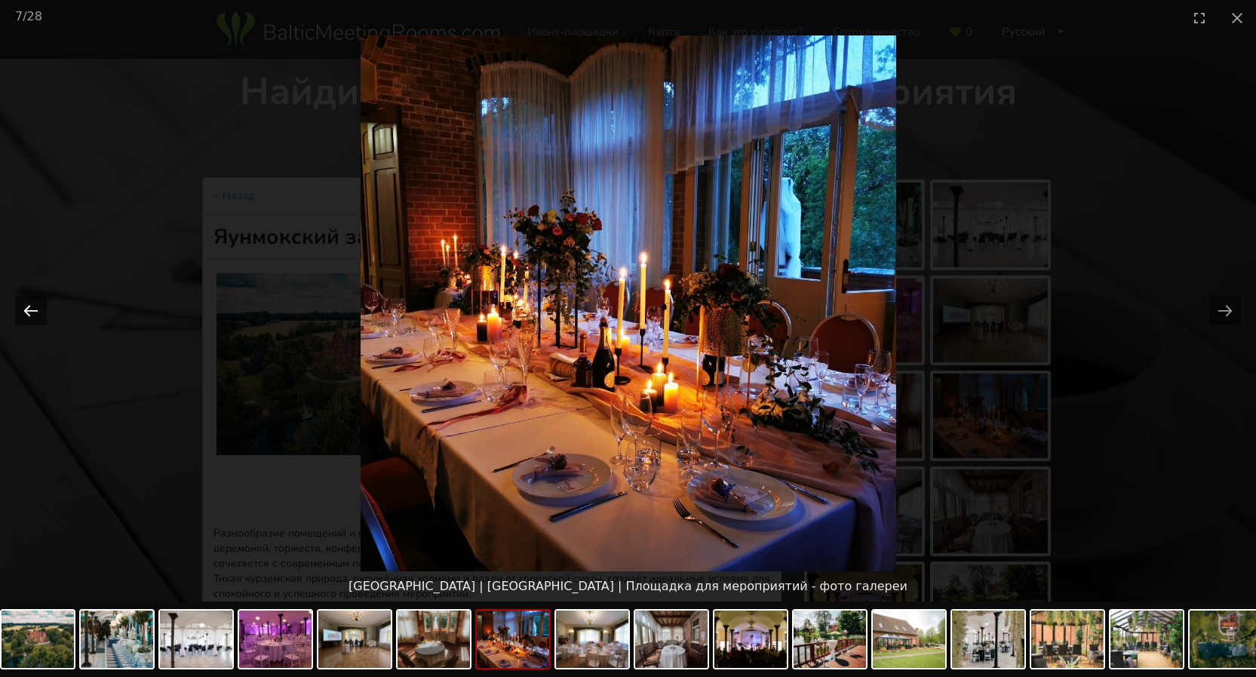
click at [27, 314] on button "Previous slide" at bounding box center [31, 310] width 32 height 29
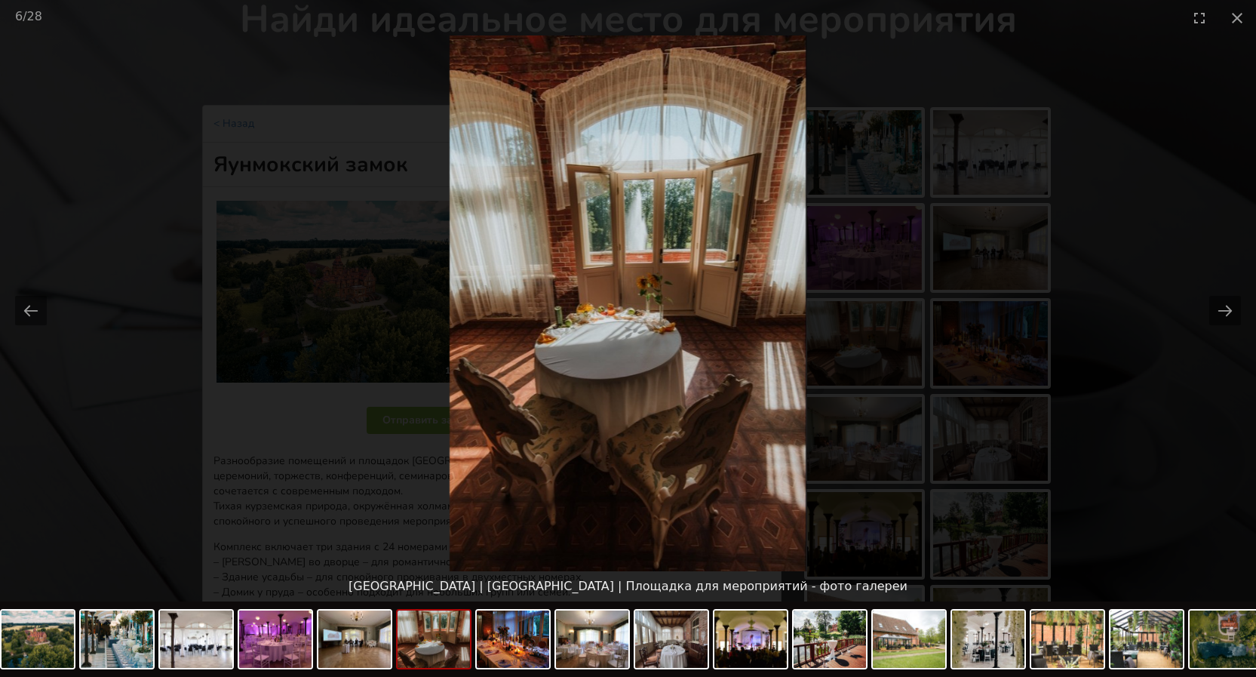
scroll to position [151, 0]
